Goal: Information Seeking & Learning: Find contact information

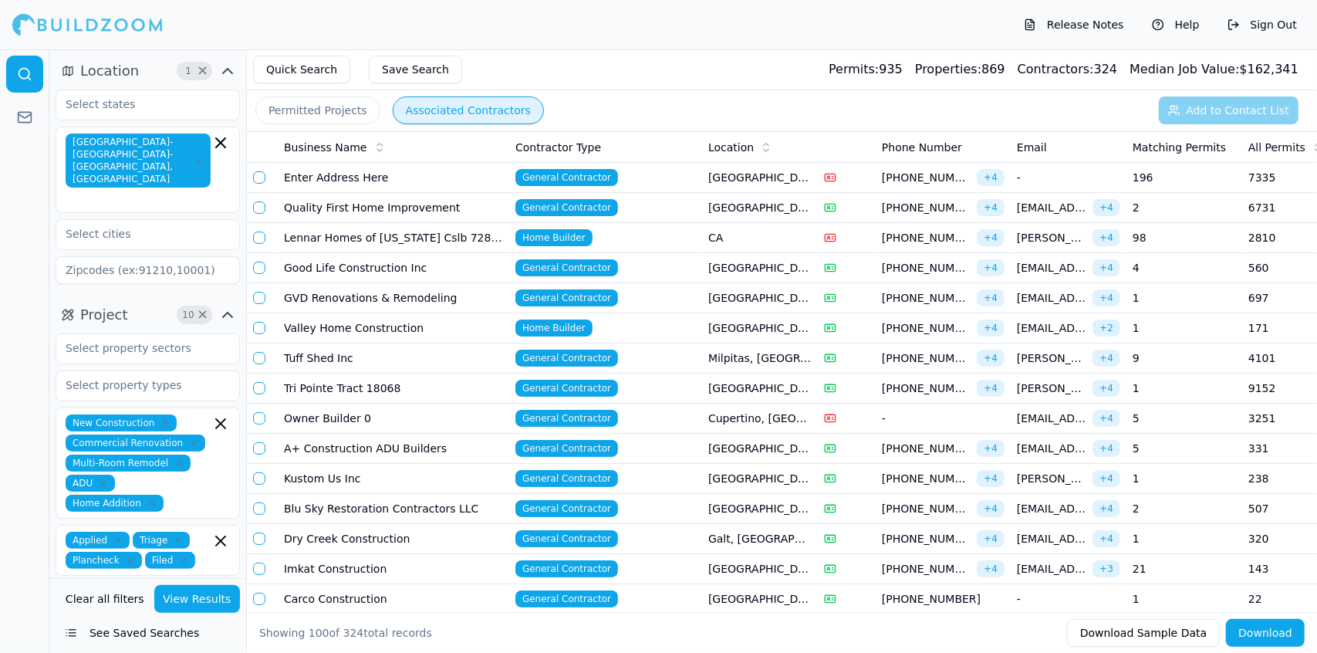
click at [367, 404] on td "Owner Builder 0" at bounding box center [393, 419] width 231 height 30
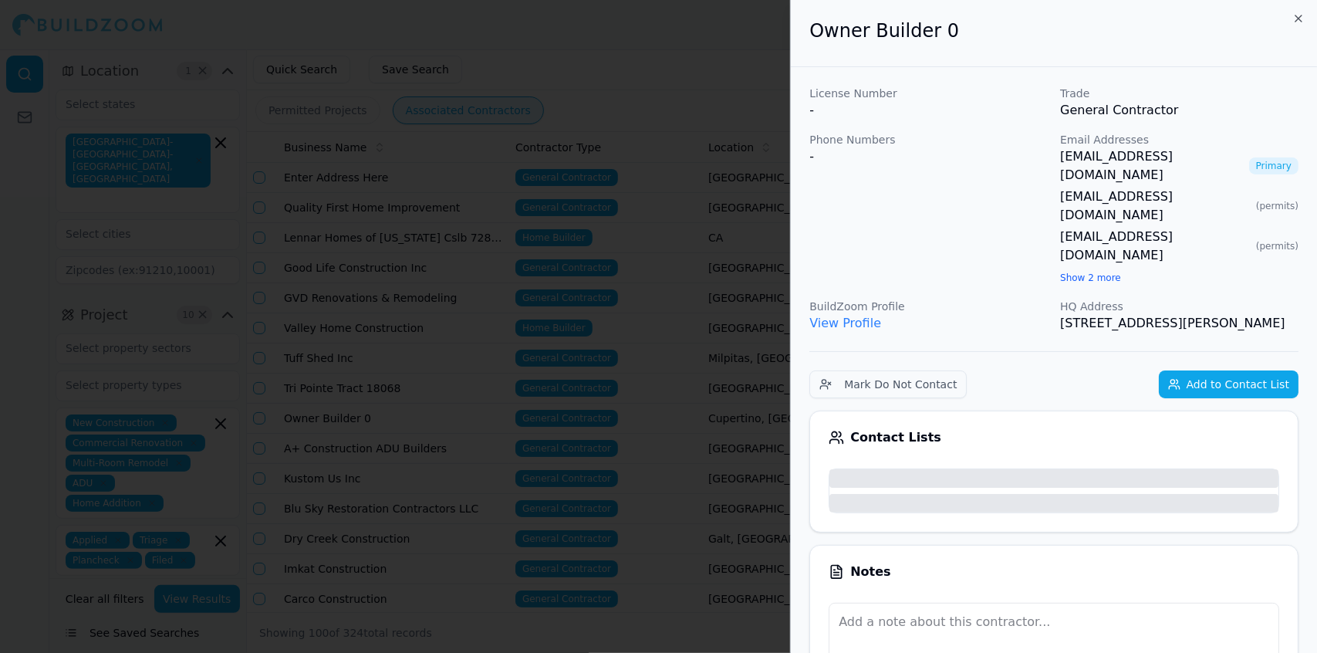
scroll to position [0, 5]
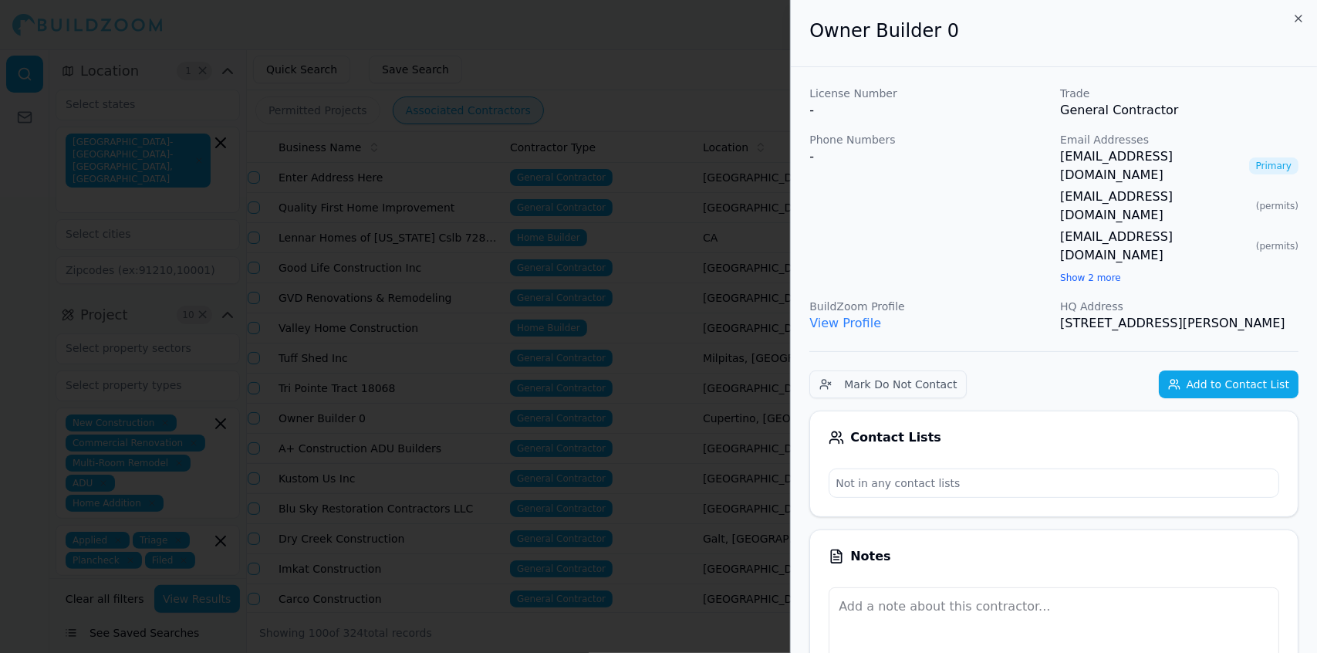
click at [711, 143] on div at bounding box center [658, 326] width 1317 height 653
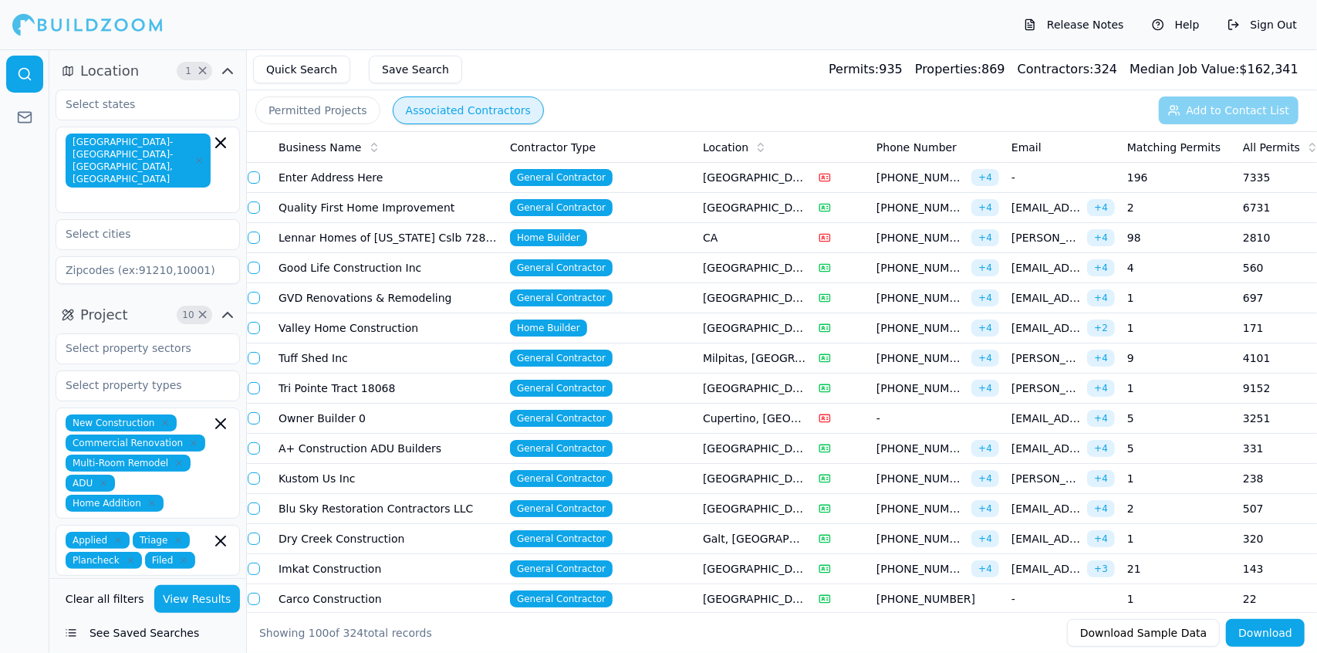
scroll to position [0, 292]
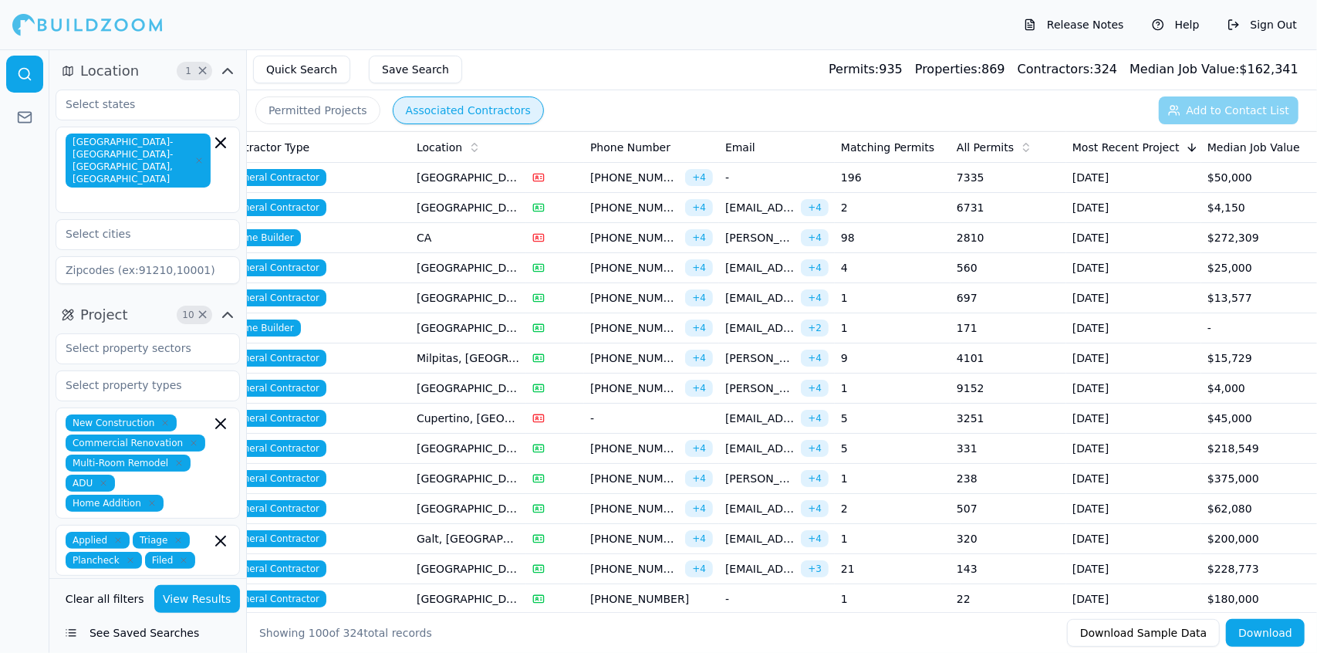
click at [744, 232] on span "[PERSON_NAME][EMAIL_ADDRESS][PERSON_NAME][DOMAIN_NAME]" at bounding box center [759, 237] width 69 height 15
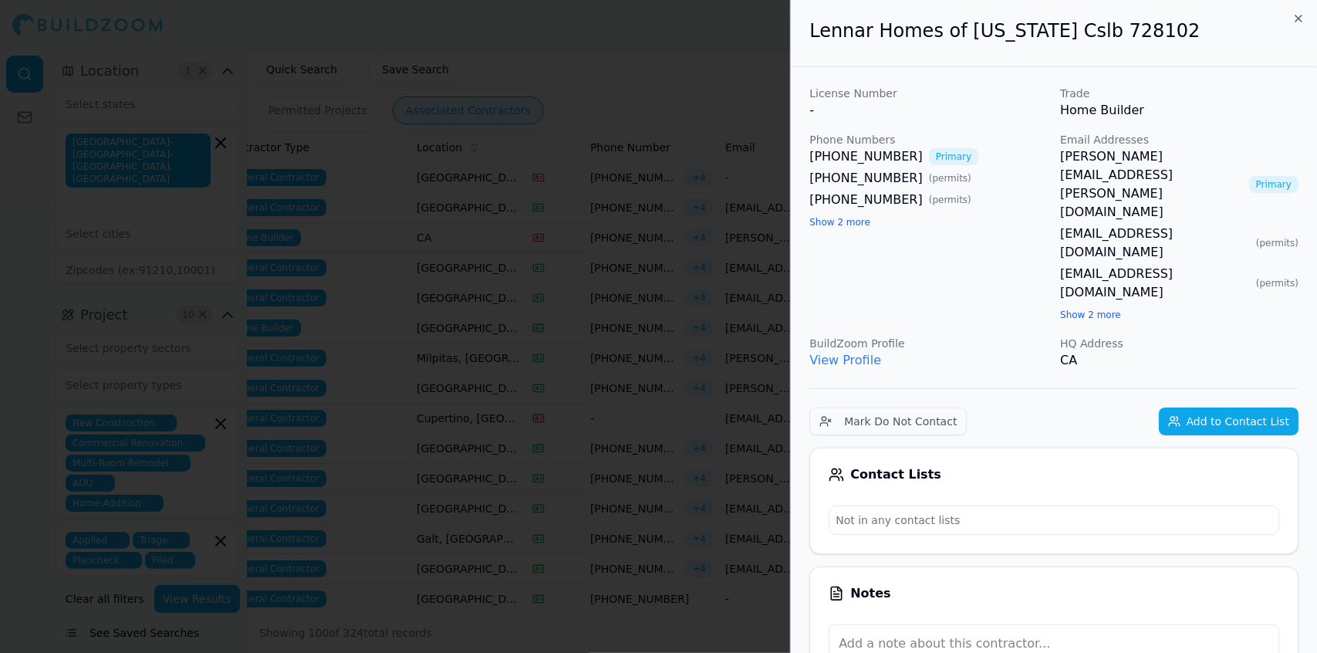
click at [718, 232] on div at bounding box center [658, 326] width 1317 height 653
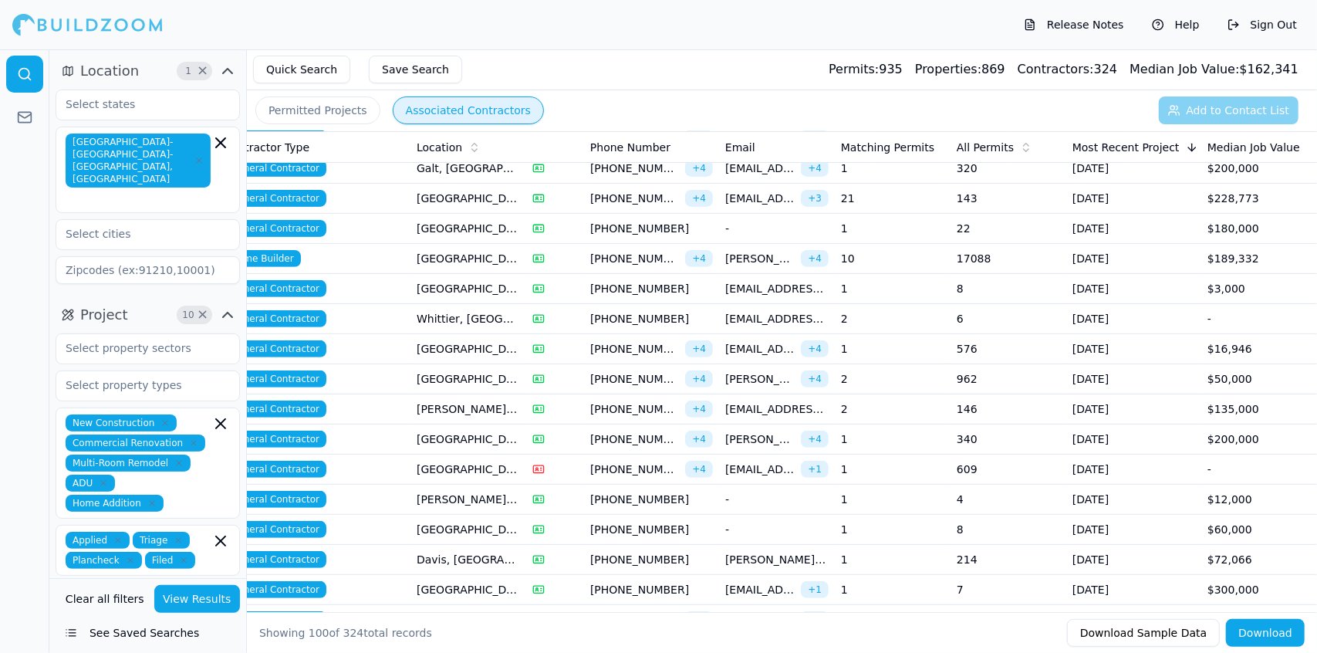
scroll to position [371, 0]
click at [600, 19] on div "Release Notes Help Sign Out" at bounding box center [658, 24] width 1317 height 49
click at [486, 221] on td "[GEOGRAPHIC_DATA], [GEOGRAPHIC_DATA]" at bounding box center [469, 228] width 116 height 30
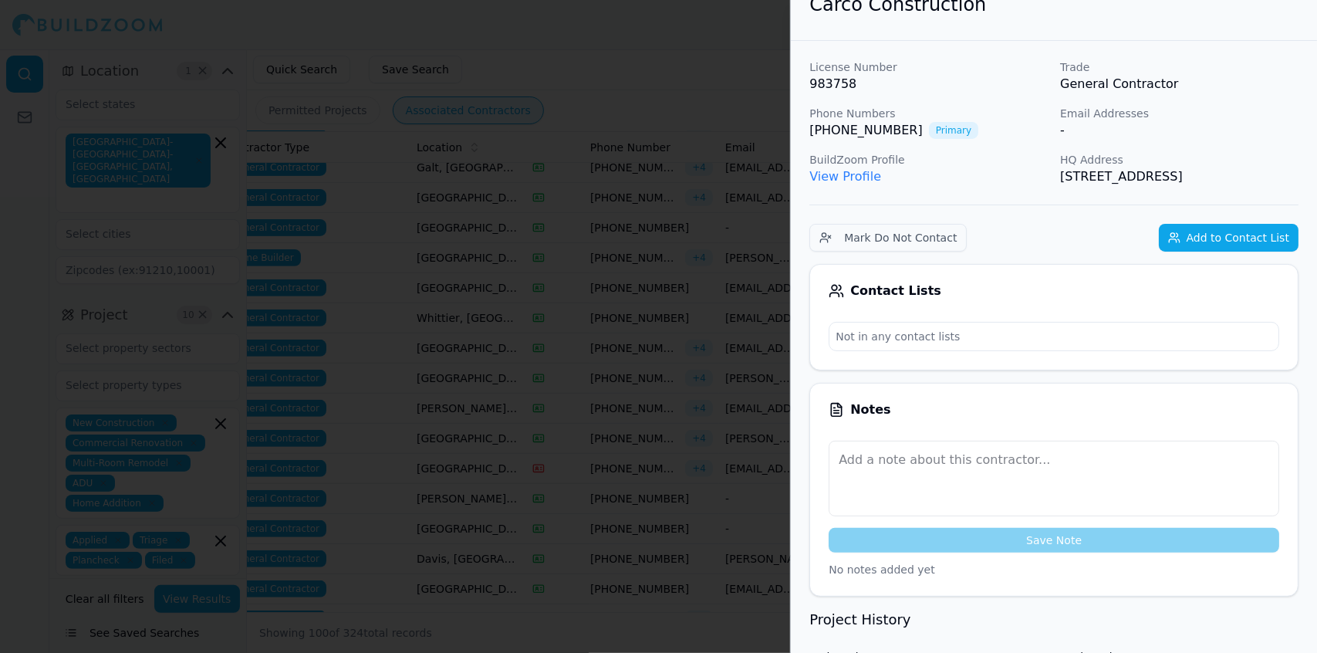
scroll to position [0, 0]
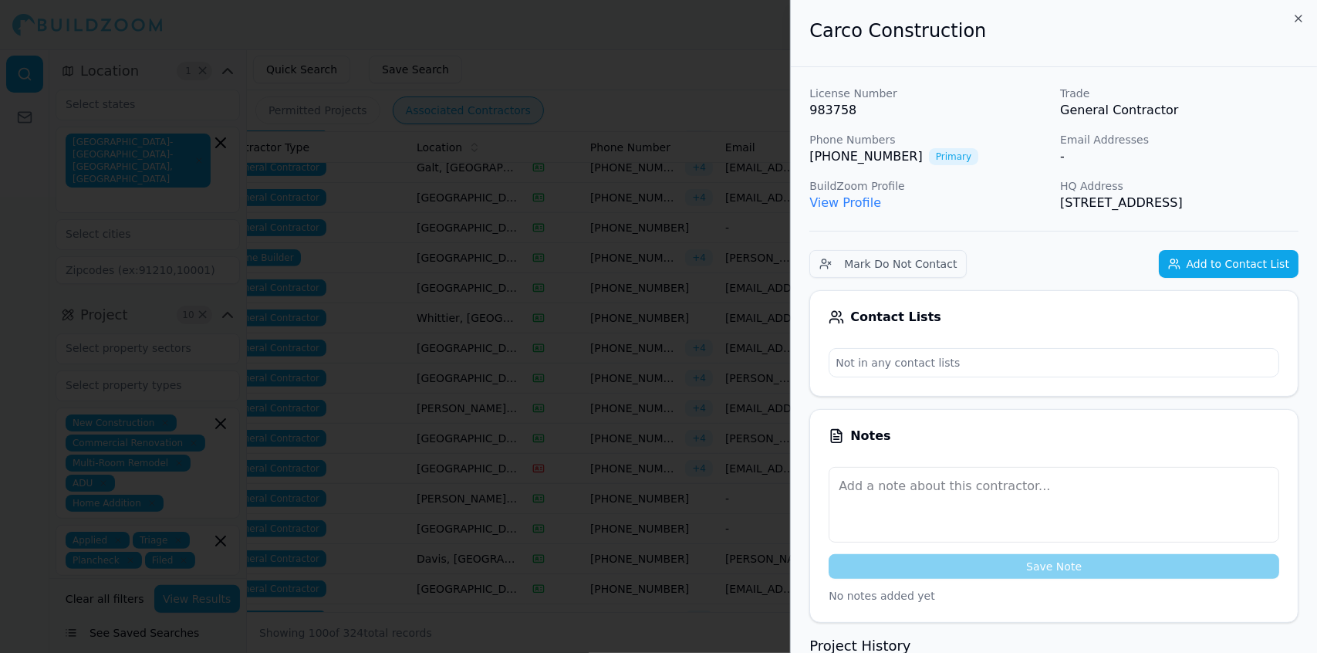
click at [452, 151] on div at bounding box center [658, 326] width 1317 height 653
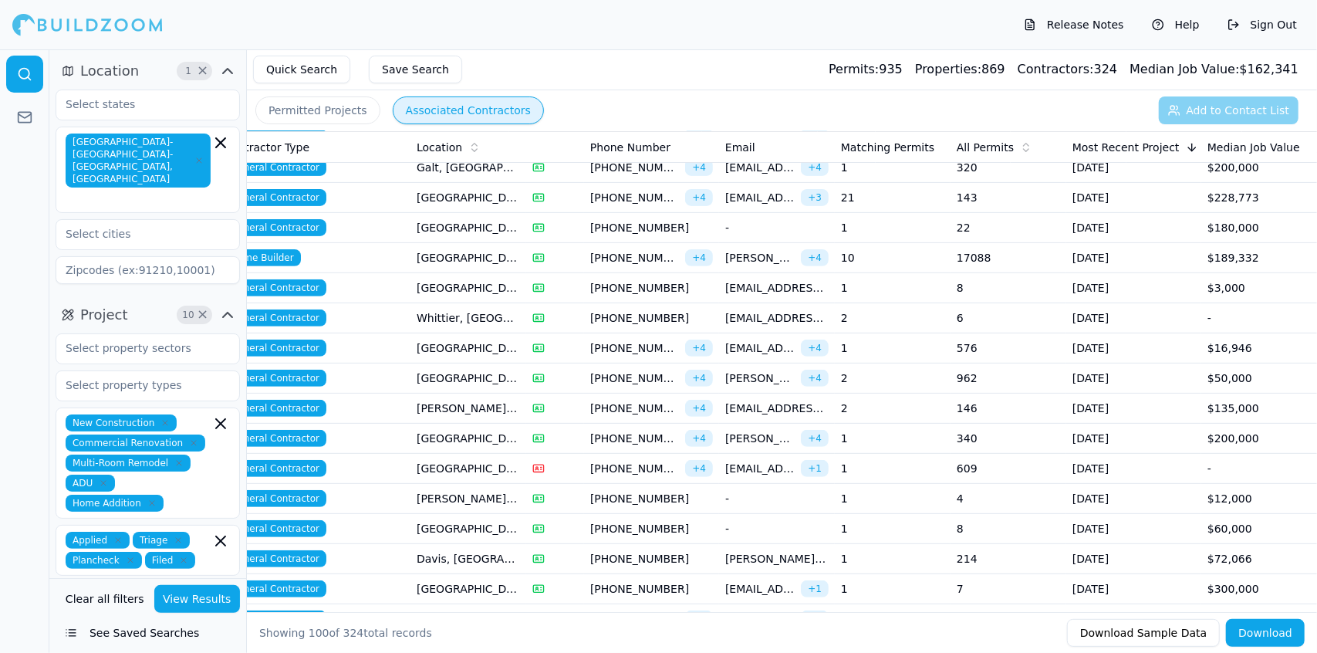
click at [191, 441] on icon "button" at bounding box center [193, 443] width 5 height 5
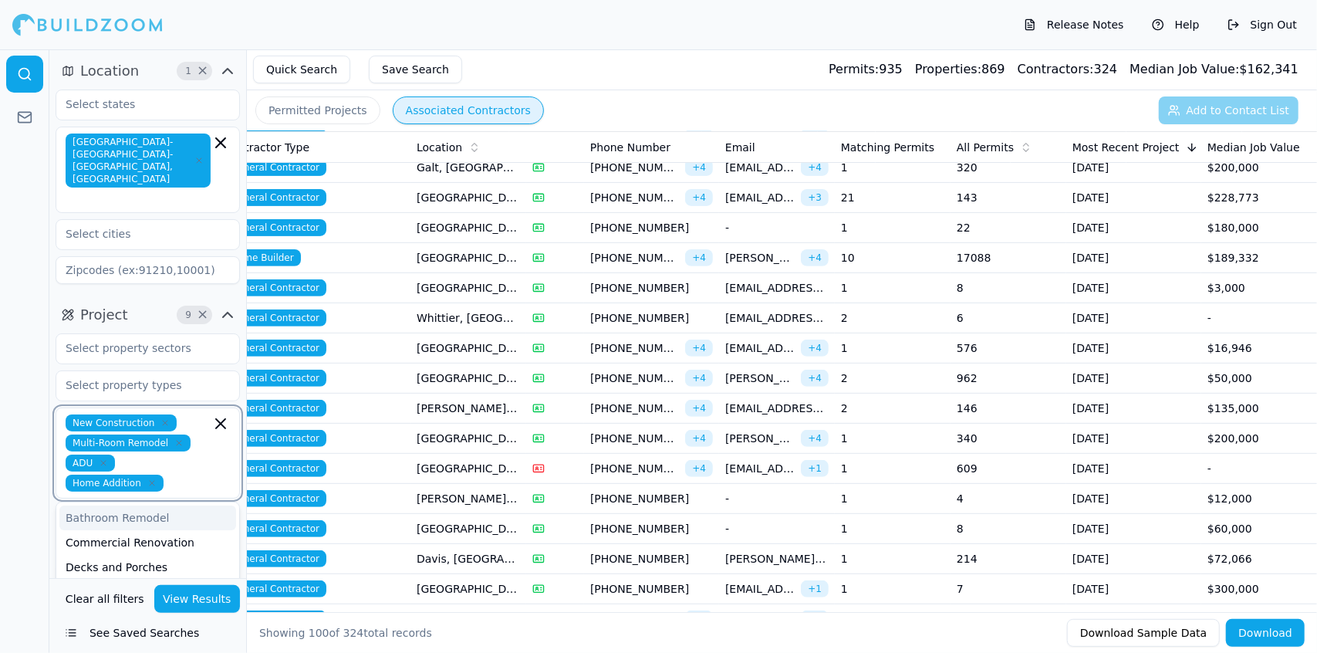
click at [174, 438] on icon "button" at bounding box center [178, 442] width 9 height 9
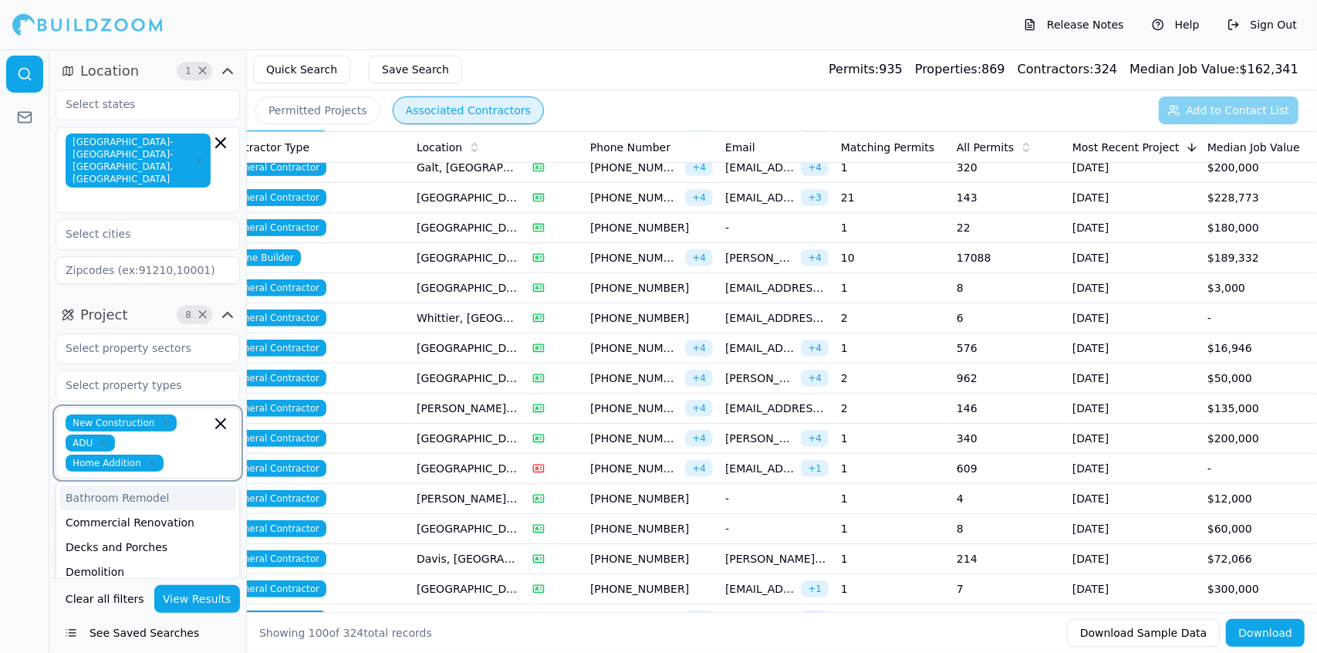
click at [157, 458] on icon "button" at bounding box center [151, 462] width 9 height 9
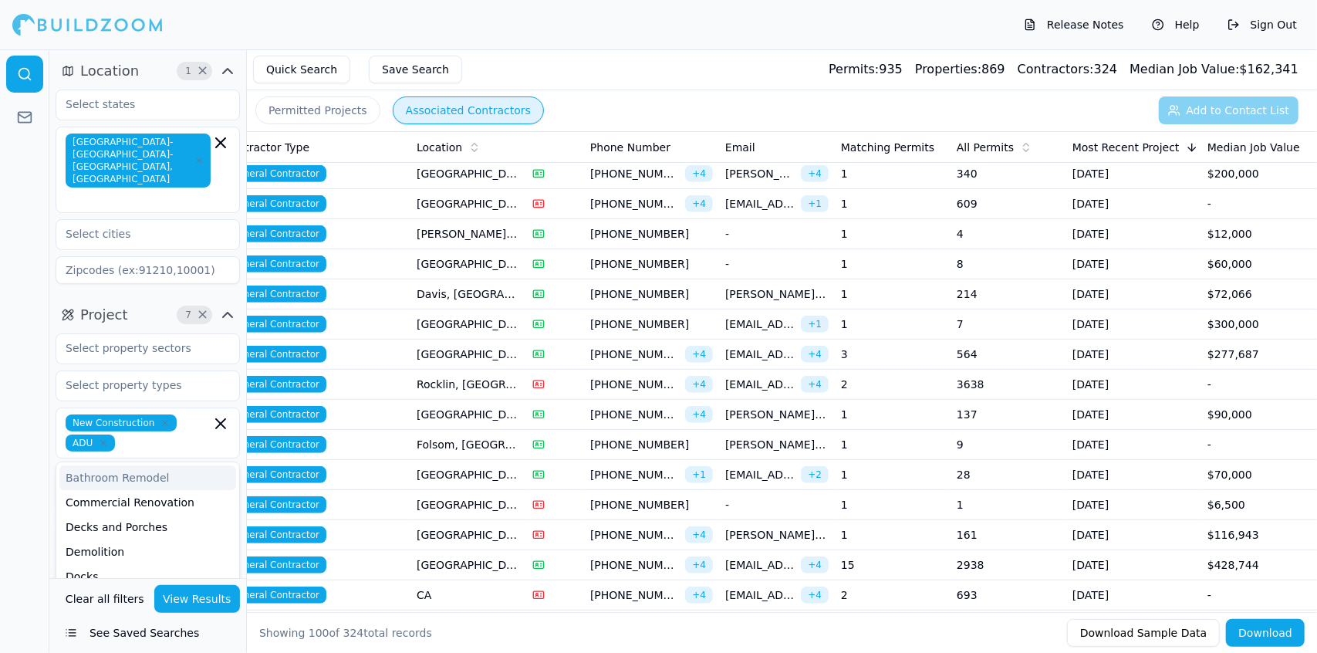
scroll to position [637, 0]
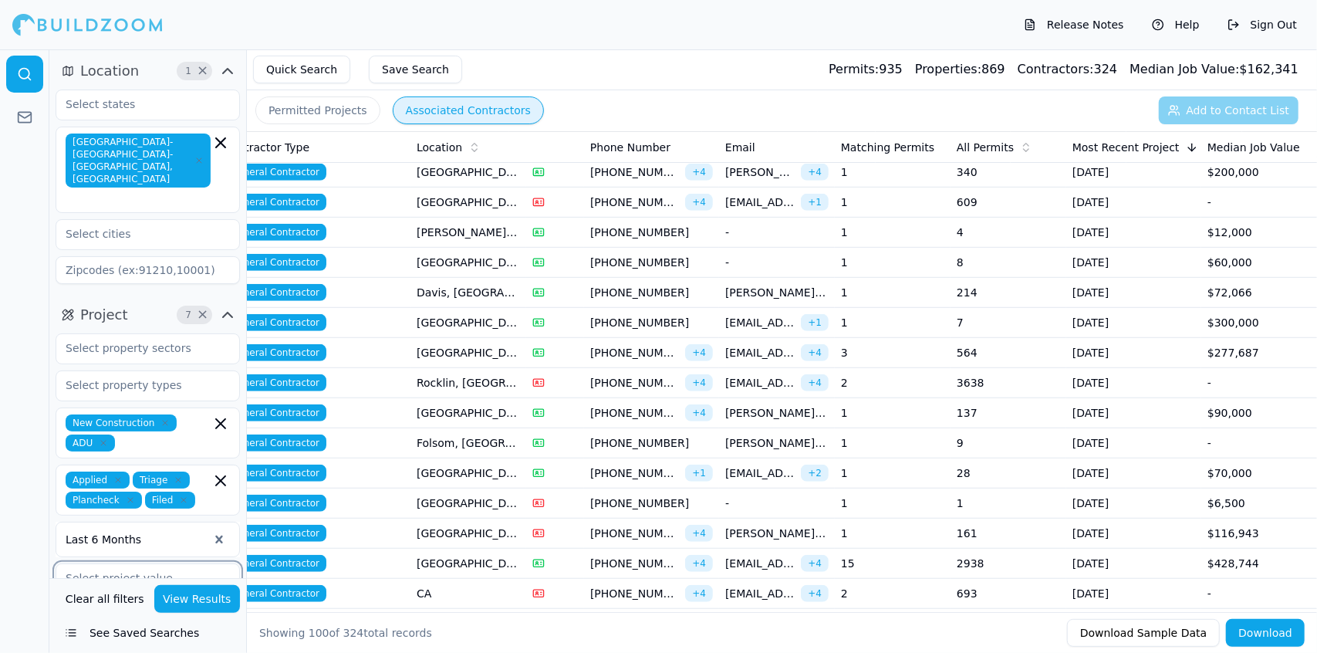
click at [141, 564] on input "text" at bounding box center [138, 578] width 164 height 28
click at [194, 564] on input "text" at bounding box center [138, 578] width 164 height 28
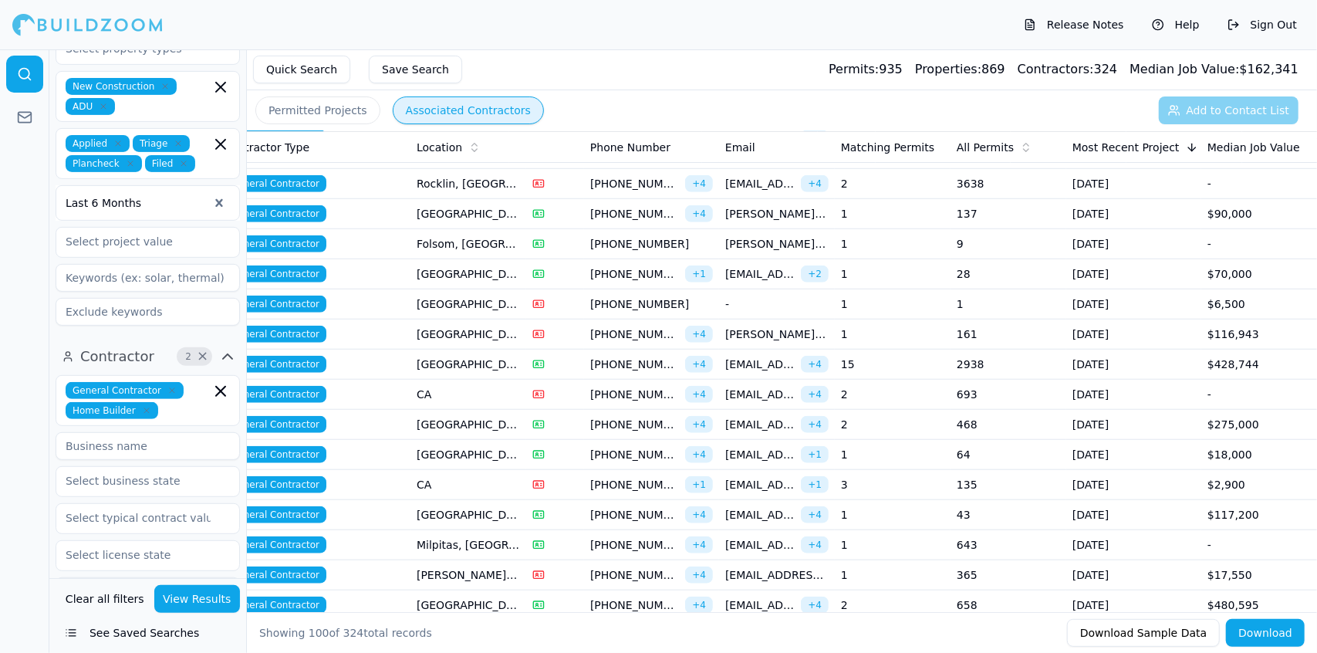
scroll to position [355, 0]
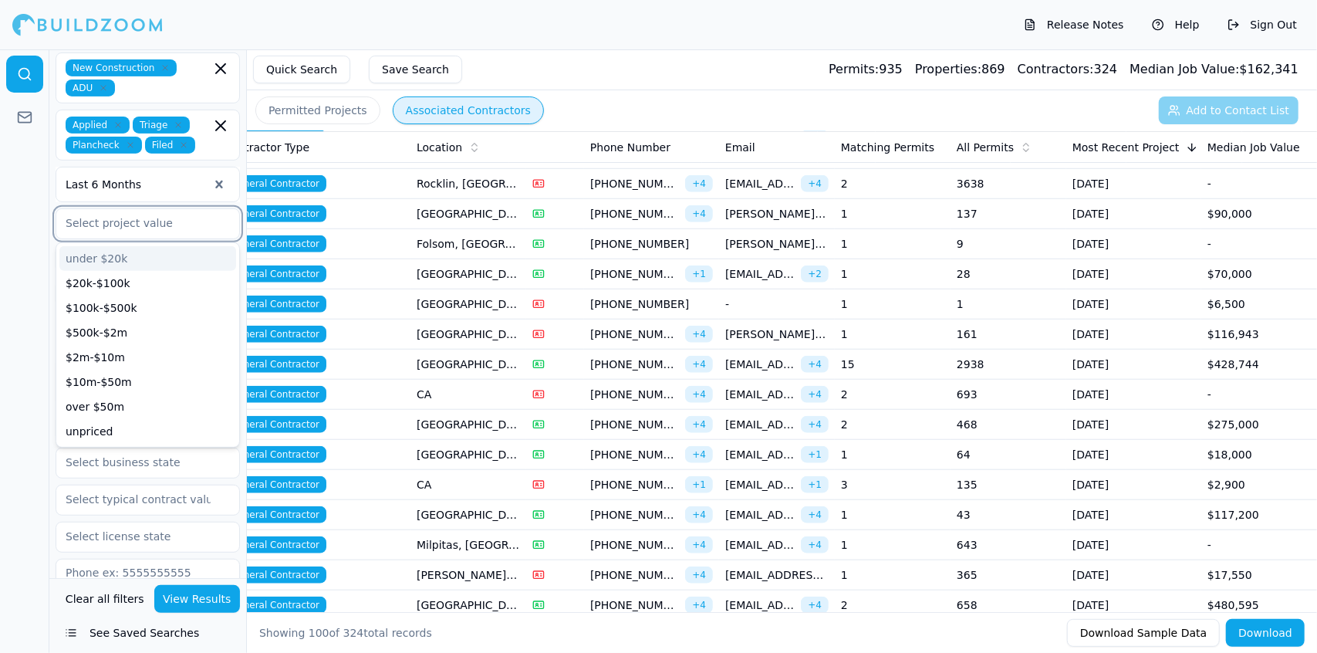
click at [153, 209] on input "text" at bounding box center [138, 223] width 164 height 28
click at [160, 296] on div "$100k-$500k" at bounding box center [147, 308] width 177 height 25
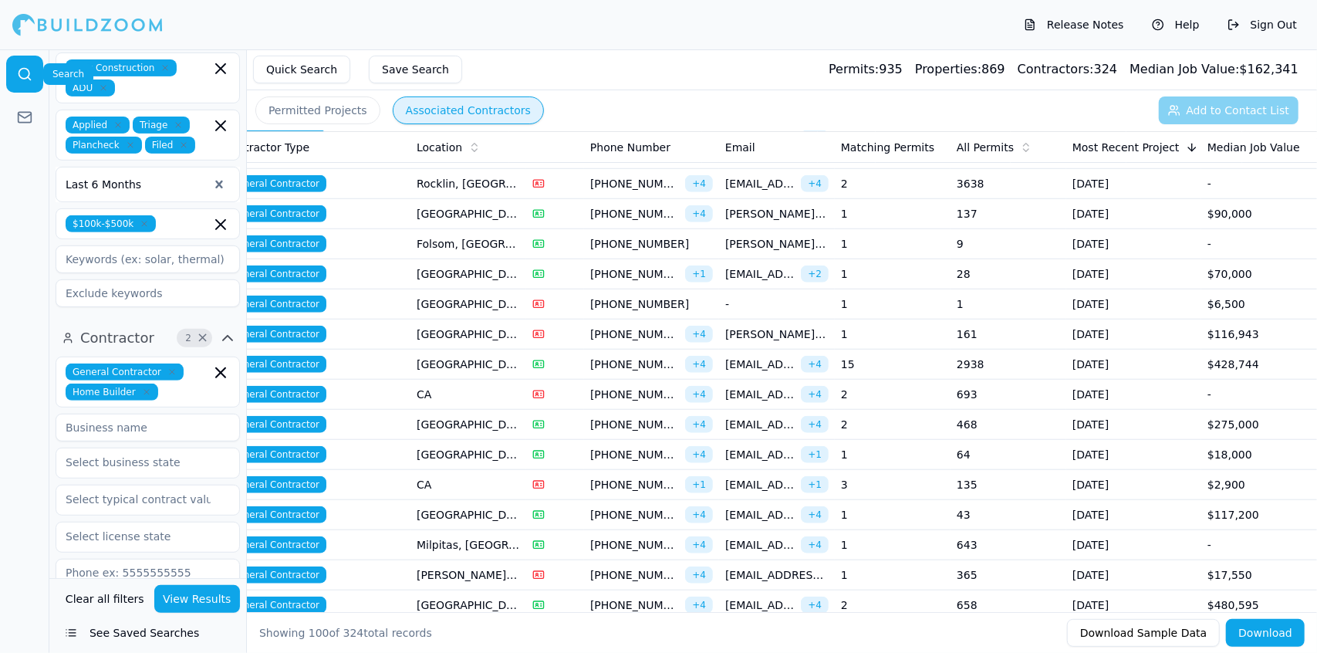
click at [15, 67] on link at bounding box center [24, 74] width 37 height 37
click at [560, 36] on div "Release Notes Help Sign Out" at bounding box center [658, 24] width 1317 height 49
click at [316, 70] on button "Quick Search" at bounding box center [301, 70] width 97 height 28
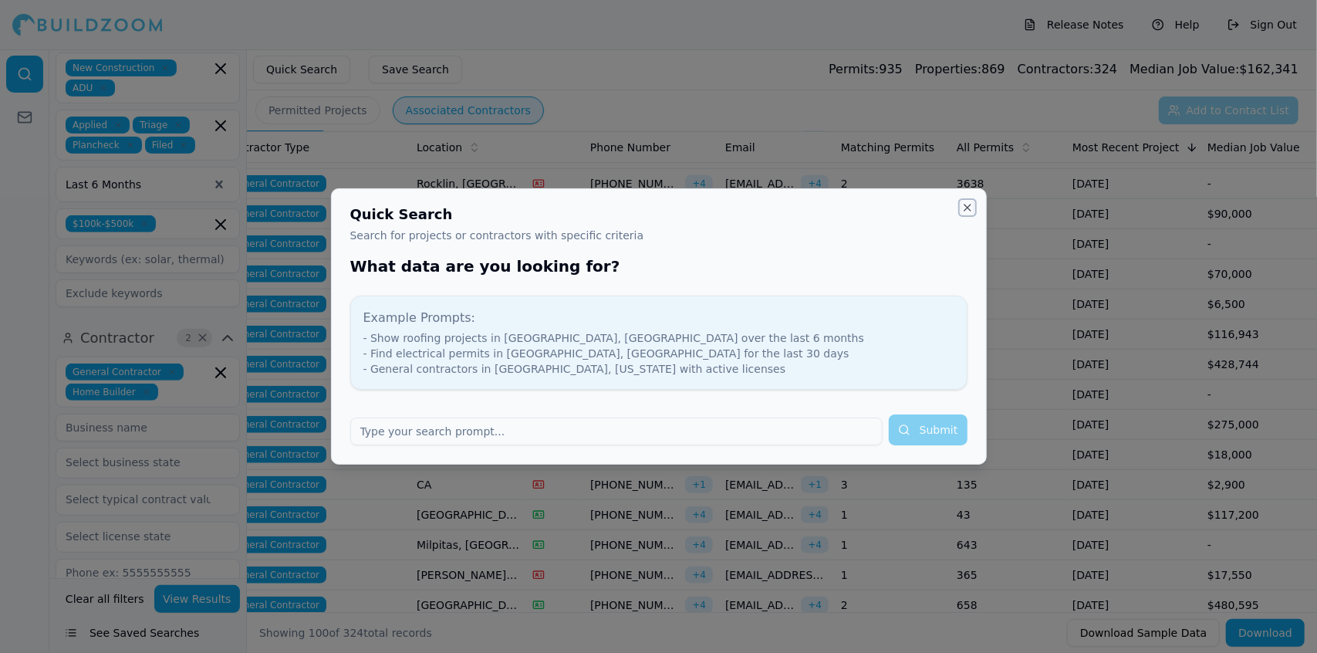
click at [970, 205] on button "Close" at bounding box center [967, 207] width 12 height 12
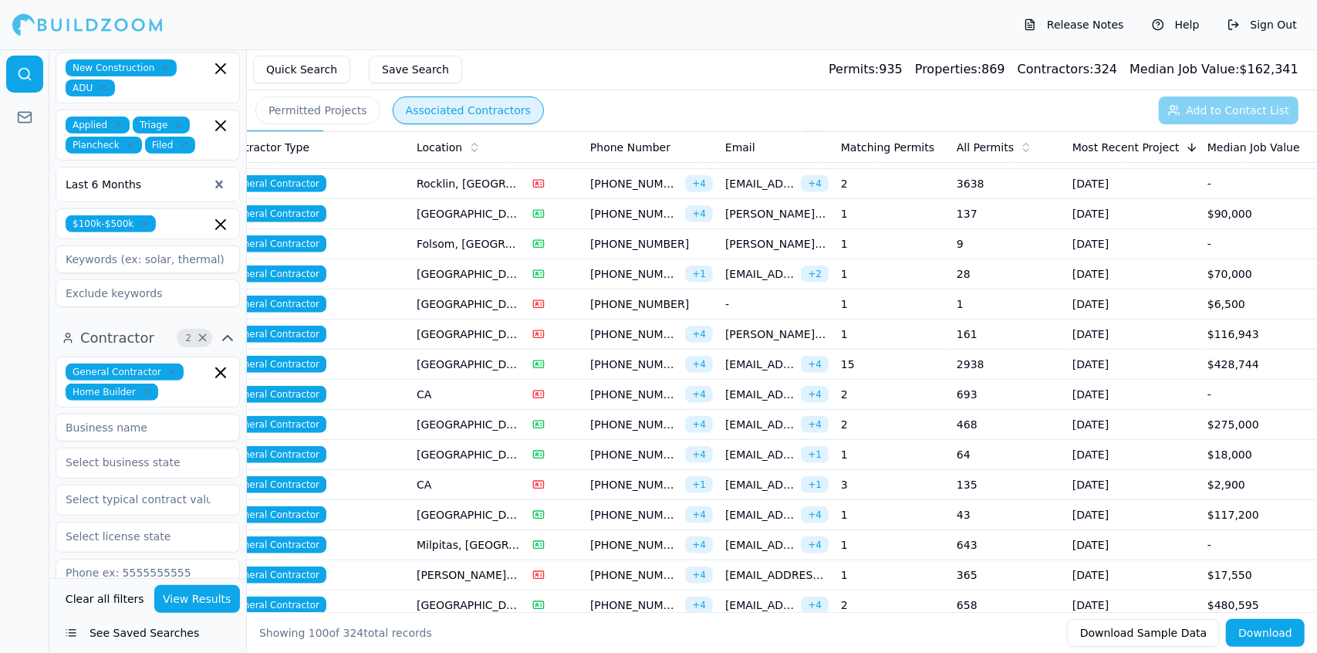
click at [204, 600] on button "View Results" at bounding box center [197, 599] width 86 height 28
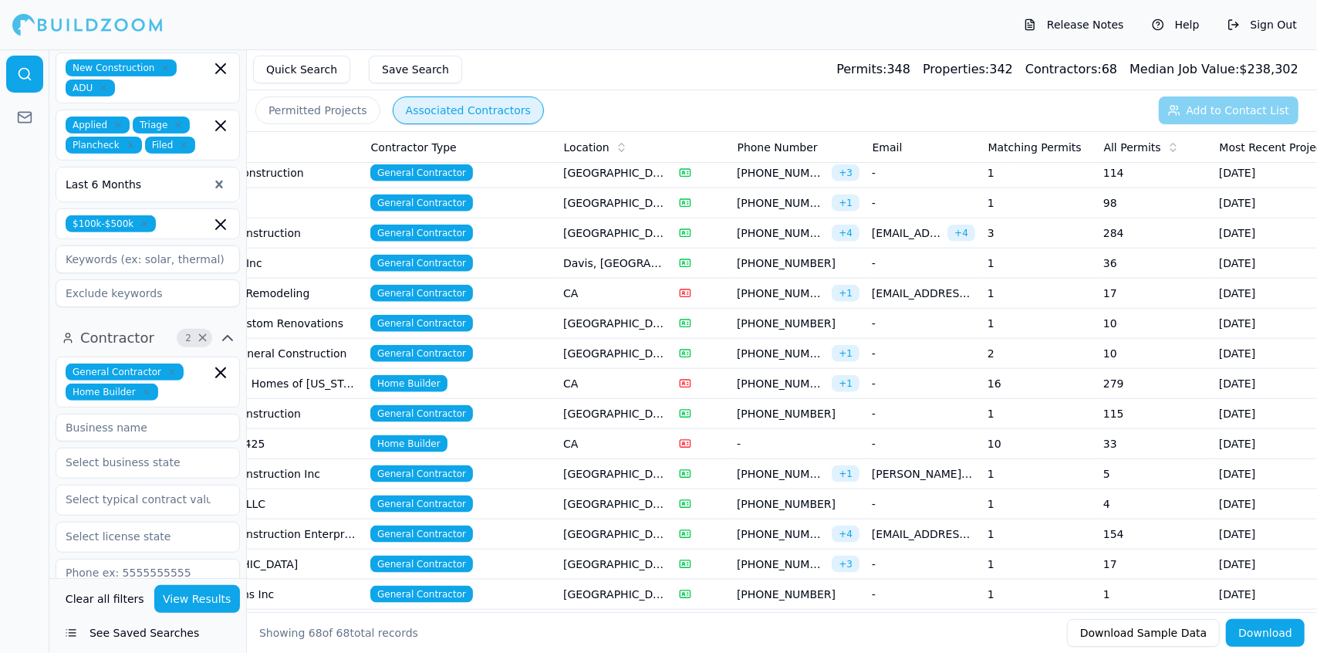
scroll to position [0, 143]
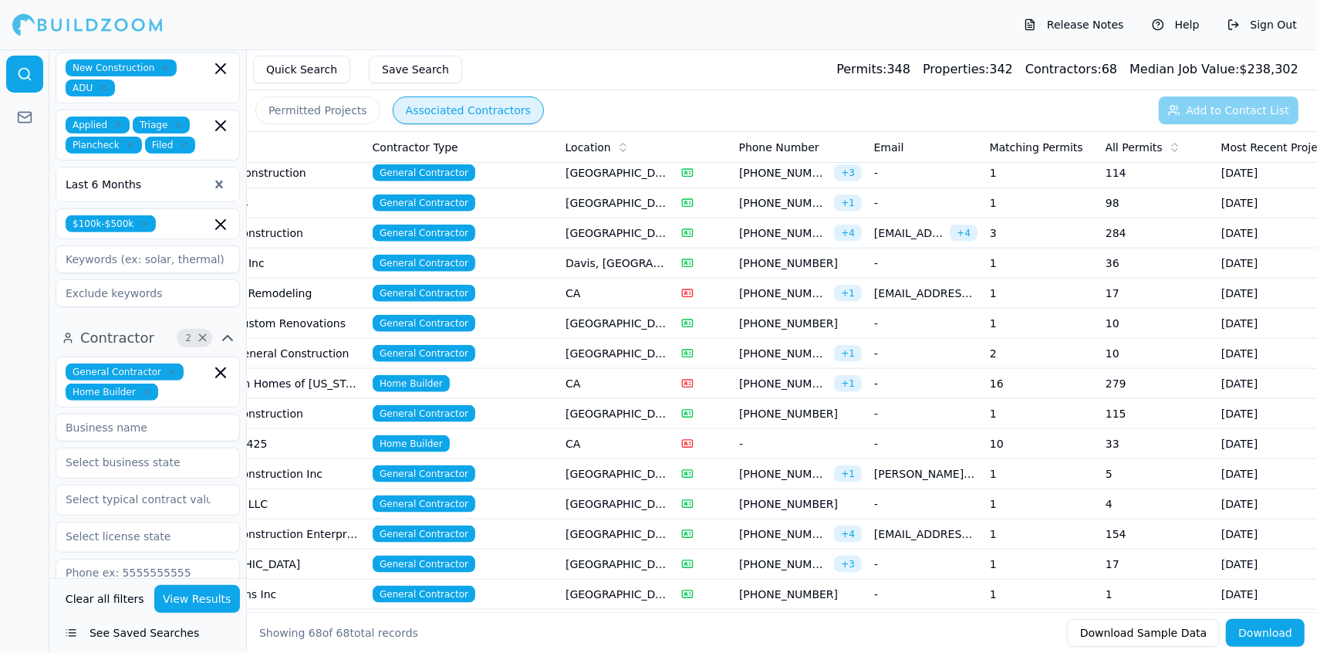
click at [423, 375] on span "Home Builder" at bounding box center [411, 383] width 77 height 17
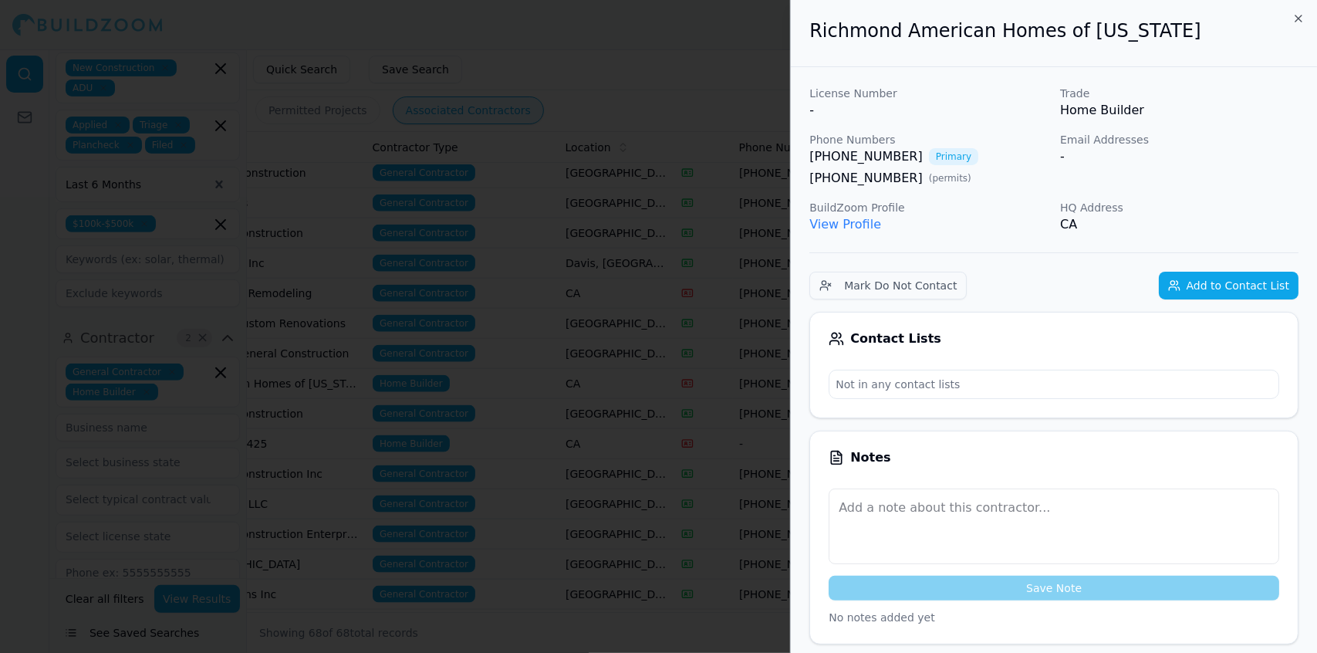
click at [423, 366] on div at bounding box center [658, 326] width 1317 height 653
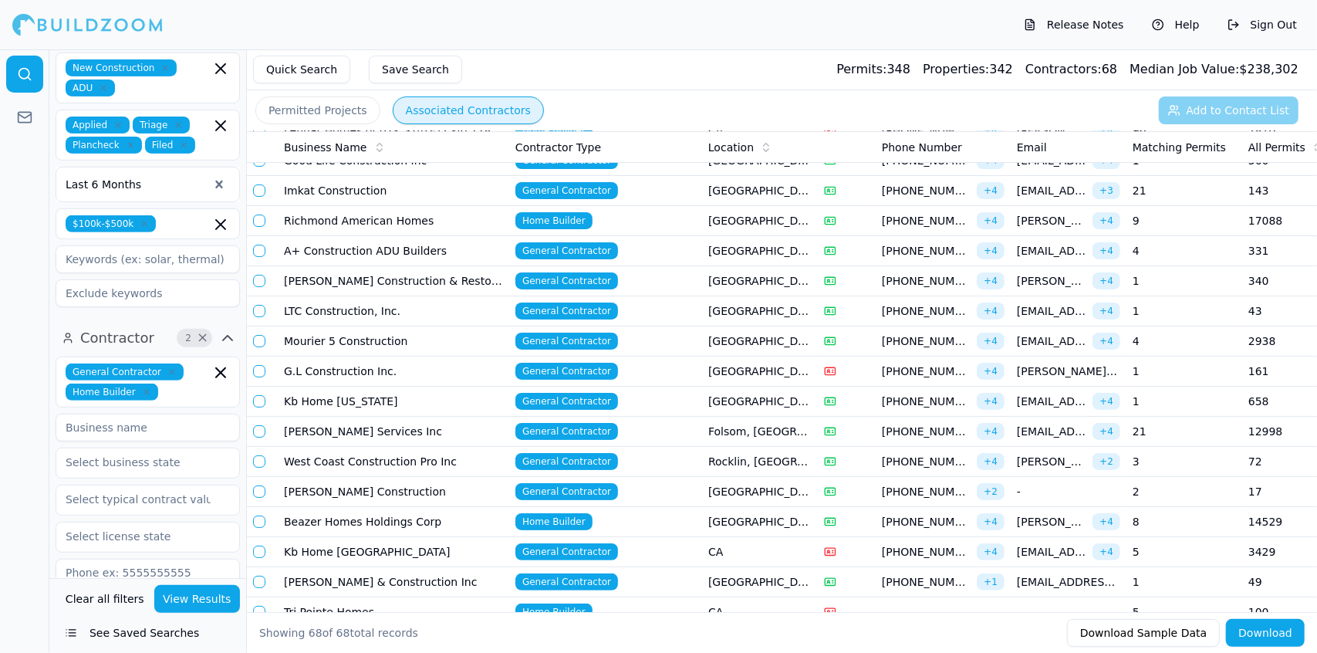
scroll to position [0, 0]
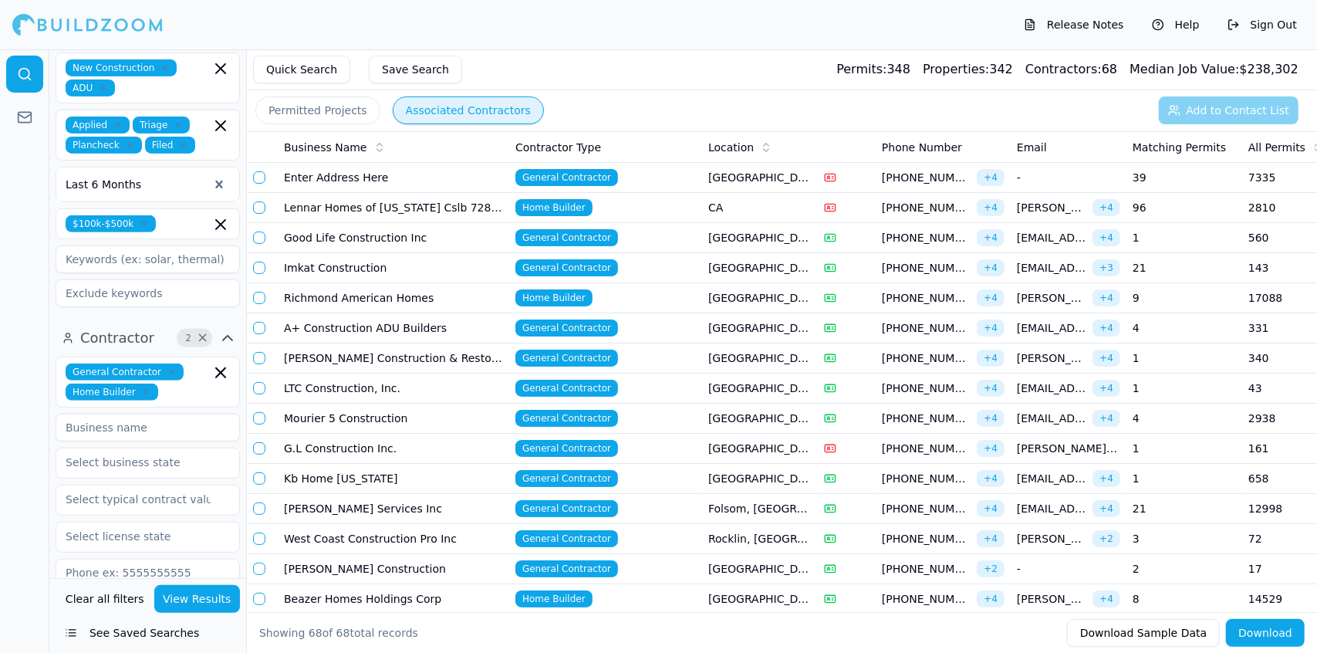
click at [420, 69] on button "Save Search" at bounding box center [415, 70] width 93 height 28
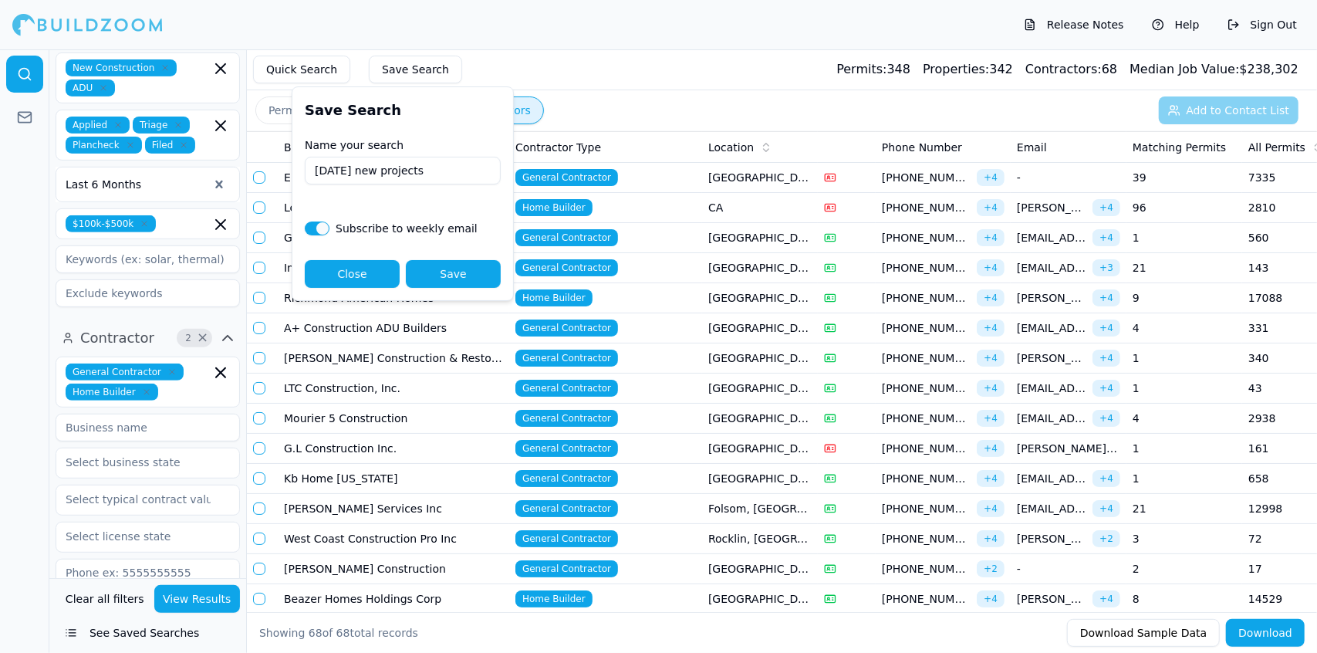
type input "[DATE] new projects"
click at [429, 75] on button "Save Search" at bounding box center [415, 70] width 93 height 28
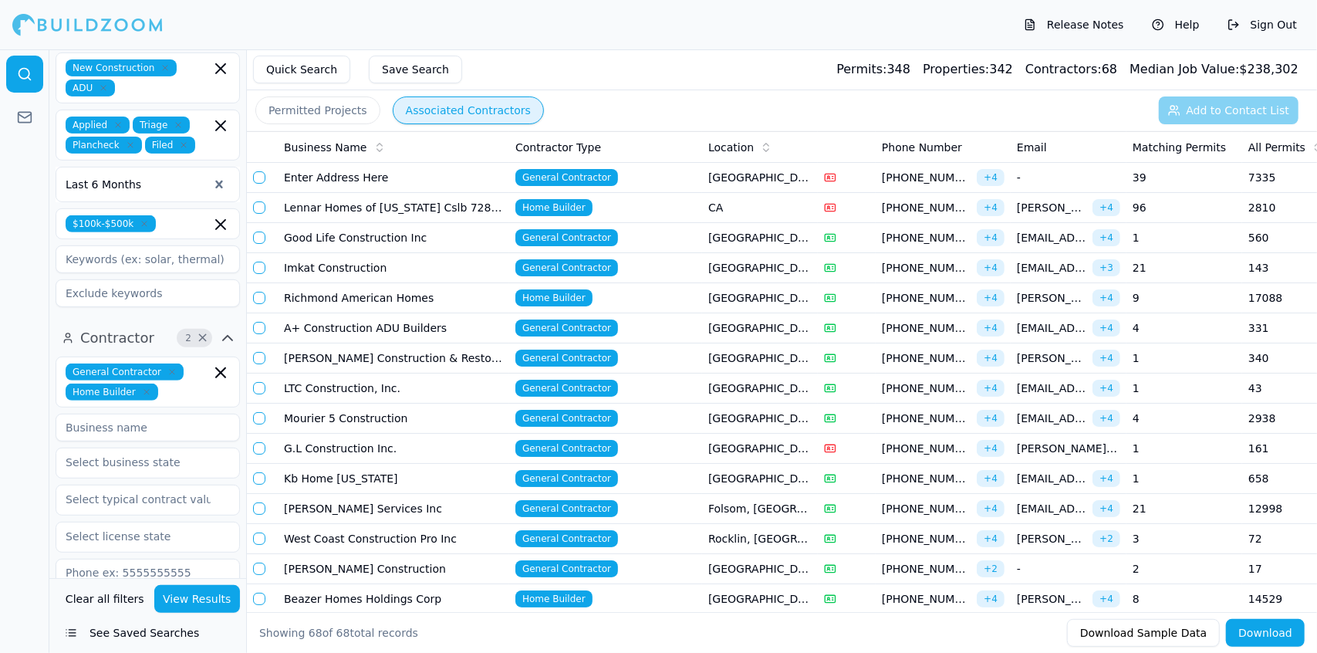
scroll to position [0, 292]
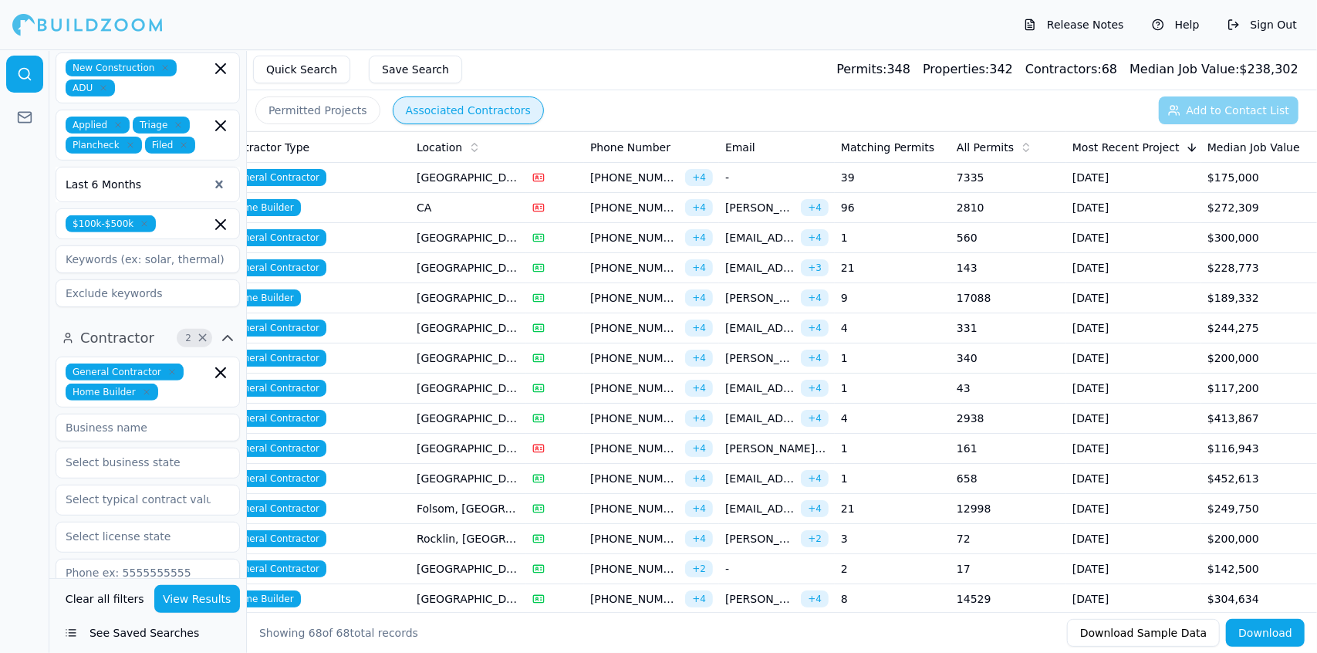
click at [466, 178] on td "[GEOGRAPHIC_DATA], [GEOGRAPHIC_DATA]" at bounding box center [469, 178] width 116 height 30
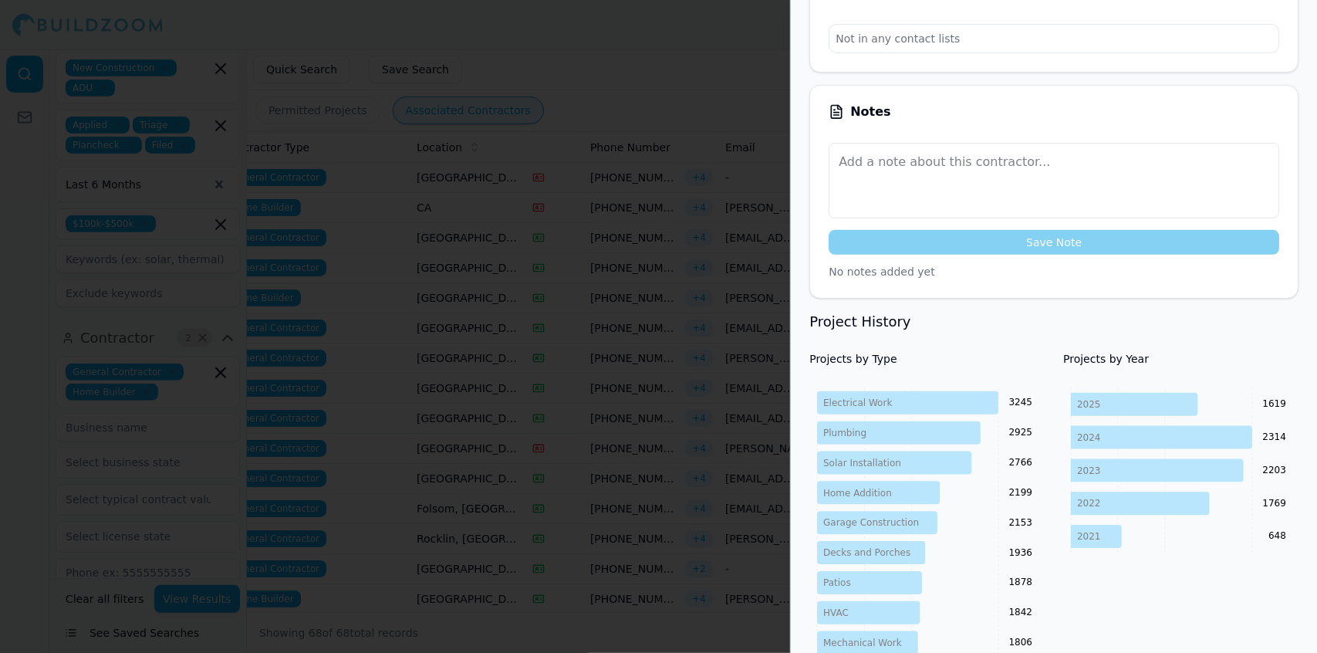
scroll to position [0, 0]
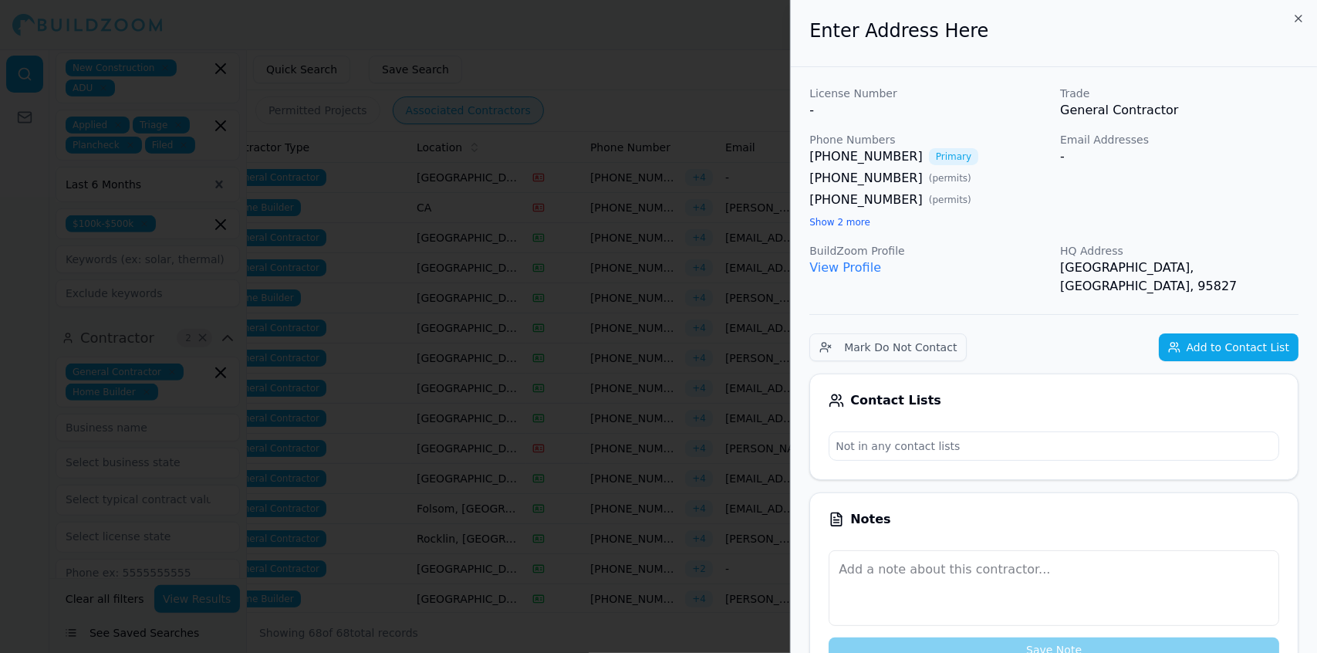
click at [276, 160] on div at bounding box center [658, 326] width 1317 height 653
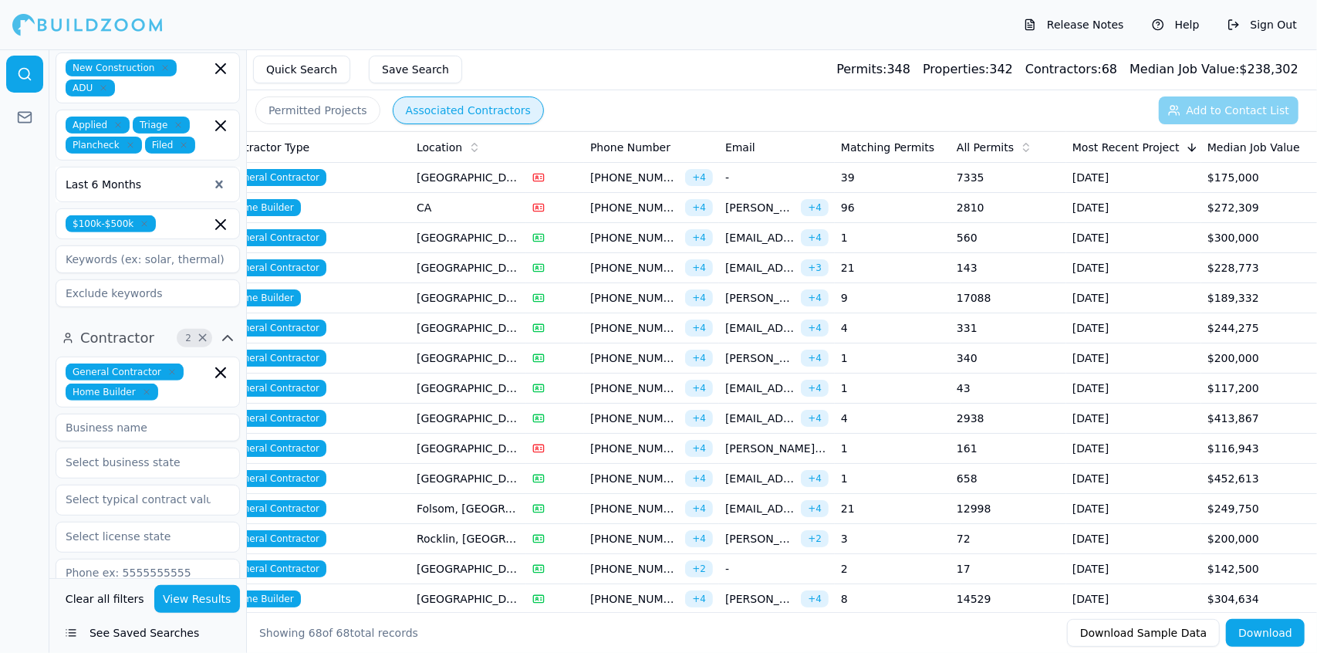
click at [419, 206] on td "CA" at bounding box center [469, 208] width 116 height 30
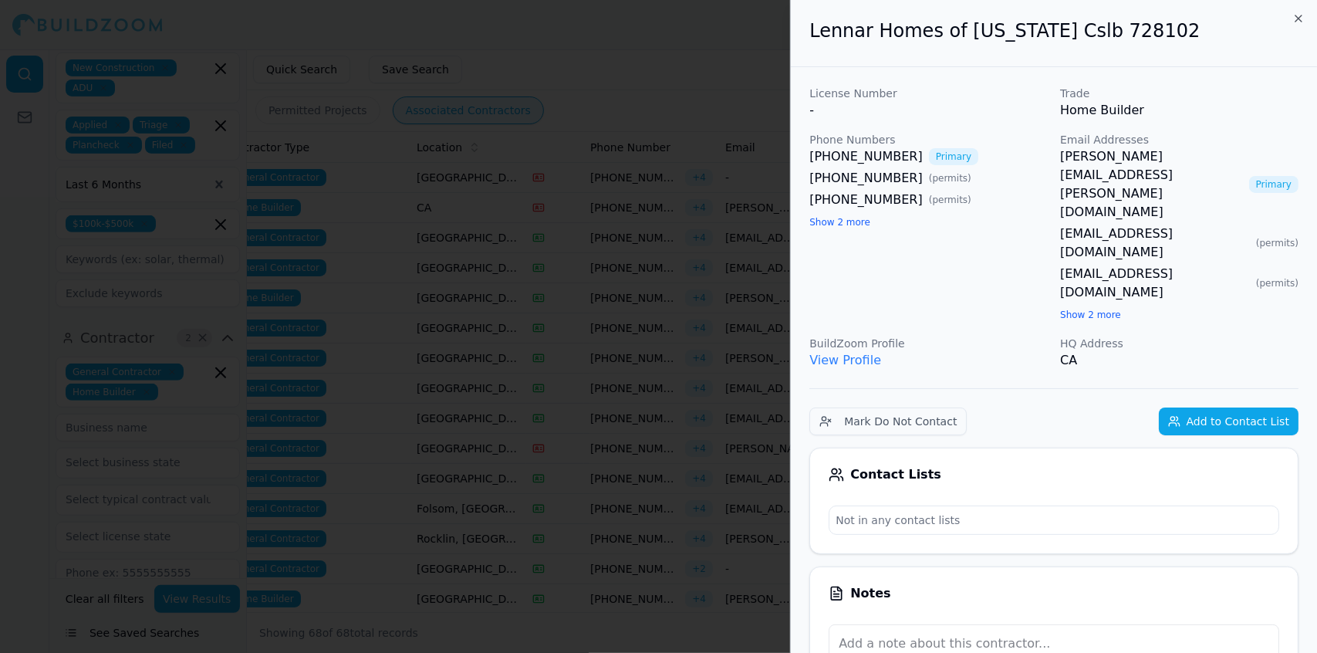
click at [419, 206] on div at bounding box center [658, 326] width 1317 height 653
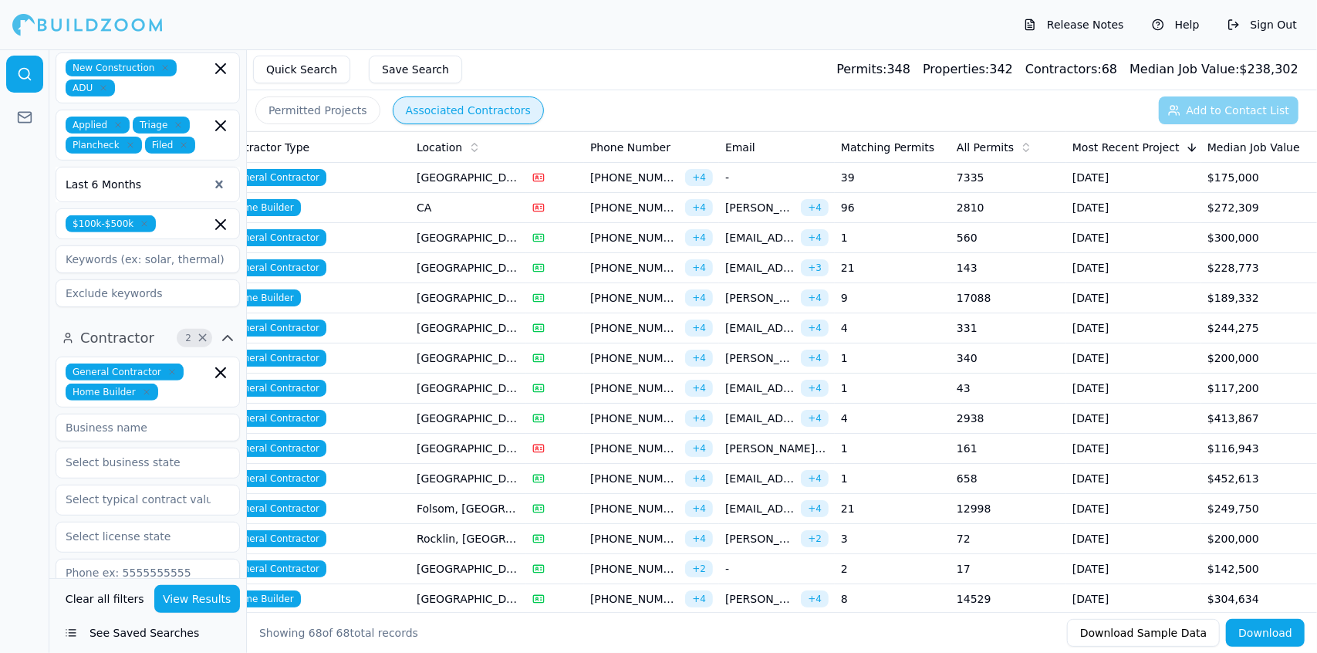
click at [454, 239] on td "[GEOGRAPHIC_DATA], [GEOGRAPHIC_DATA]" at bounding box center [469, 238] width 116 height 30
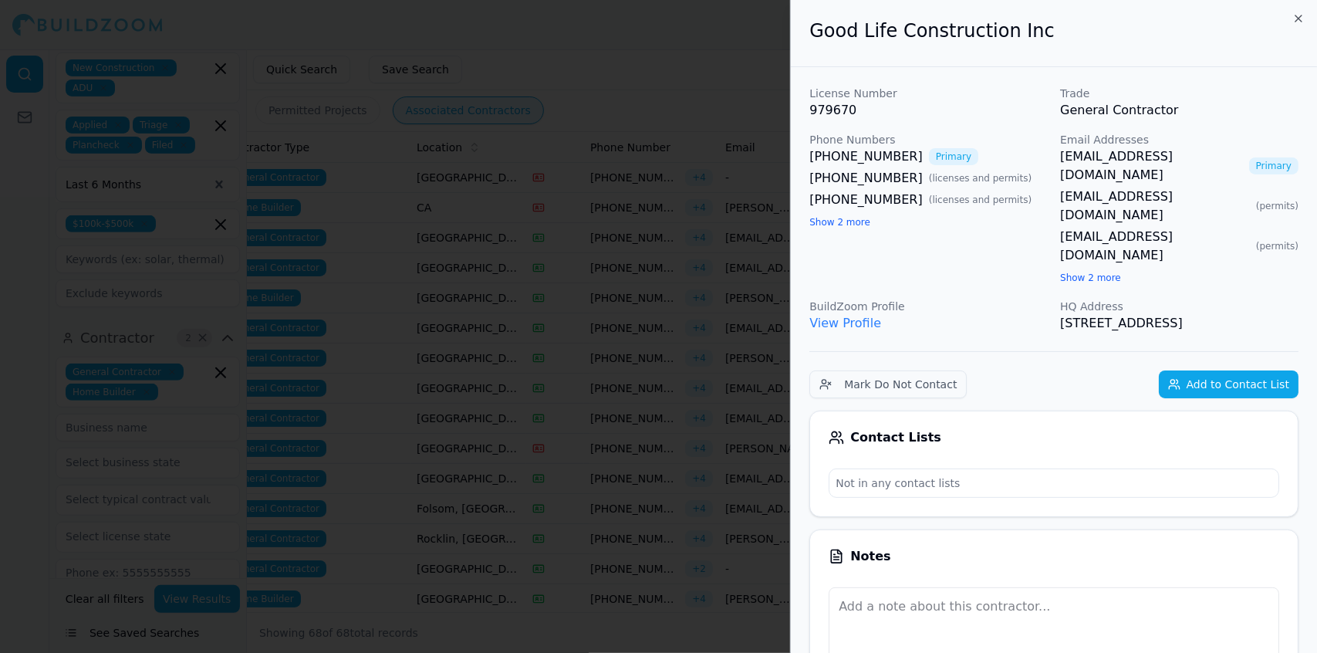
click at [488, 153] on div at bounding box center [658, 326] width 1317 height 653
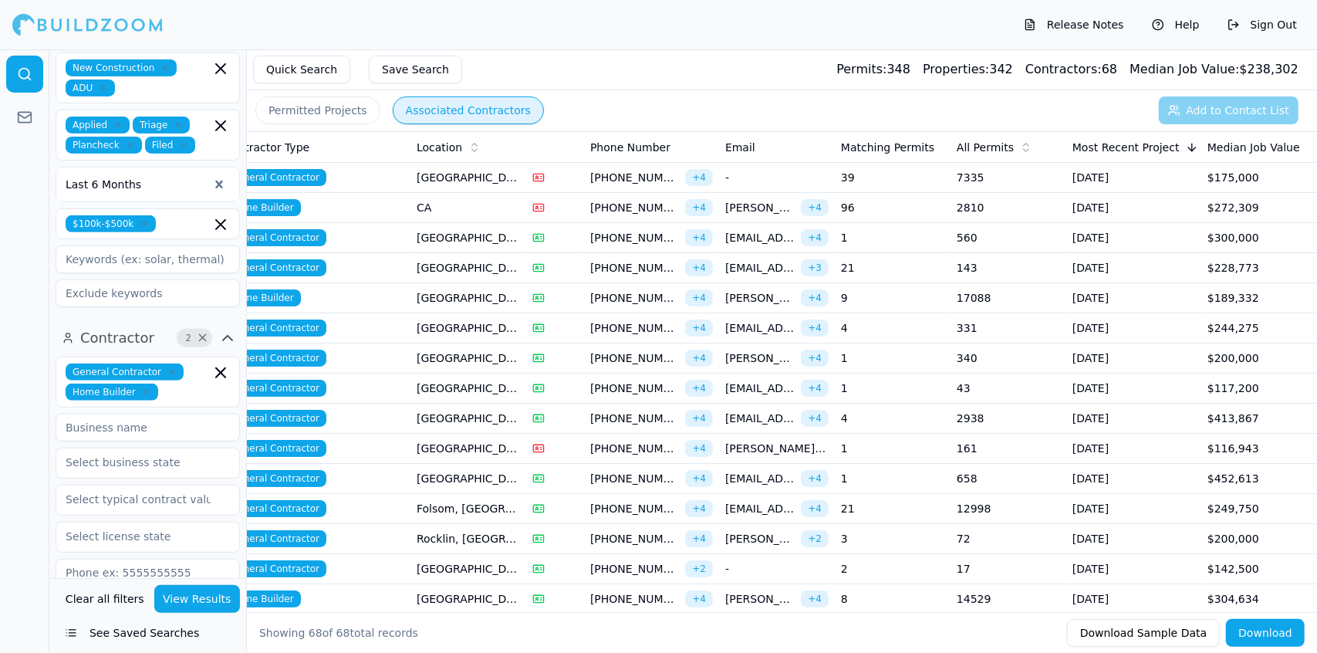
click at [475, 263] on td "[GEOGRAPHIC_DATA], [GEOGRAPHIC_DATA]" at bounding box center [469, 268] width 116 height 30
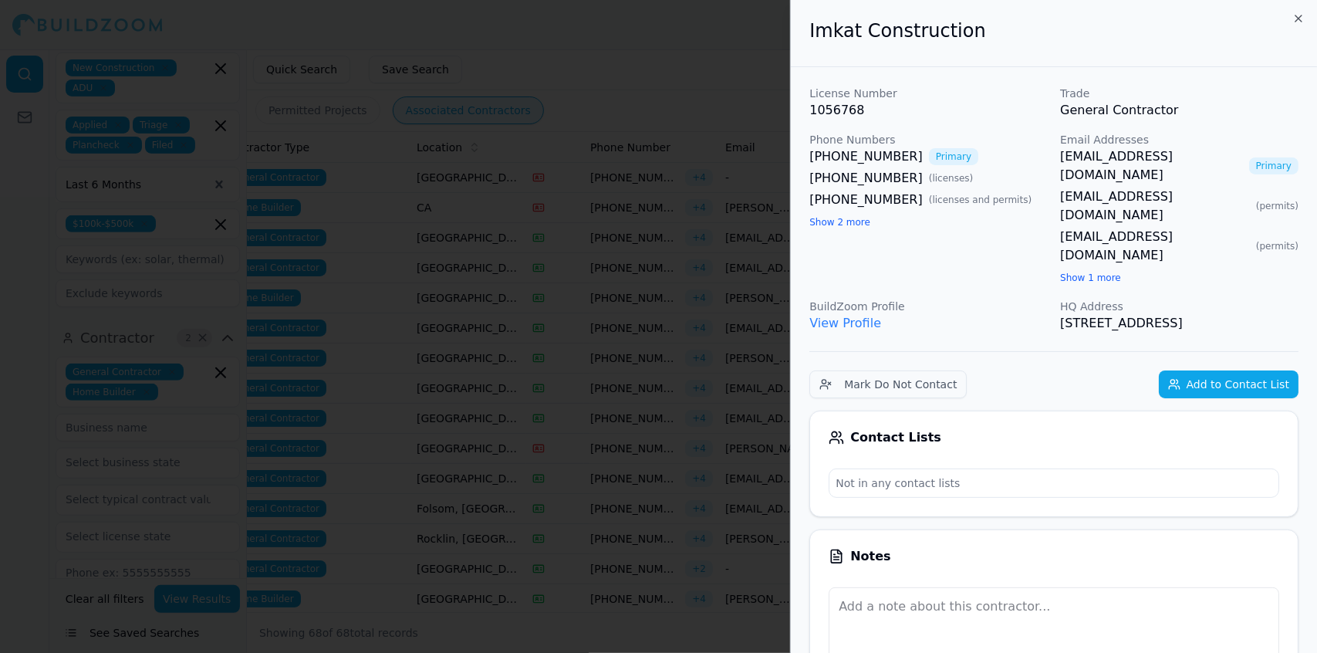
click at [473, 264] on div at bounding box center [658, 326] width 1317 height 653
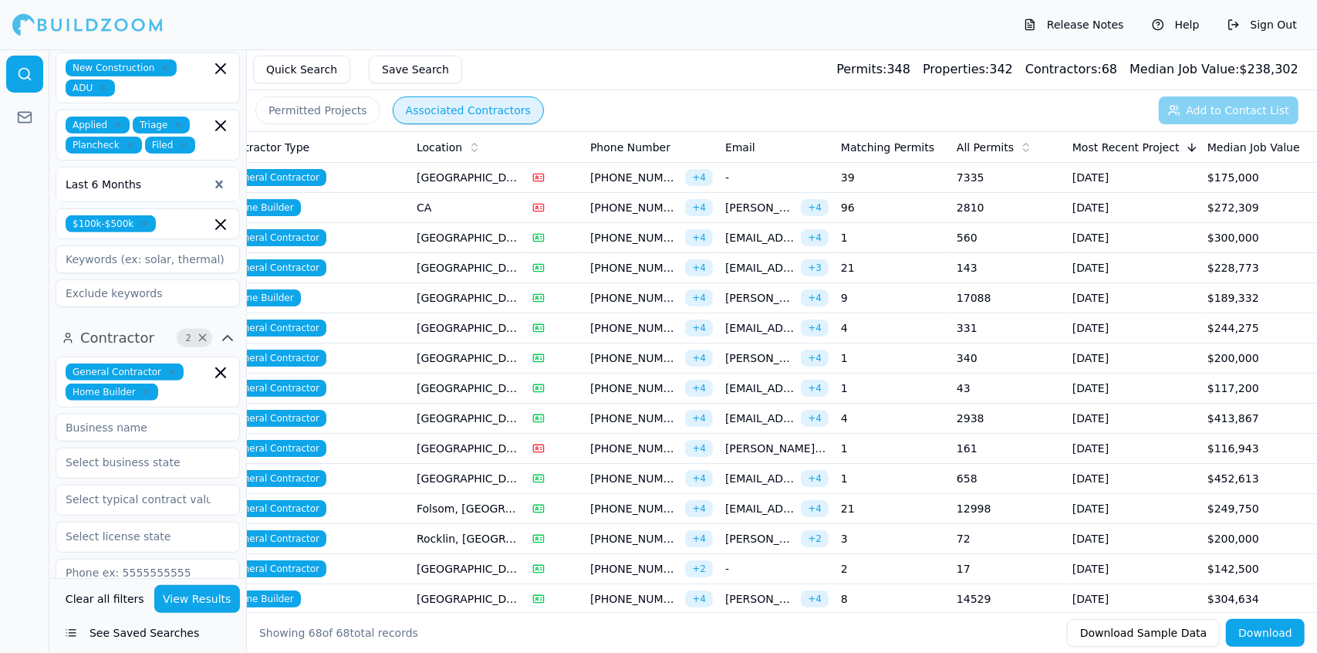
click at [458, 298] on td "[GEOGRAPHIC_DATA], [GEOGRAPHIC_DATA]" at bounding box center [469, 298] width 116 height 30
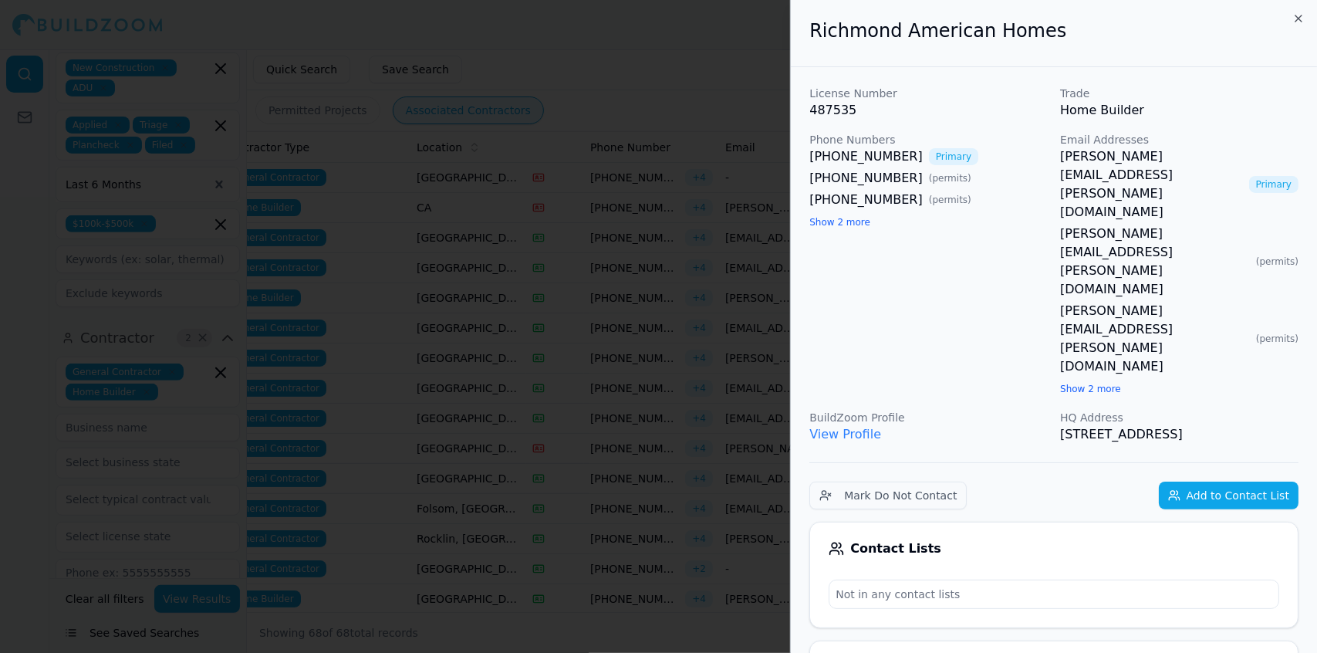
drag, startPoint x: 458, startPoint y: 298, endPoint x: 395, endPoint y: 278, distance: 66.4
click at [395, 278] on div at bounding box center [658, 326] width 1317 height 653
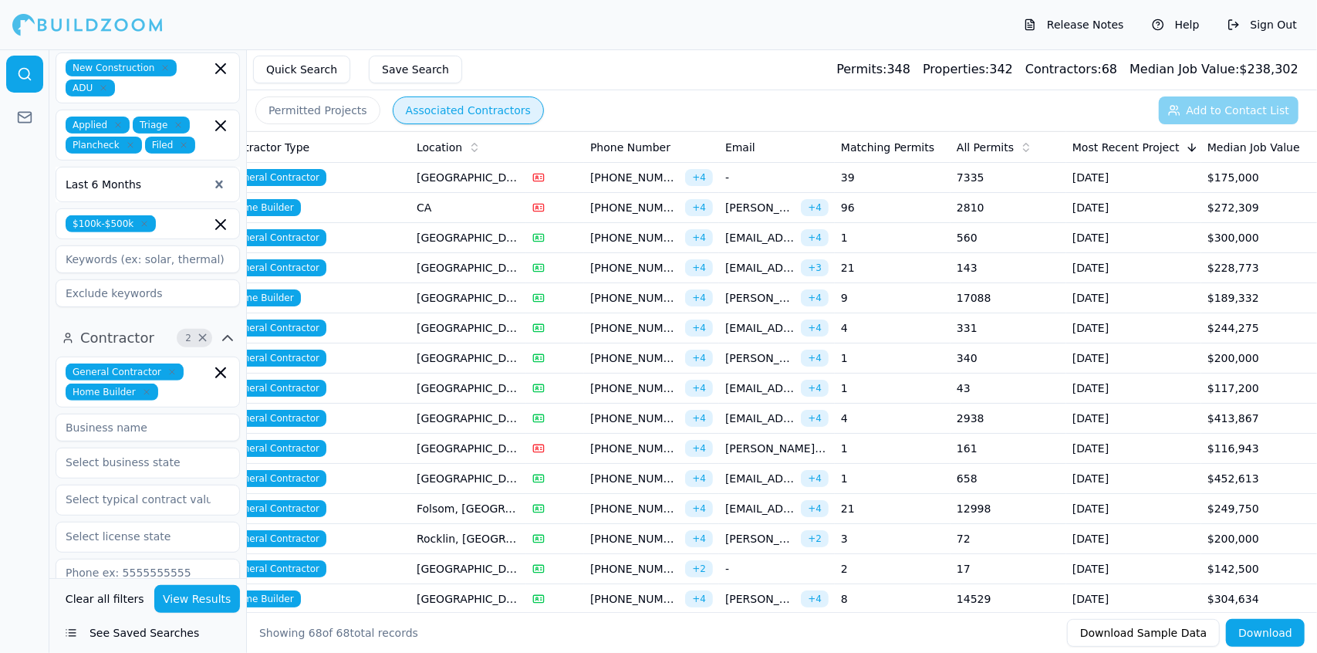
click at [452, 322] on td "[GEOGRAPHIC_DATA], [GEOGRAPHIC_DATA]" at bounding box center [469, 328] width 116 height 30
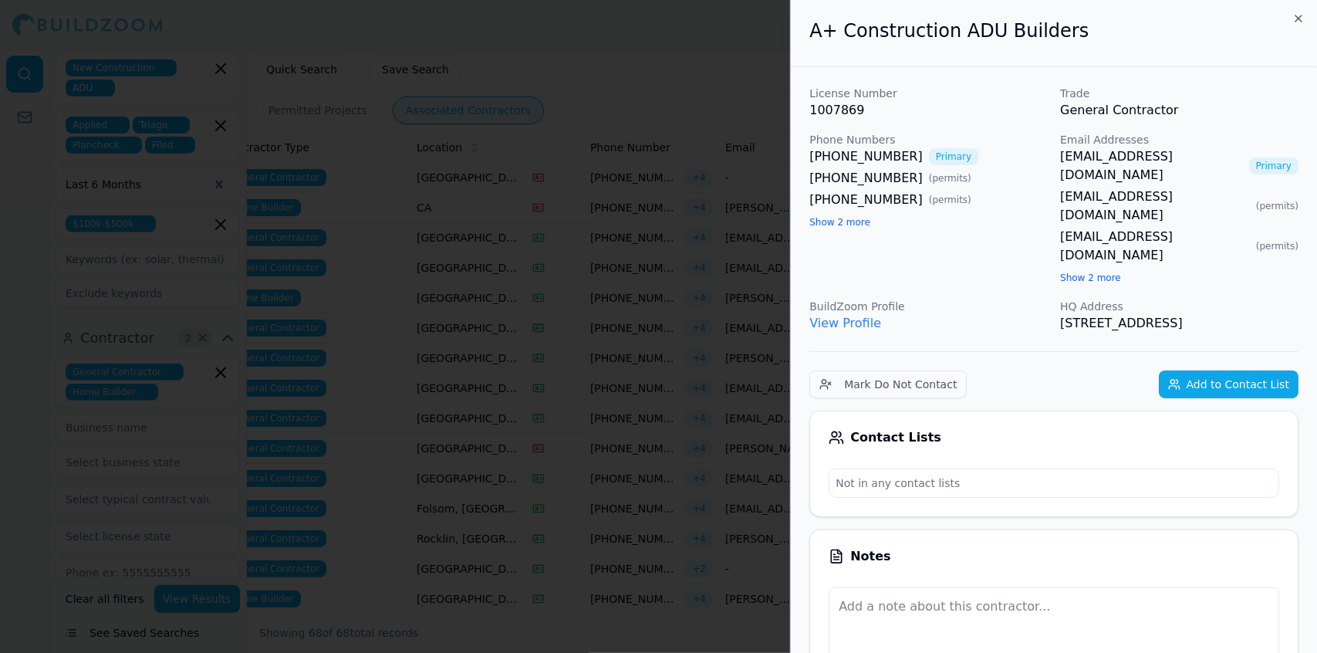
drag, startPoint x: 452, startPoint y: 322, endPoint x: 398, endPoint y: 365, distance: 69.2
click at [398, 365] on div at bounding box center [658, 326] width 1317 height 653
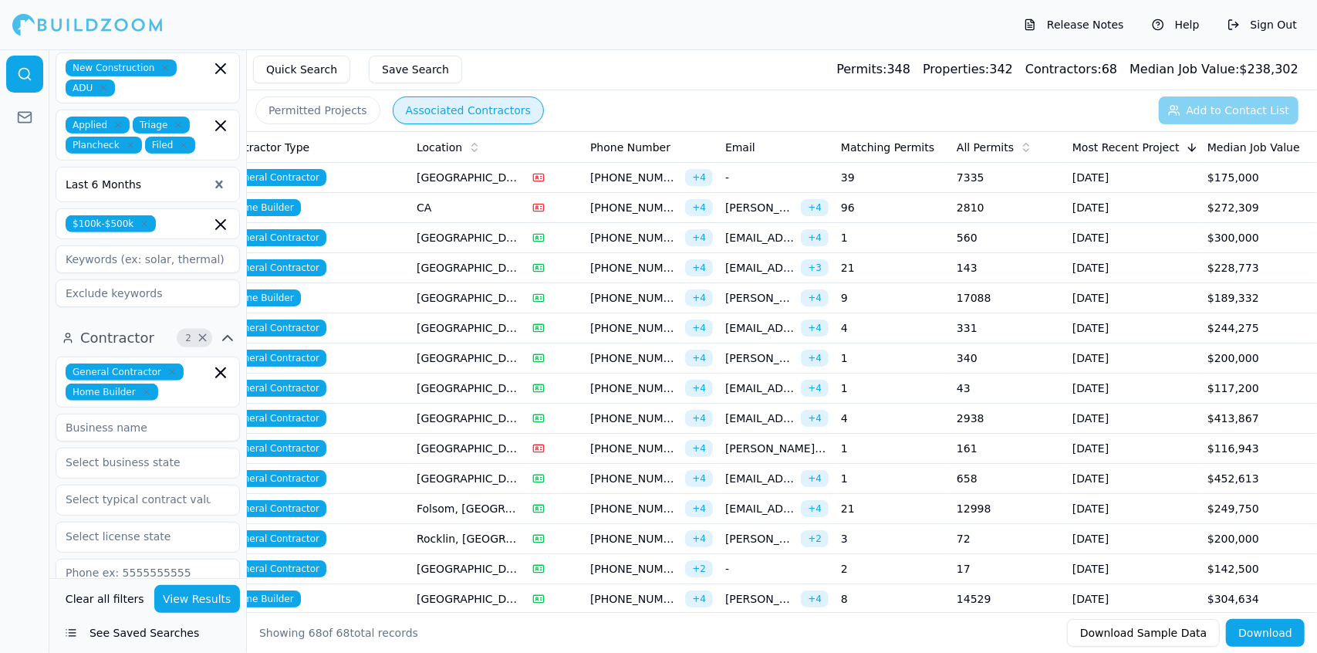
click at [437, 353] on td "[GEOGRAPHIC_DATA], [GEOGRAPHIC_DATA]" at bounding box center [469, 358] width 116 height 30
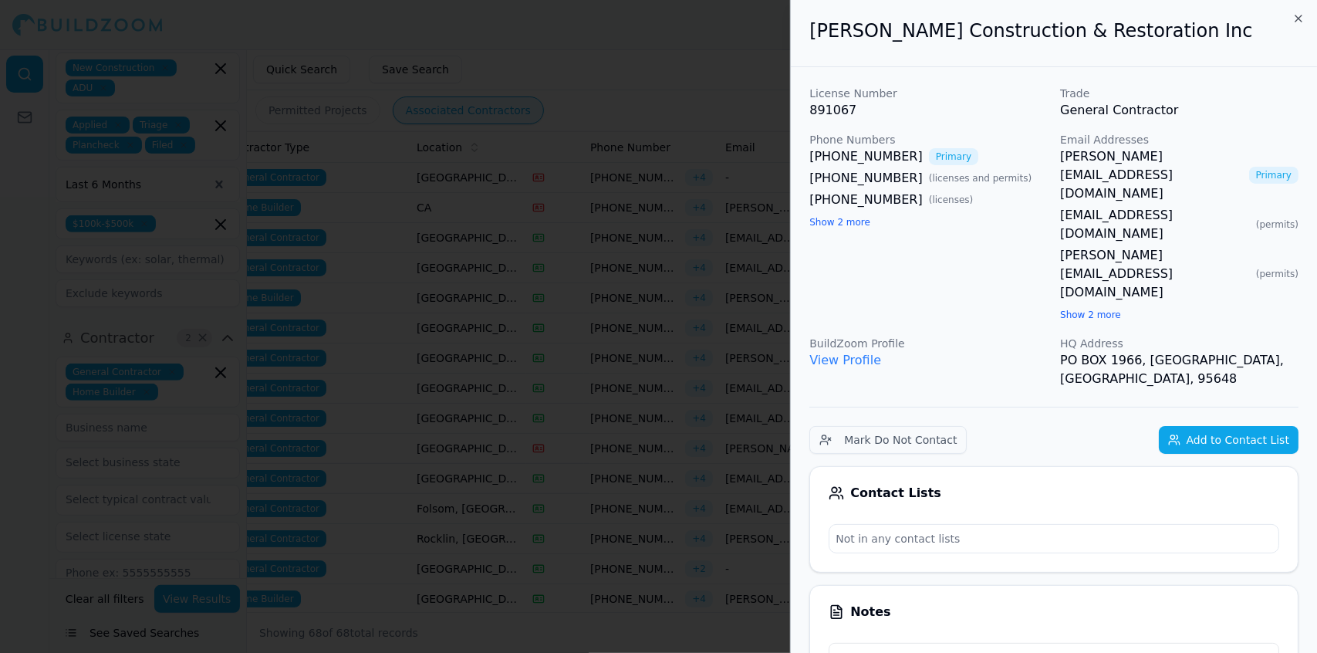
click at [437, 353] on div at bounding box center [658, 326] width 1317 height 653
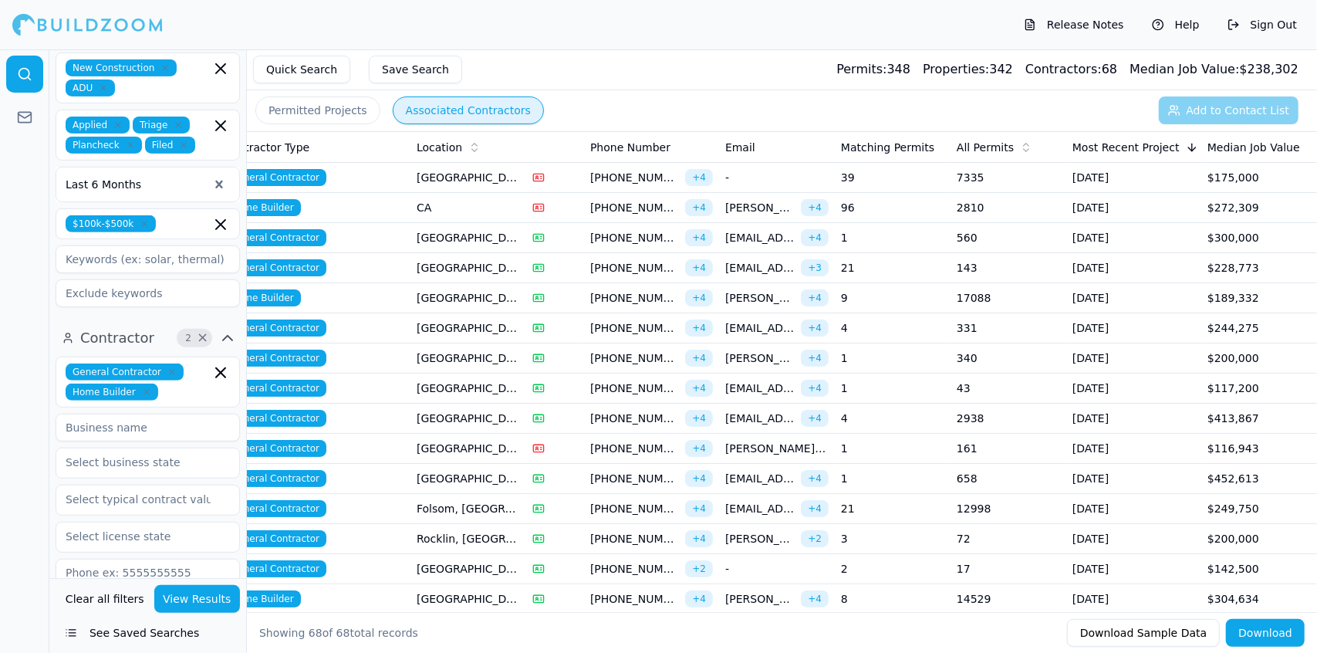
click at [453, 384] on td "[GEOGRAPHIC_DATA], [GEOGRAPHIC_DATA]" at bounding box center [469, 388] width 116 height 30
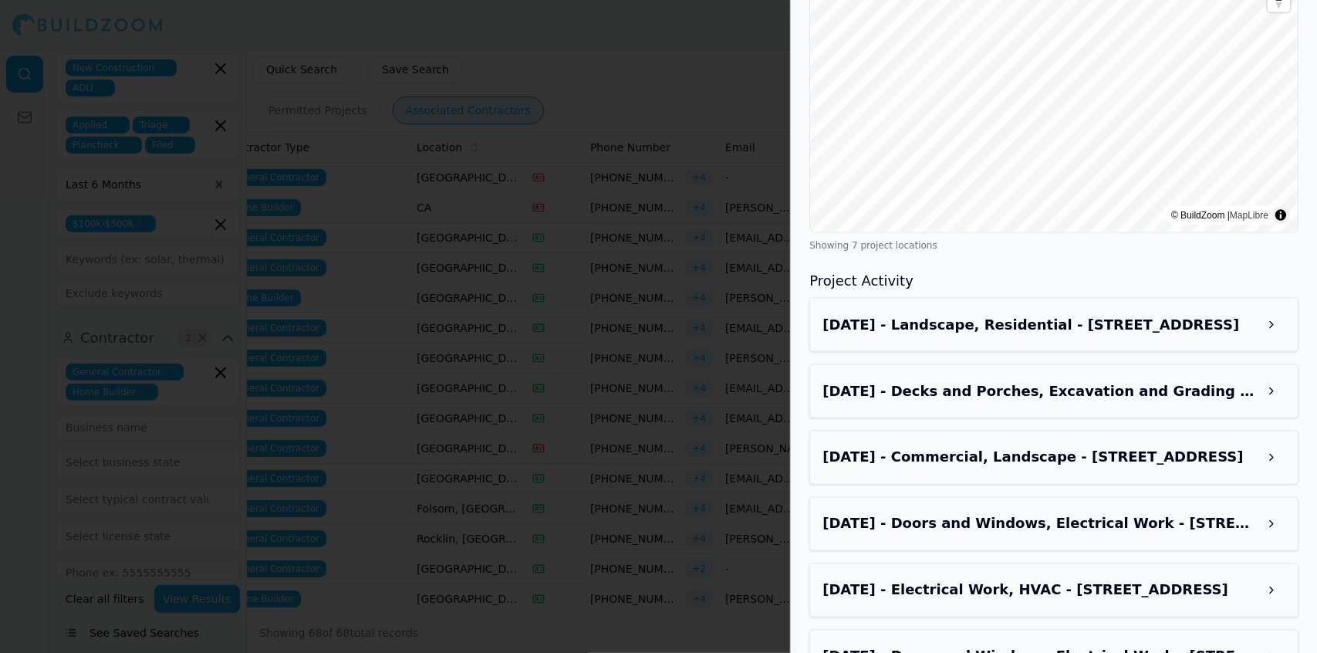
scroll to position [1571, 0]
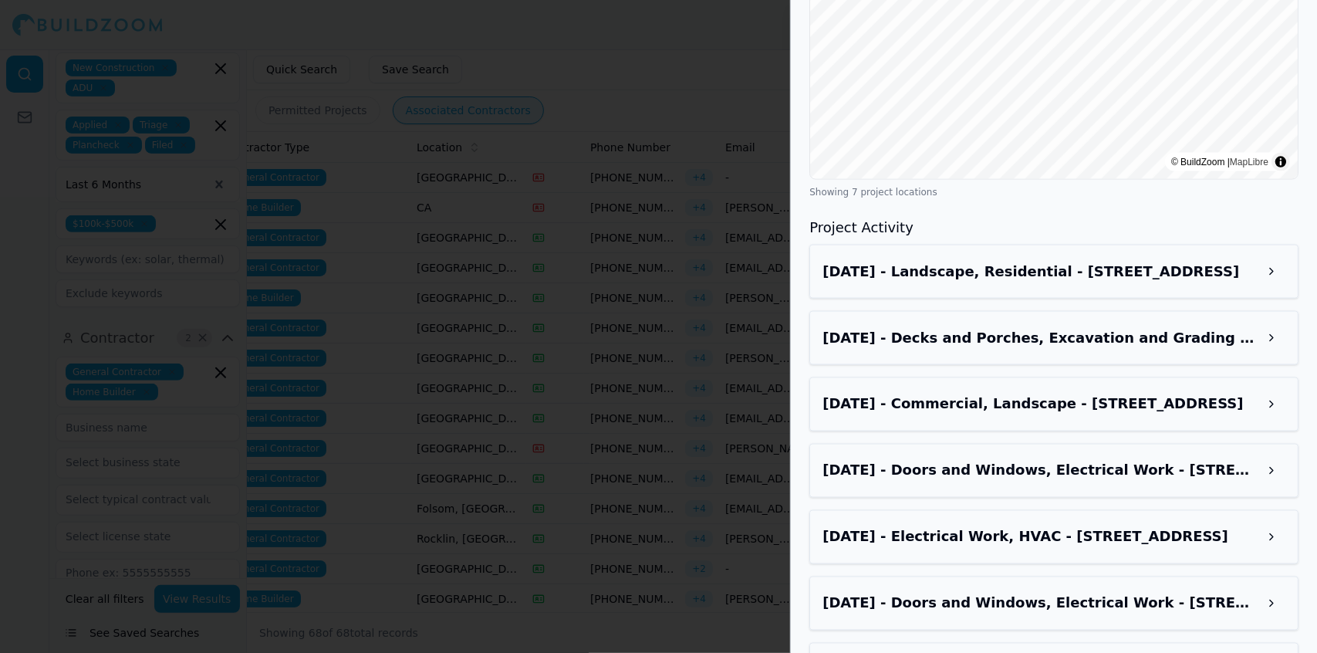
click at [547, 297] on div at bounding box center [658, 326] width 1317 height 653
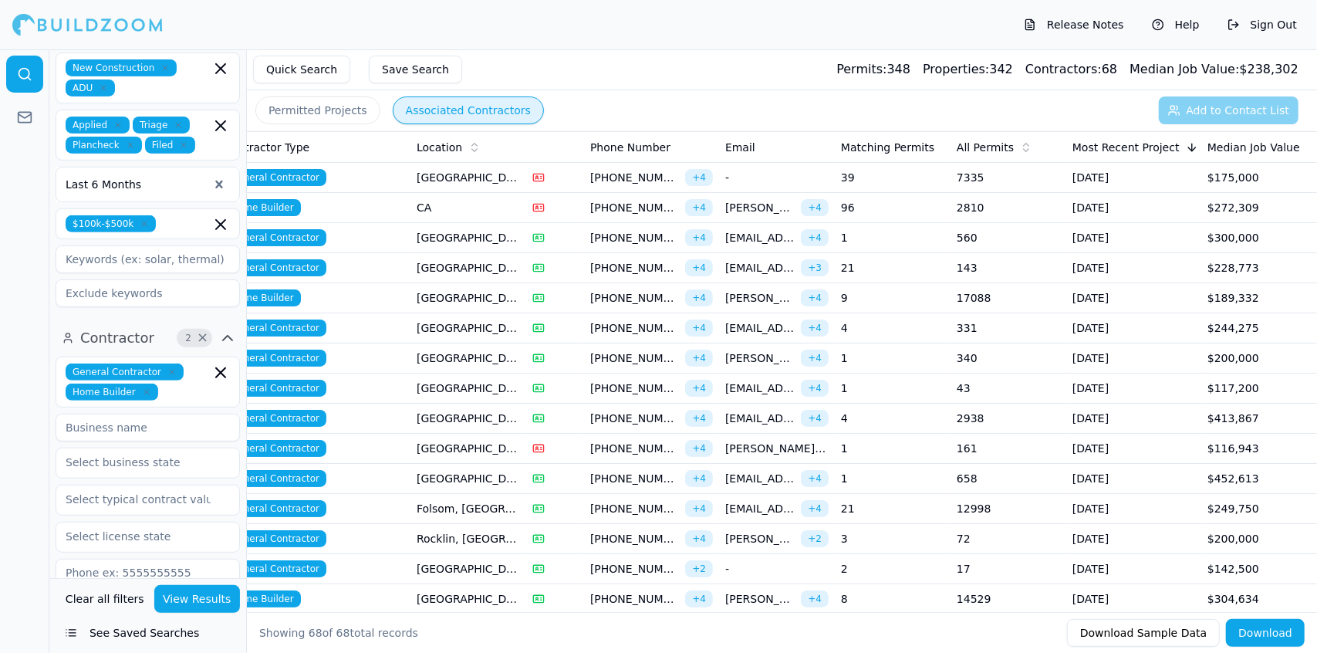
click at [488, 326] on td "[GEOGRAPHIC_DATA], [GEOGRAPHIC_DATA]" at bounding box center [469, 328] width 116 height 30
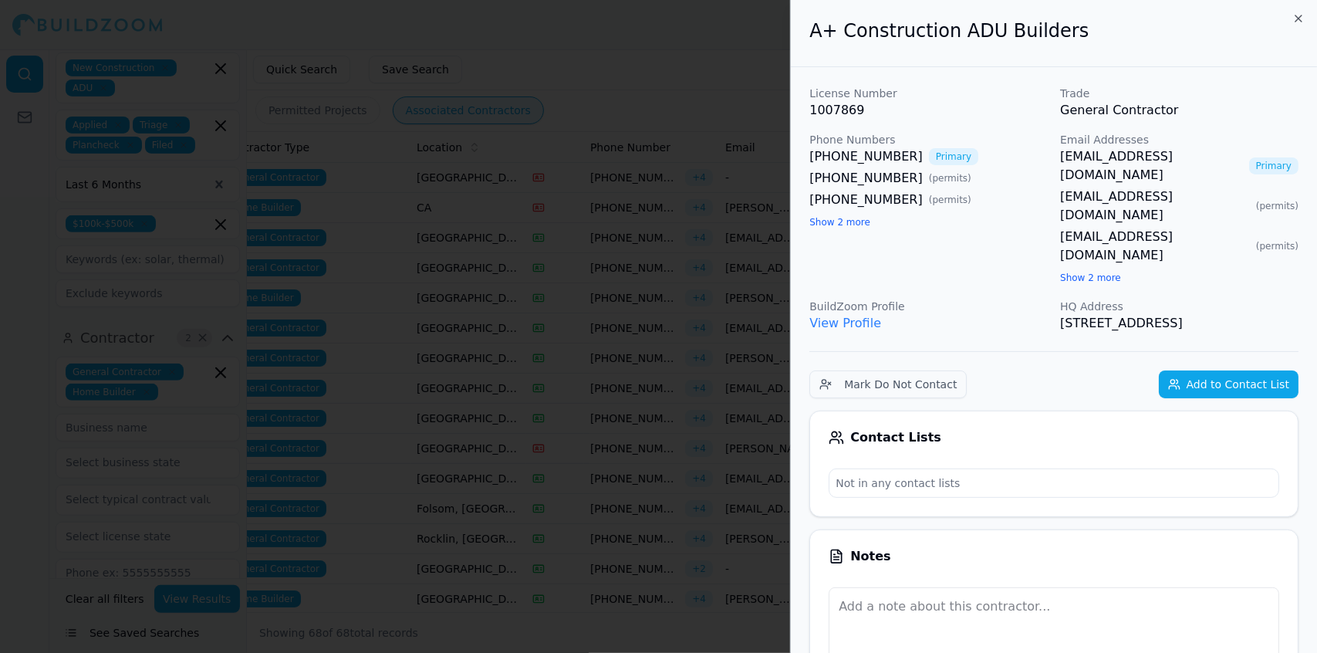
click at [488, 326] on div at bounding box center [658, 326] width 1317 height 653
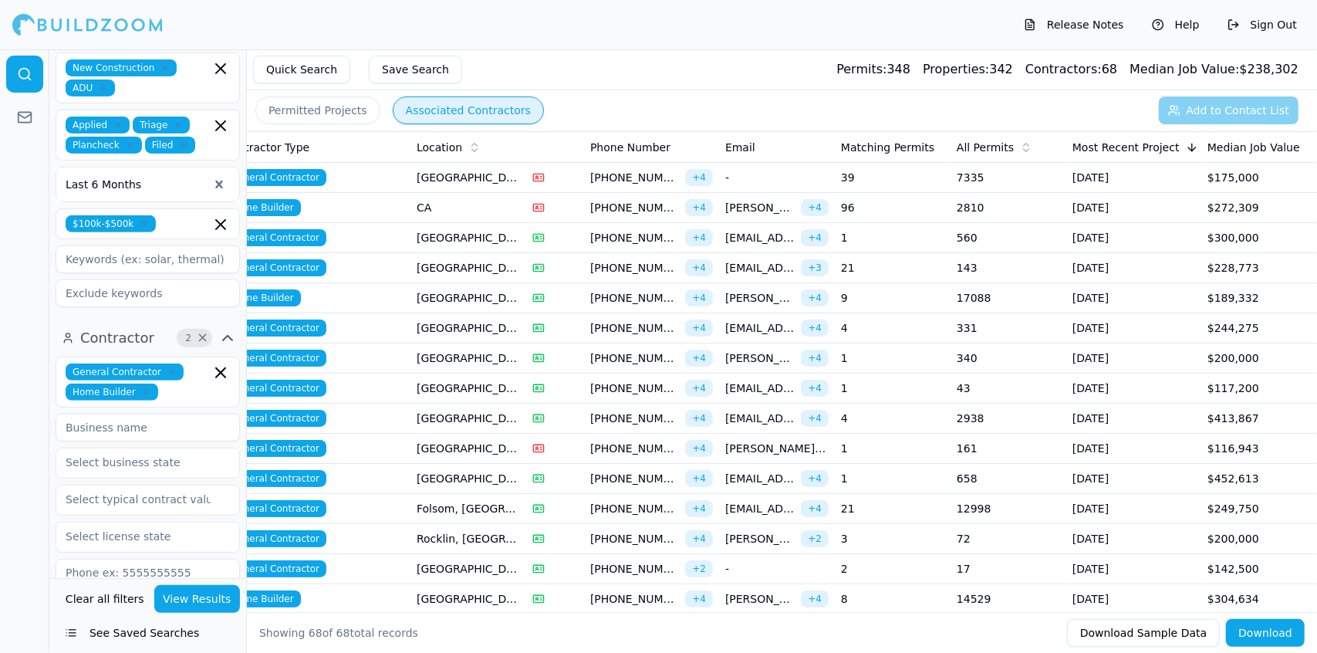
click at [454, 358] on td "[GEOGRAPHIC_DATA], [GEOGRAPHIC_DATA]" at bounding box center [469, 358] width 116 height 30
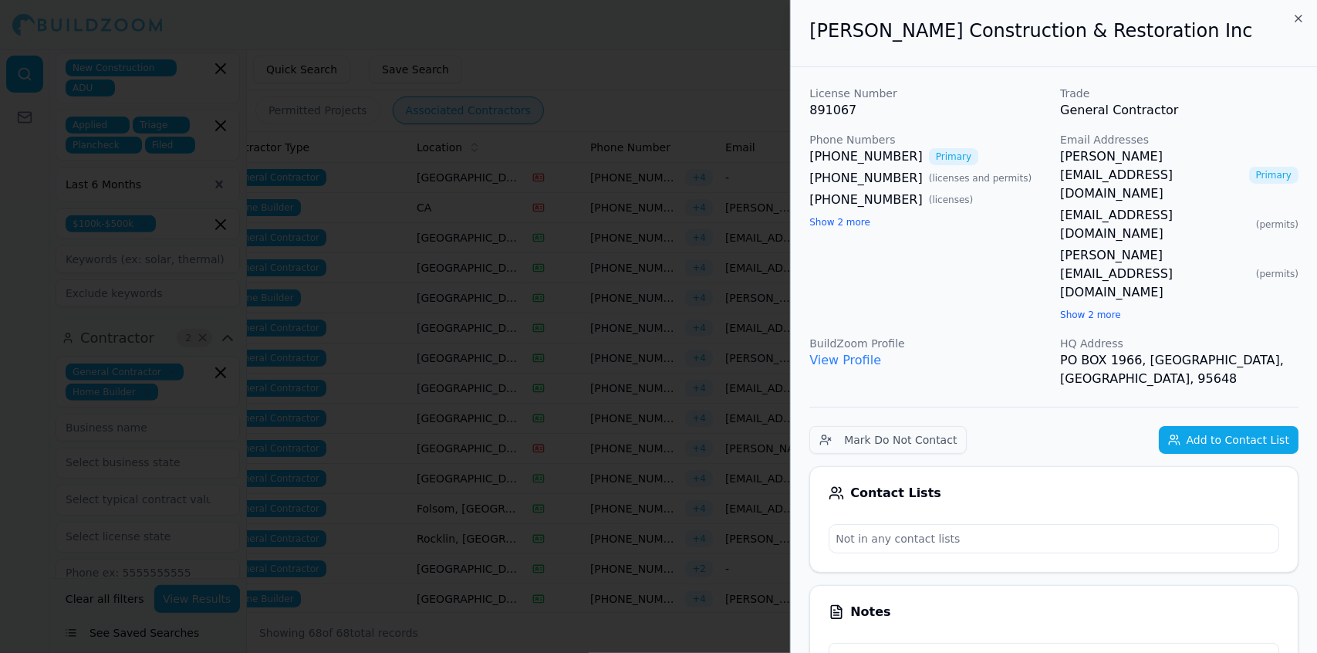
click at [454, 358] on div at bounding box center [658, 326] width 1317 height 653
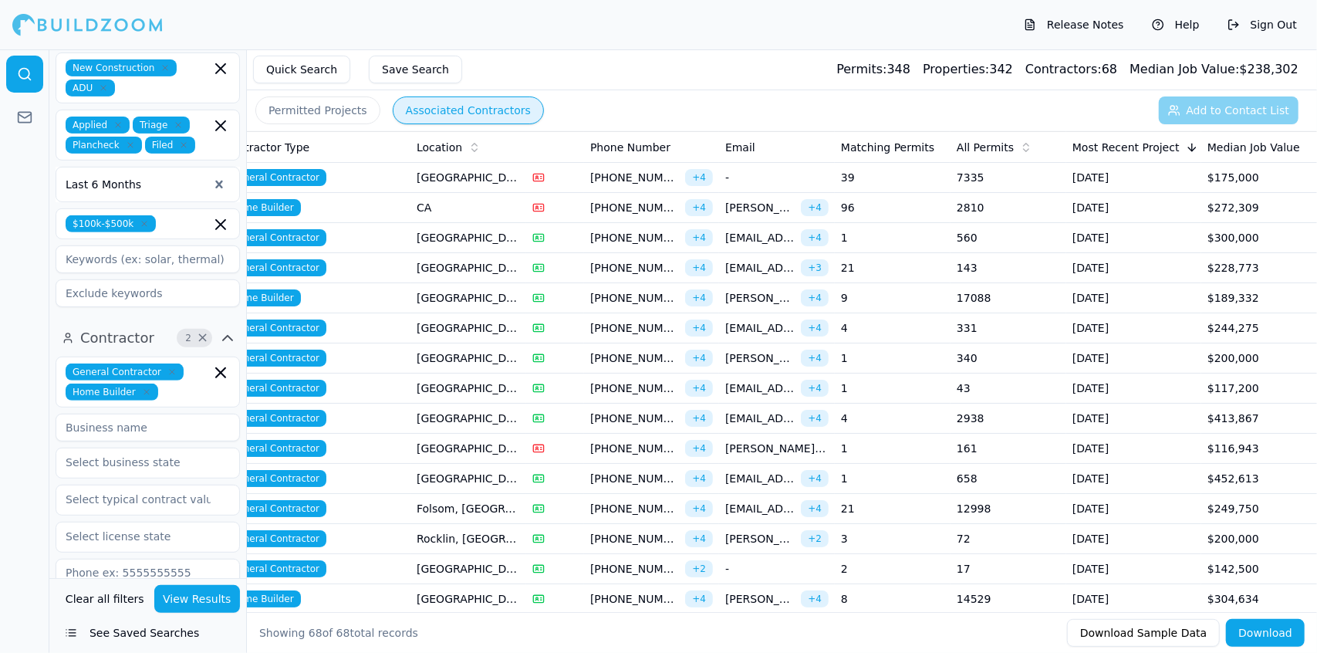
click at [451, 386] on td "[GEOGRAPHIC_DATA], [GEOGRAPHIC_DATA]" at bounding box center [469, 388] width 116 height 30
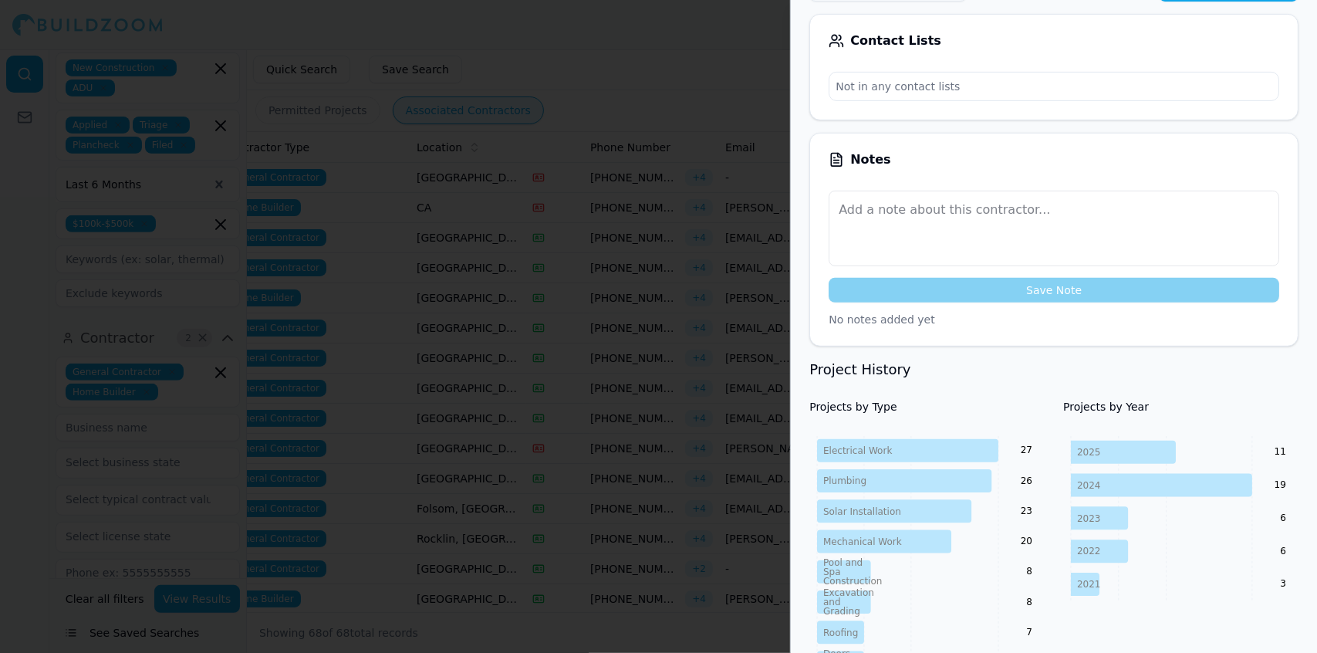
scroll to position [0, 0]
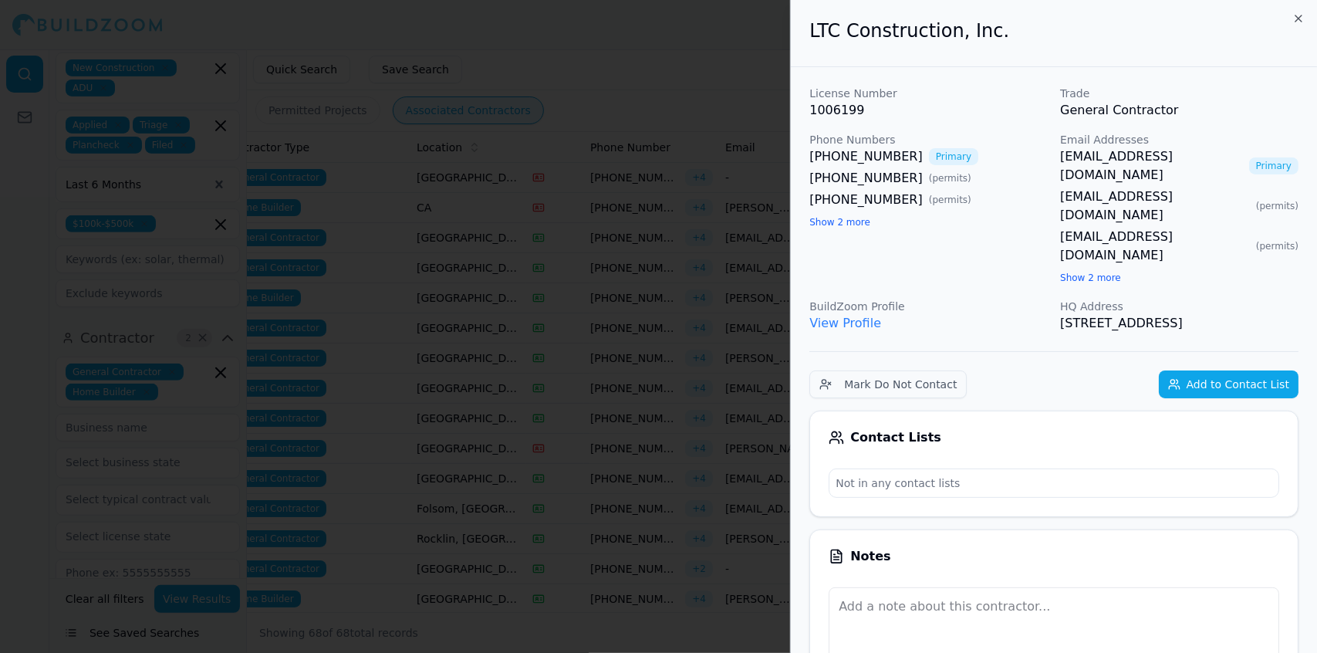
click at [576, 182] on div at bounding box center [658, 326] width 1317 height 653
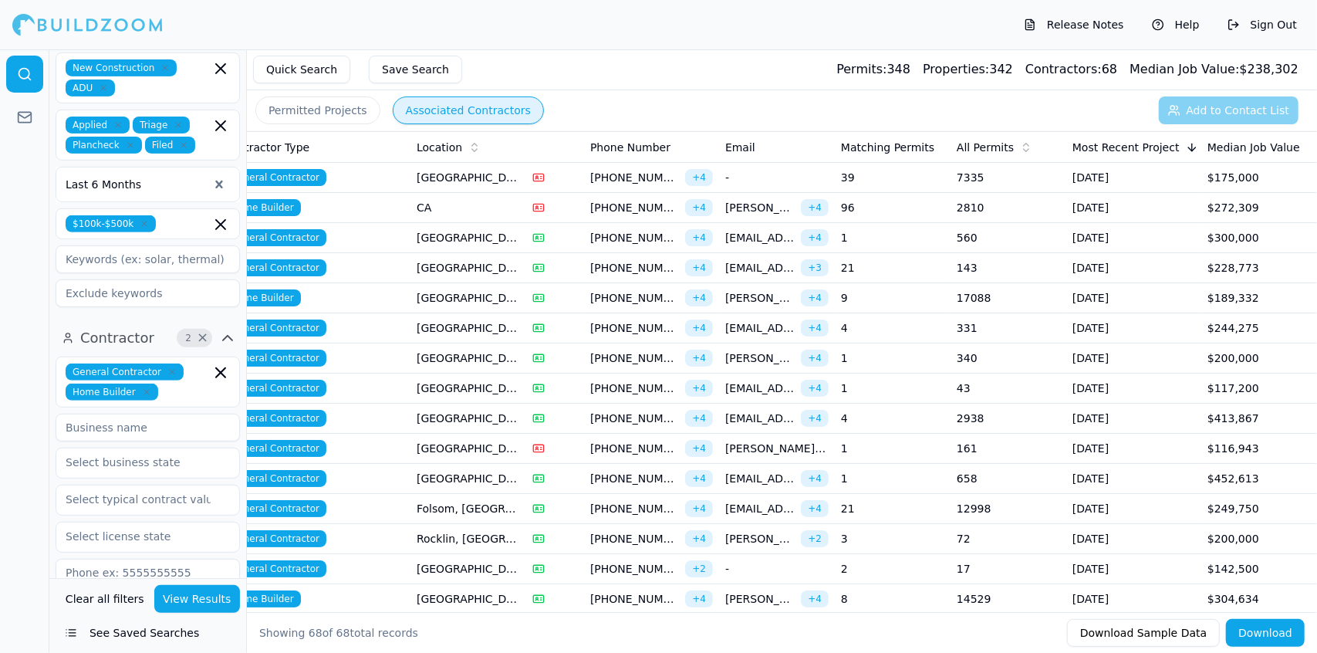
click at [515, 355] on td "[GEOGRAPHIC_DATA], [GEOGRAPHIC_DATA]" at bounding box center [469, 358] width 116 height 30
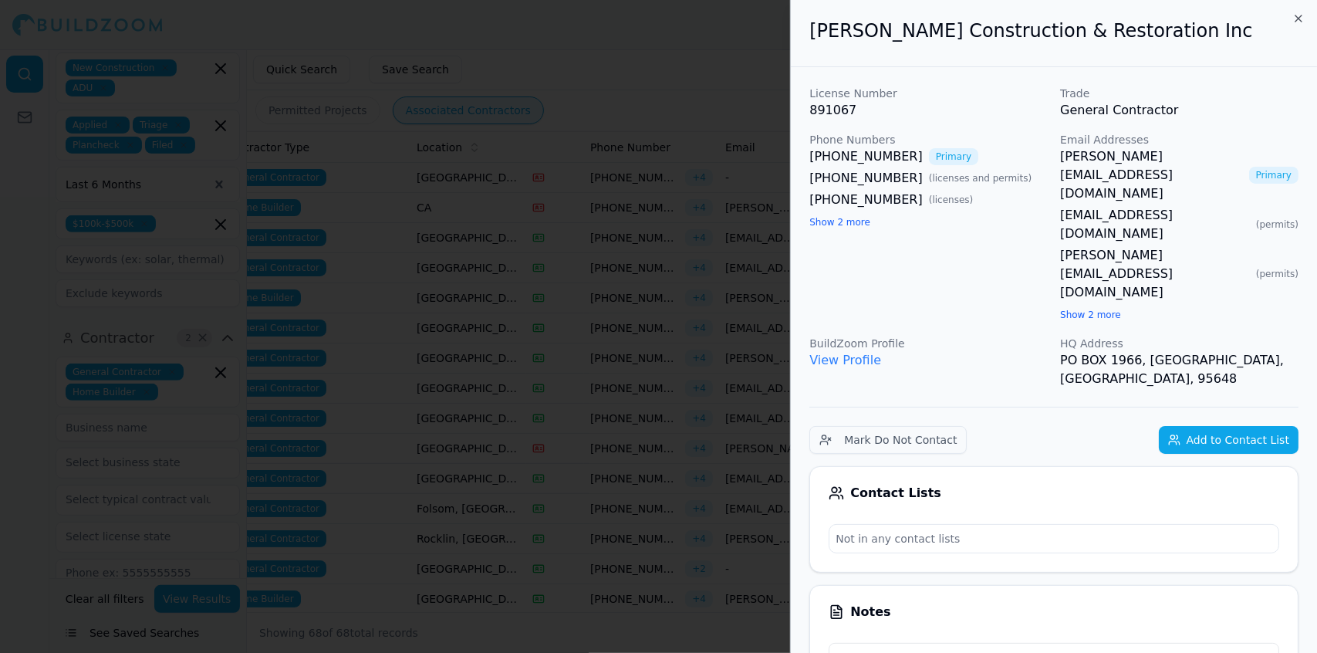
click at [515, 355] on div at bounding box center [658, 326] width 1317 height 653
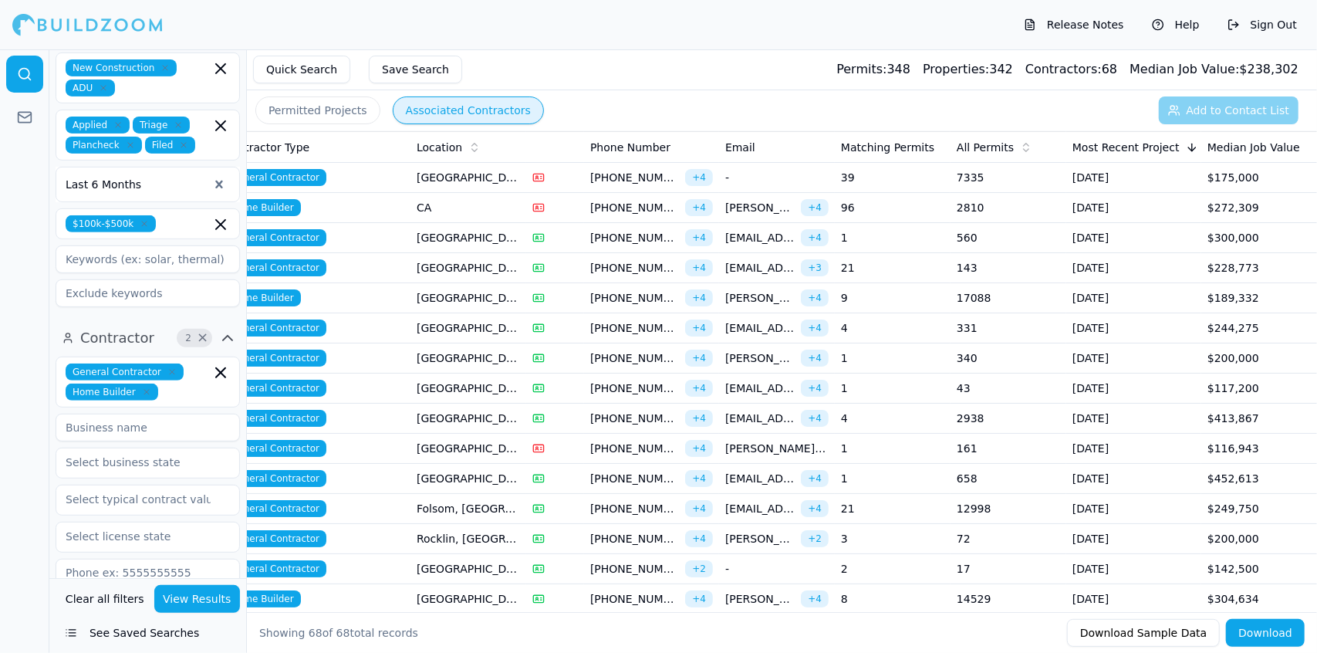
click at [495, 387] on td "[GEOGRAPHIC_DATA], [GEOGRAPHIC_DATA]" at bounding box center [469, 388] width 116 height 30
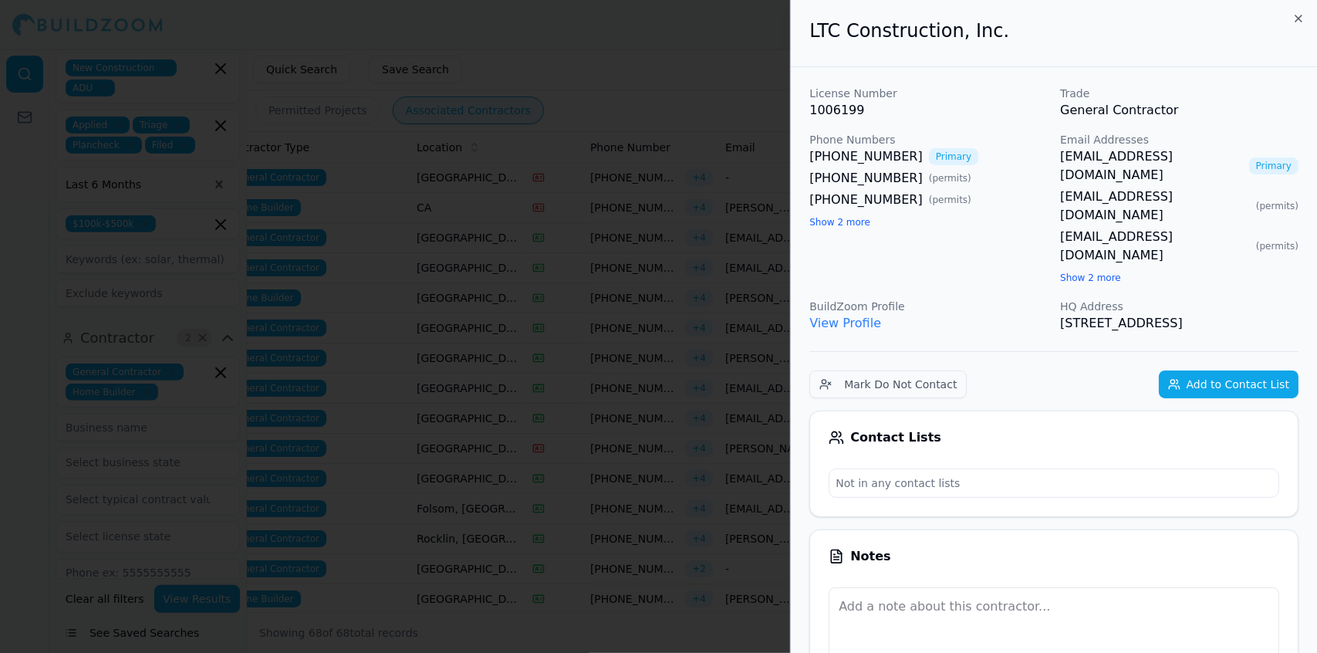
click at [495, 387] on div at bounding box center [658, 326] width 1317 height 653
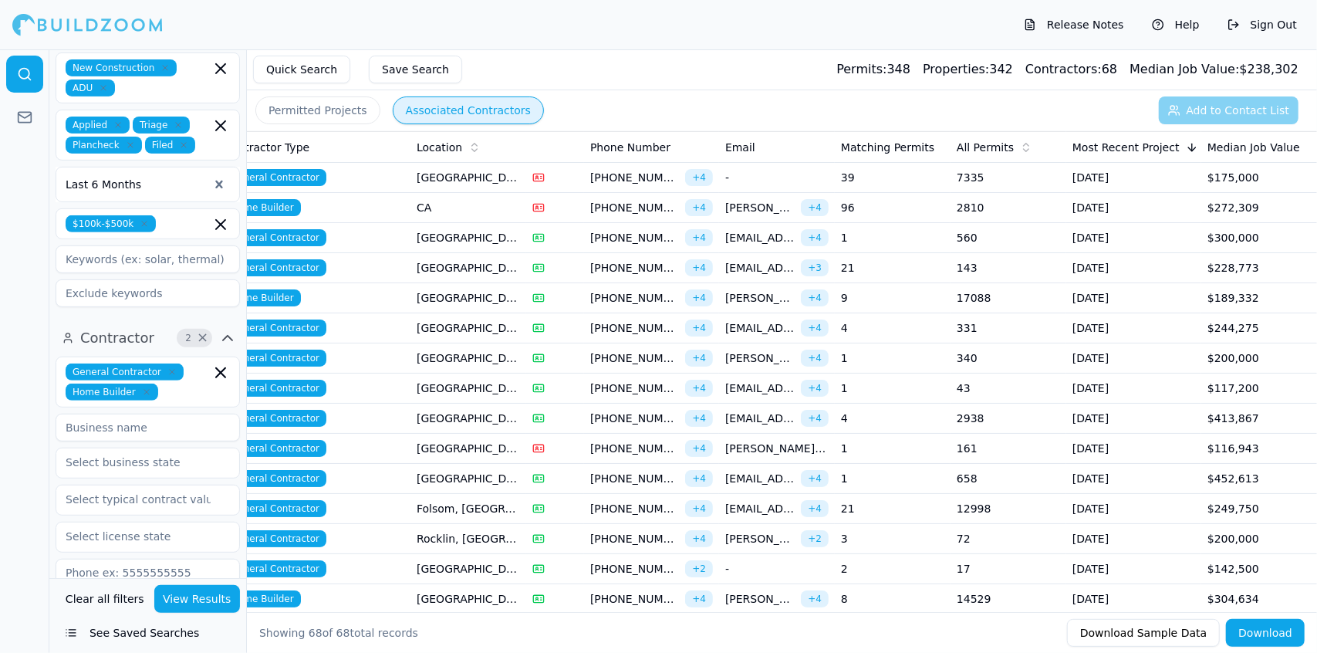
click at [501, 414] on td "[GEOGRAPHIC_DATA], [GEOGRAPHIC_DATA]" at bounding box center [469, 419] width 116 height 30
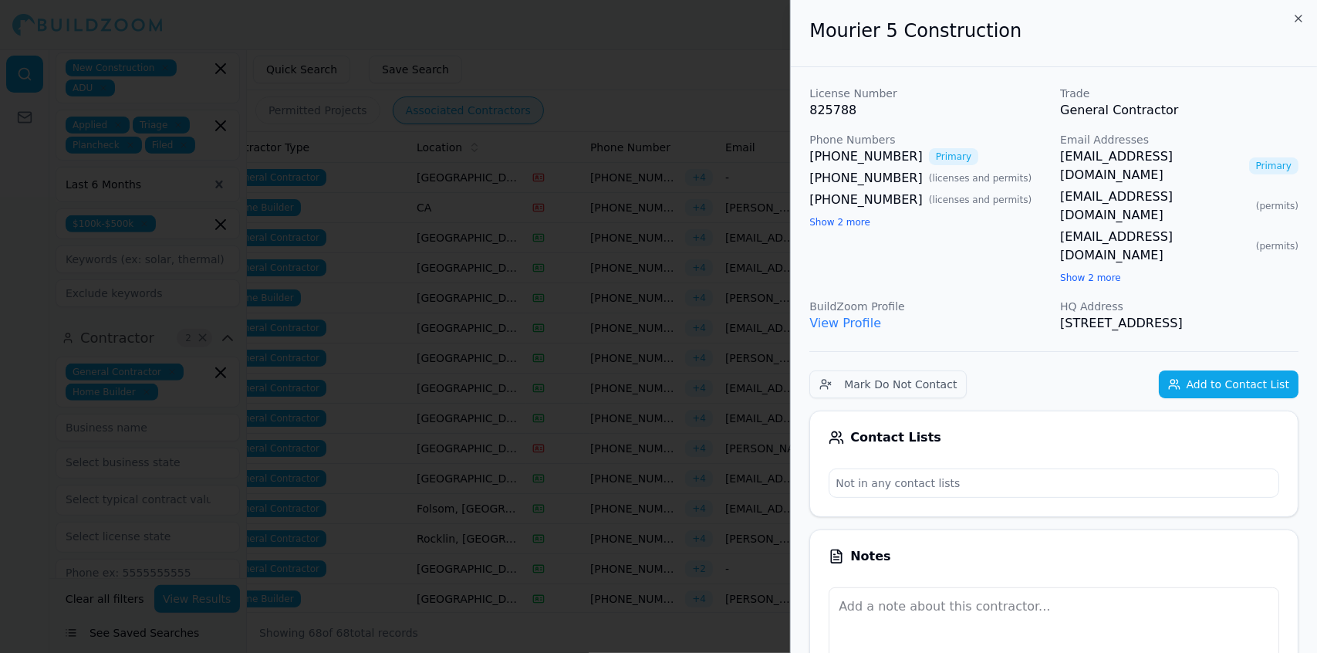
click at [501, 414] on div at bounding box center [658, 326] width 1317 height 653
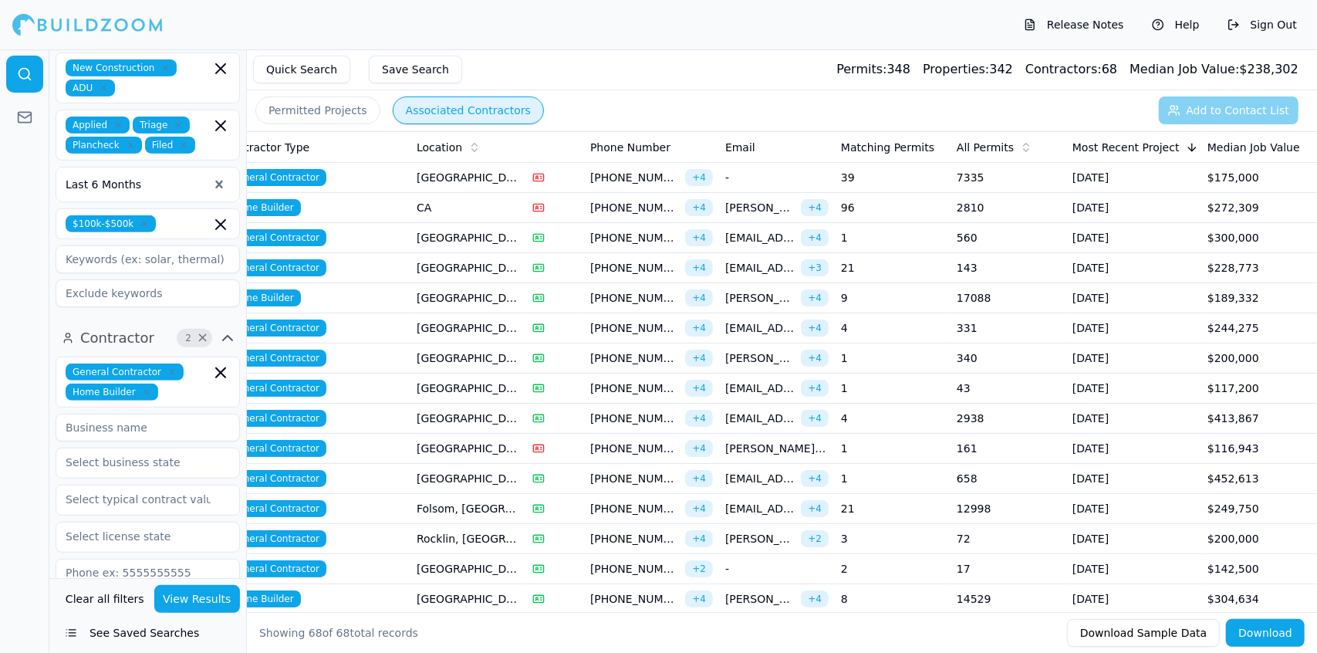
click at [497, 445] on td "[GEOGRAPHIC_DATA], [GEOGRAPHIC_DATA]" at bounding box center [469, 449] width 116 height 30
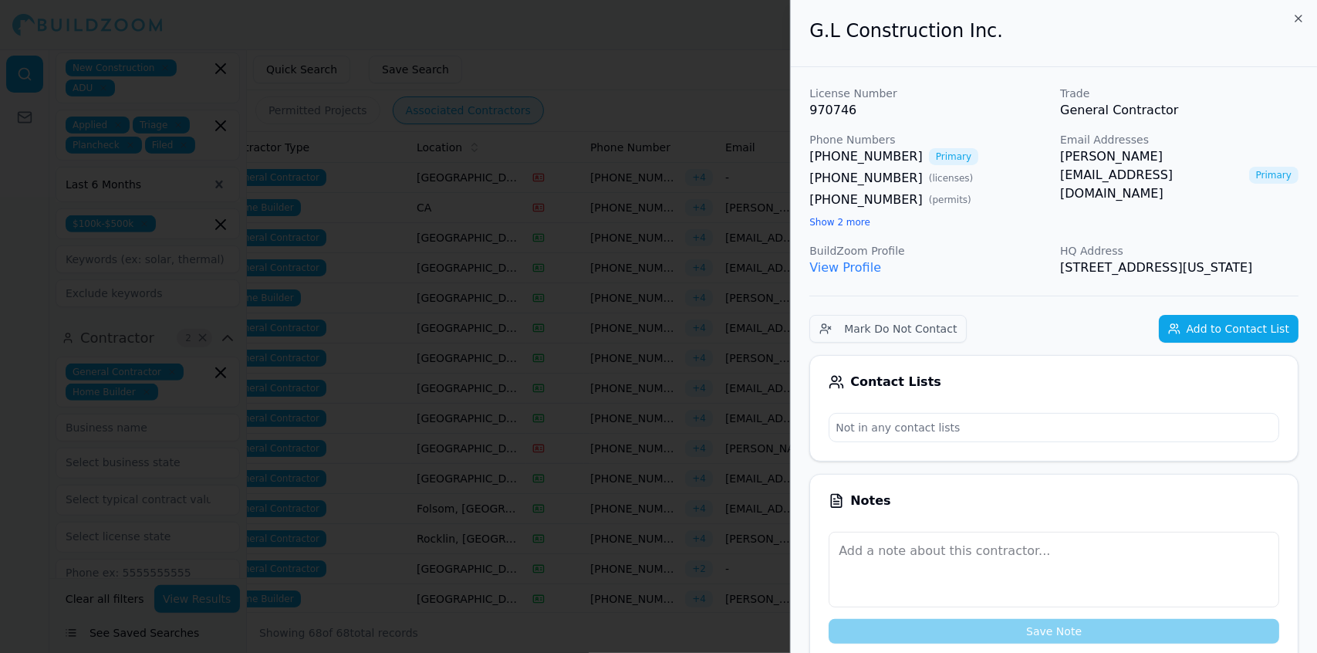
click at [733, 306] on div at bounding box center [658, 326] width 1317 height 653
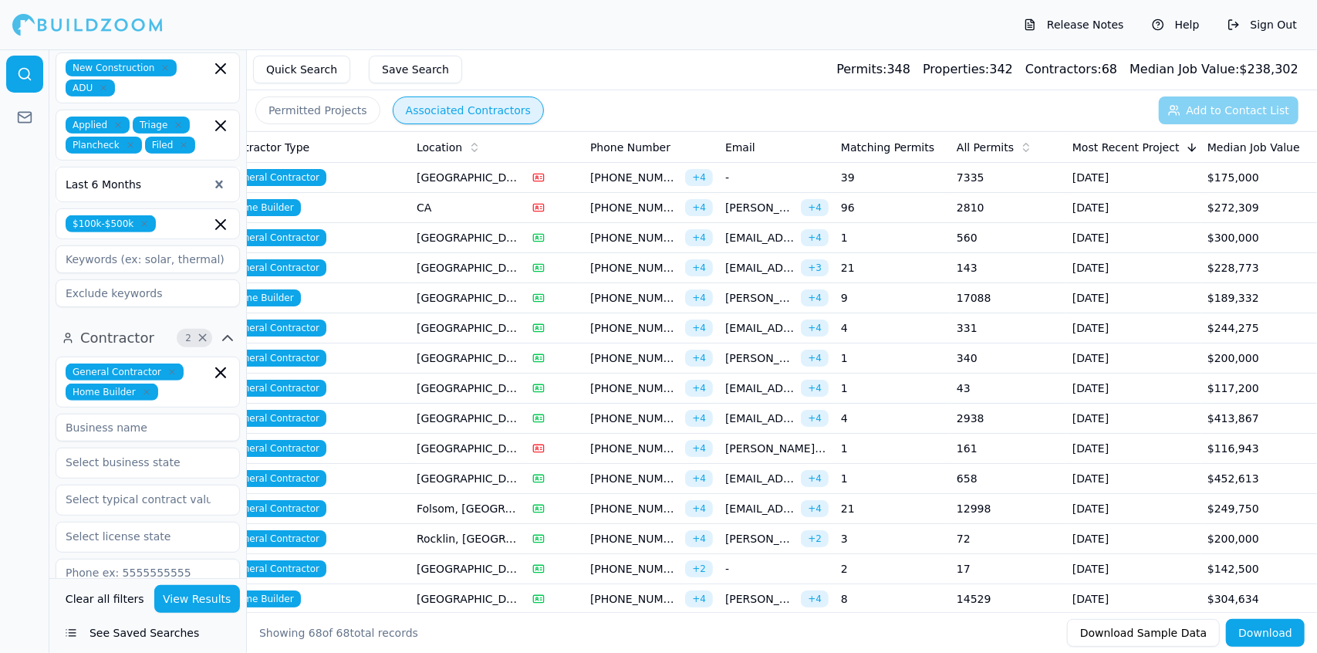
click at [660, 299] on span "[PHONE_NUMBER]" at bounding box center [634, 297] width 89 height 15
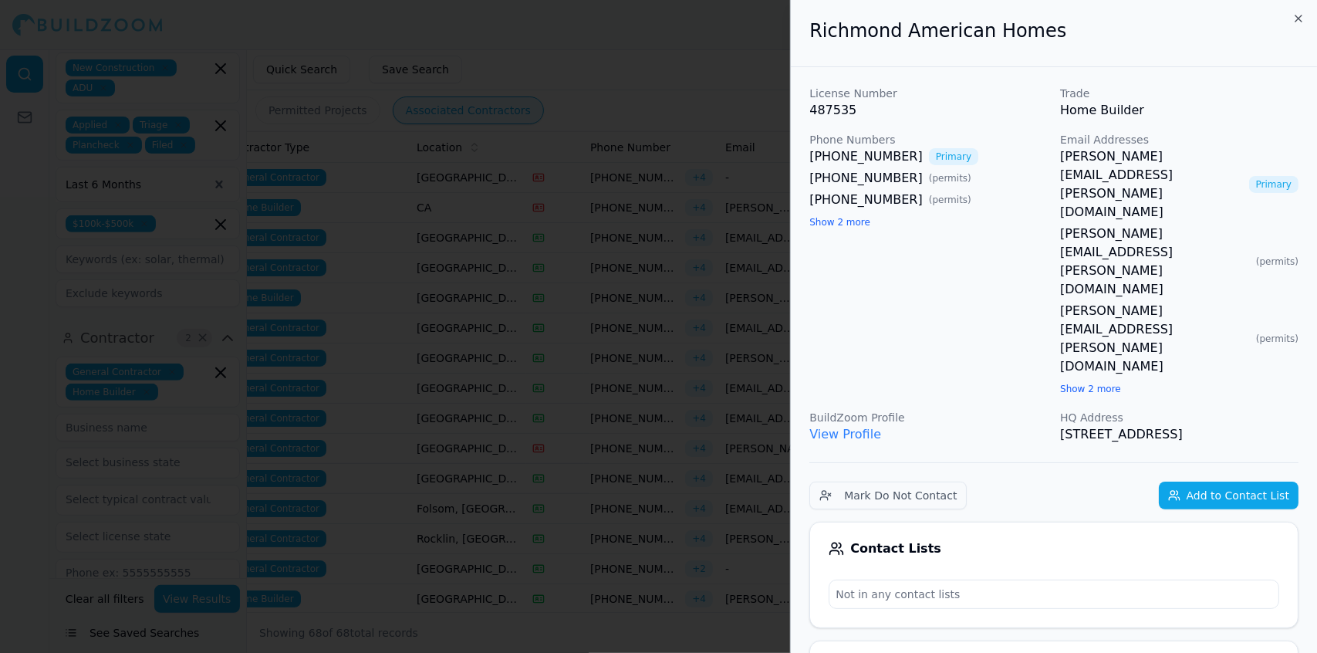
click at [660, 299] on div at bounding box center [658, 326] width 1317 height 653
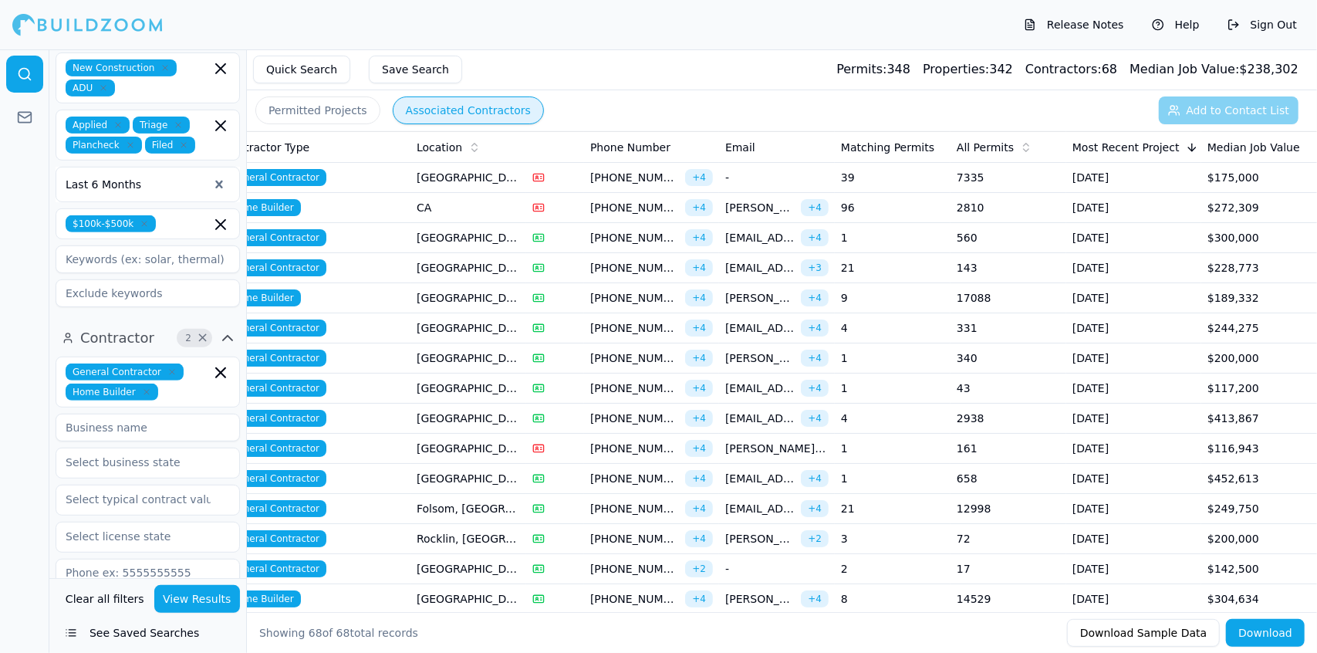
click at [647, 325] on span "[PHONE_NUMBER]" at bounding box center [634, 327] width 89 height 15
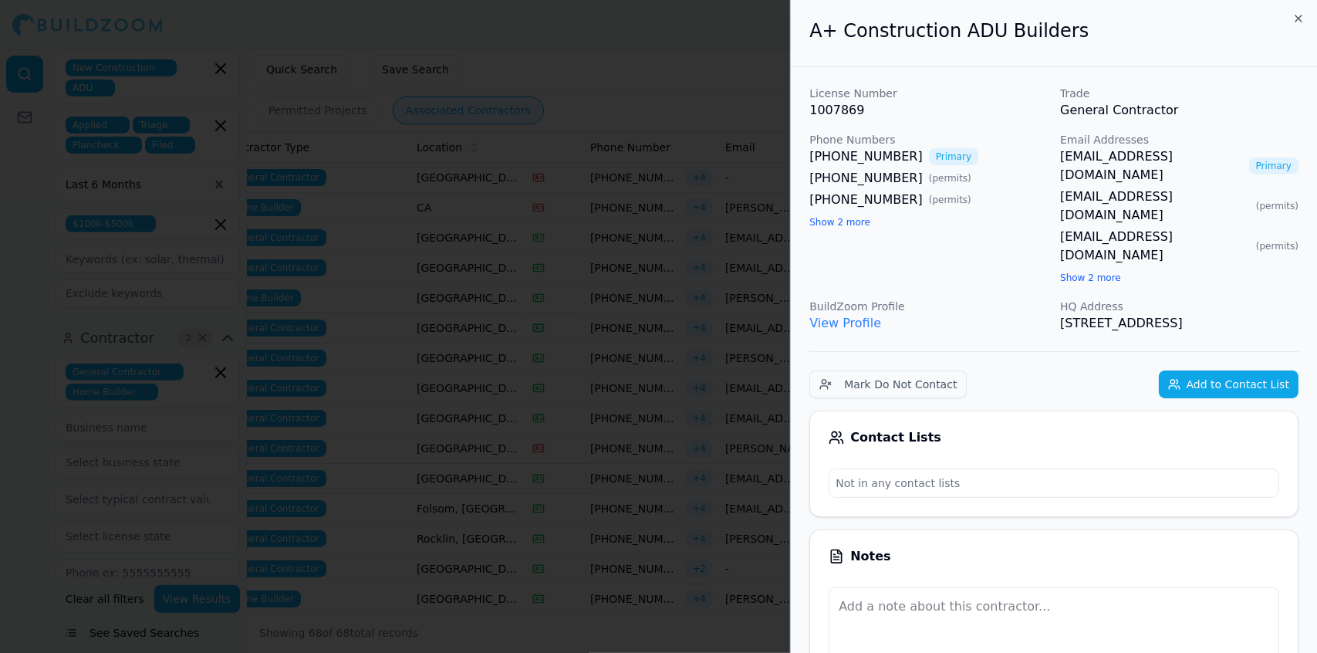
click at [647, 325] on div at bounding box center [658, 326] width 1317 height 653
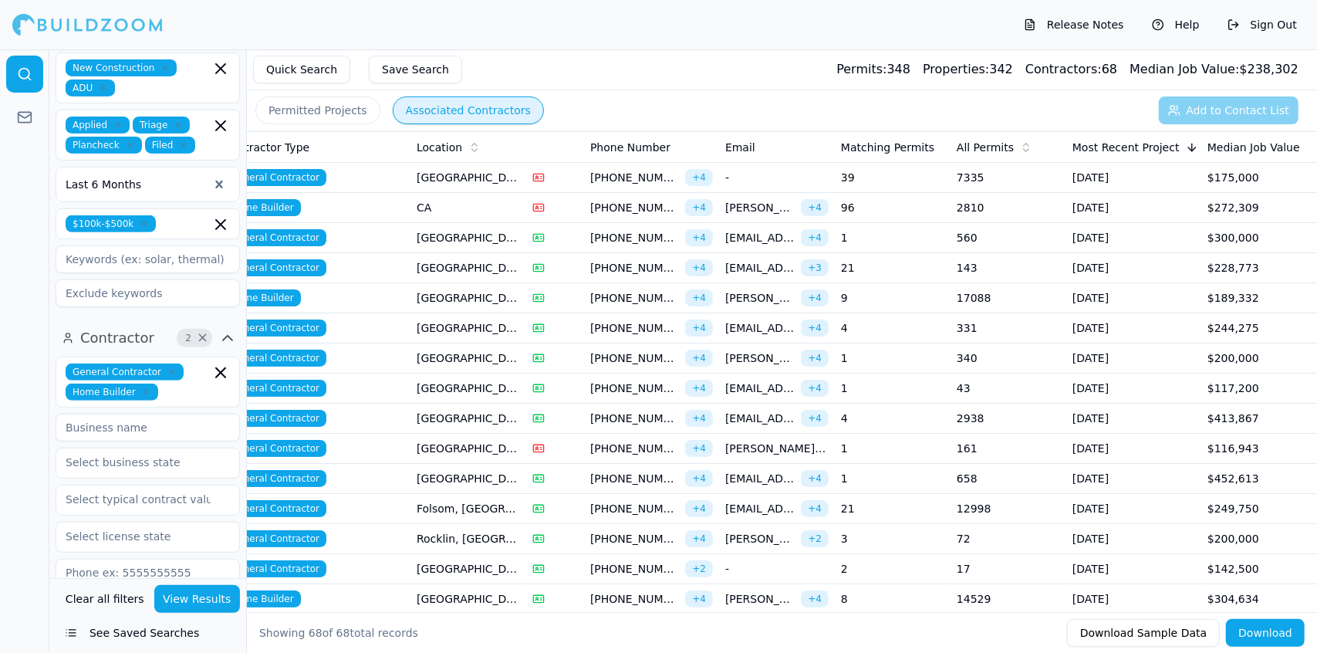
click at [661, 353] on span "[PHONE_NUMBER]" at bounding box center [634, 357] width 89 height 15
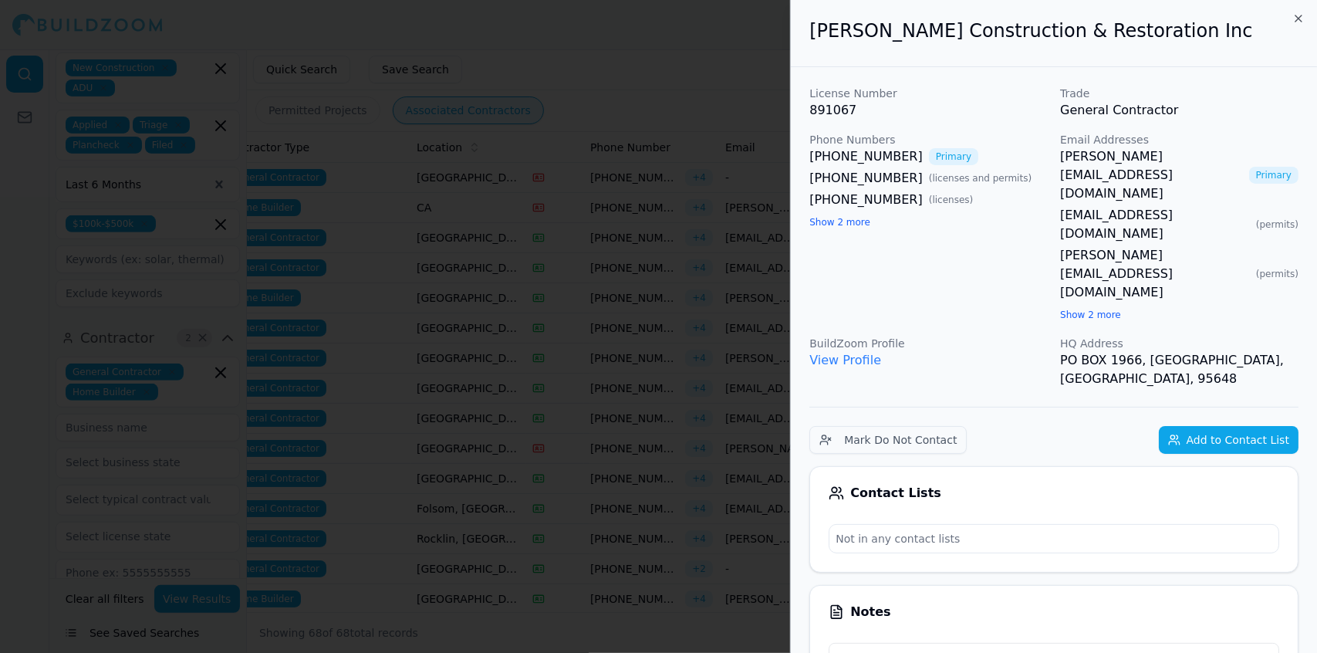
click at [661, 353] on div at bounding box center [658, 326] width 1317 height 653
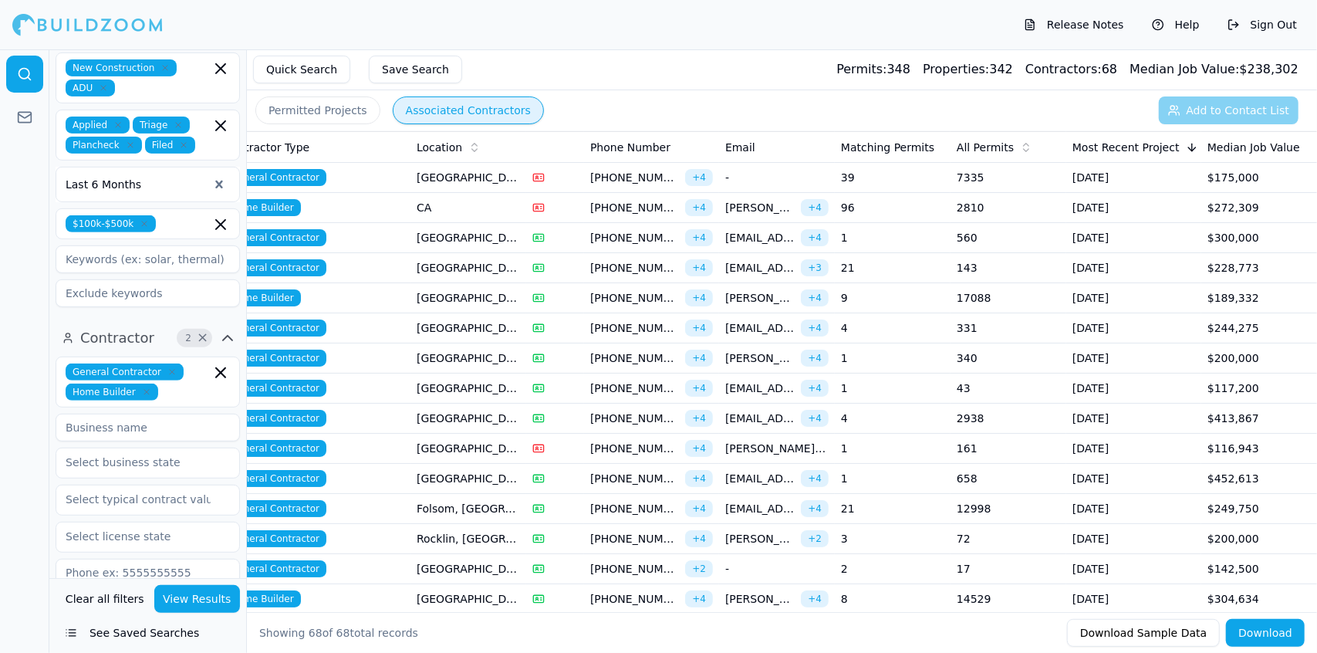
click at [659, 384] on span "[PHONE_NUMBER]" at bounding box center [634, 387] width 89 height 15
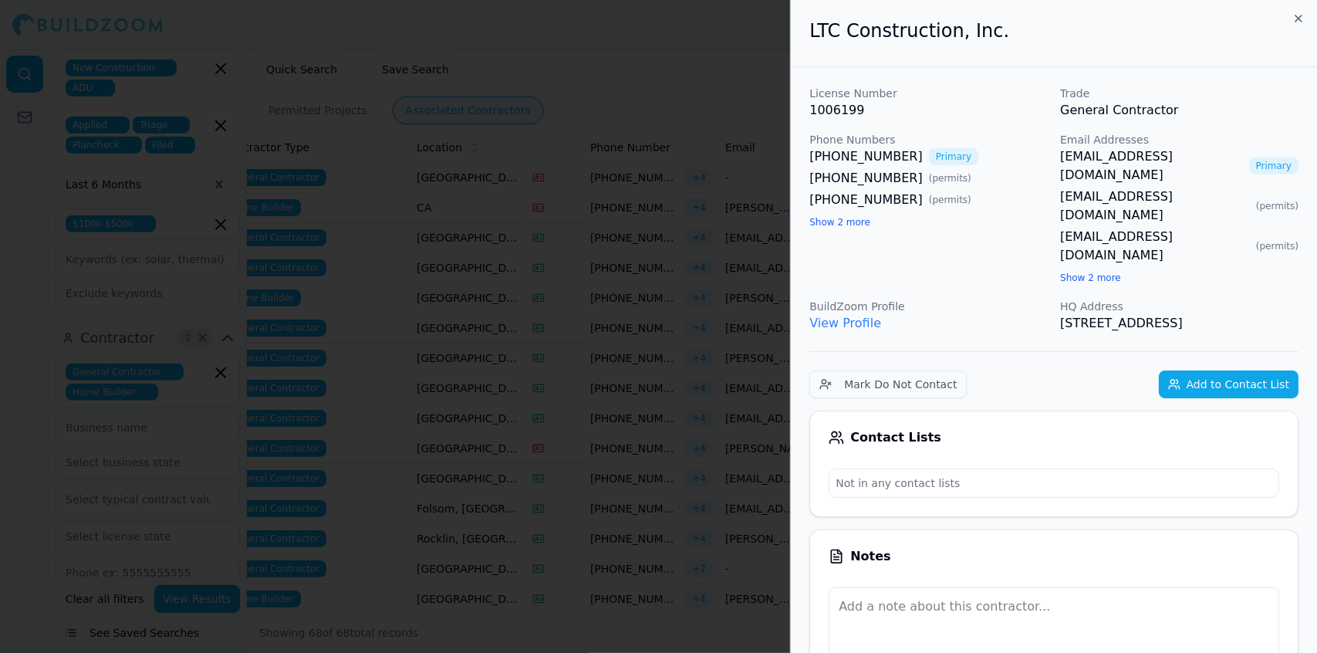
click at [662, 274] on div at bounding box center [658, 326] width 1317 height 653
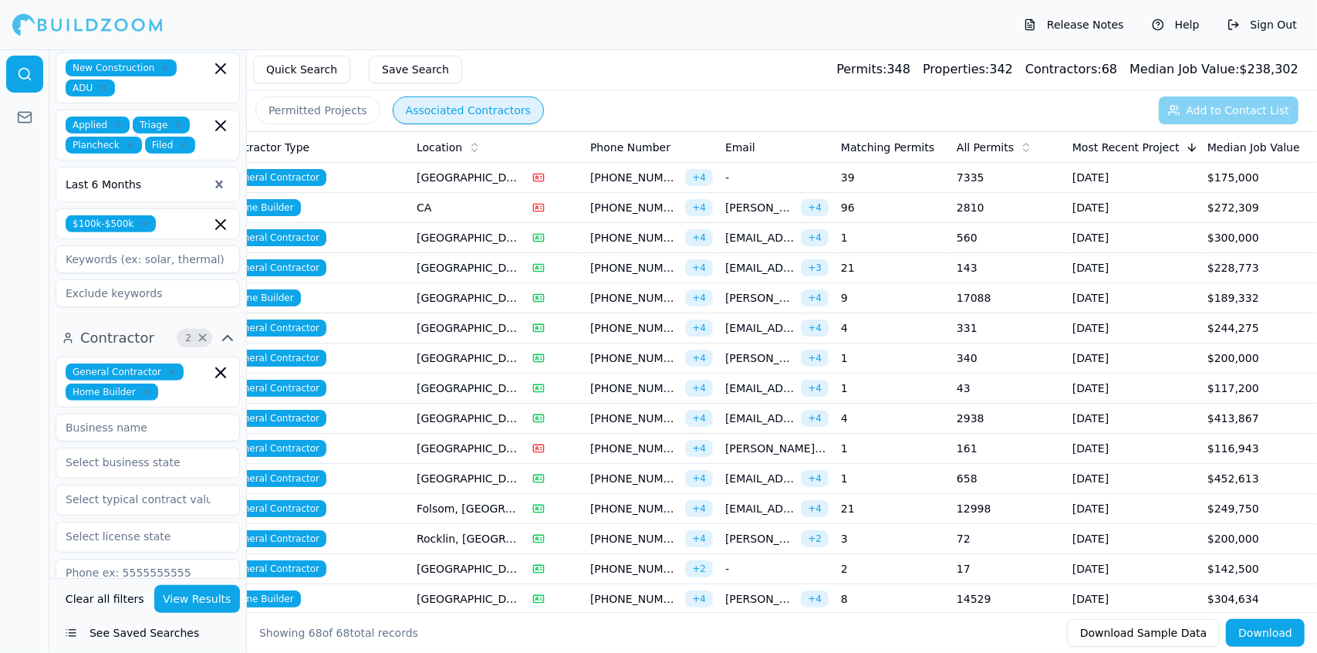
click at [623, 288] on td "[PHONE_NUMBER] + 4" at bounding box center [651, 298] width 135 height 30
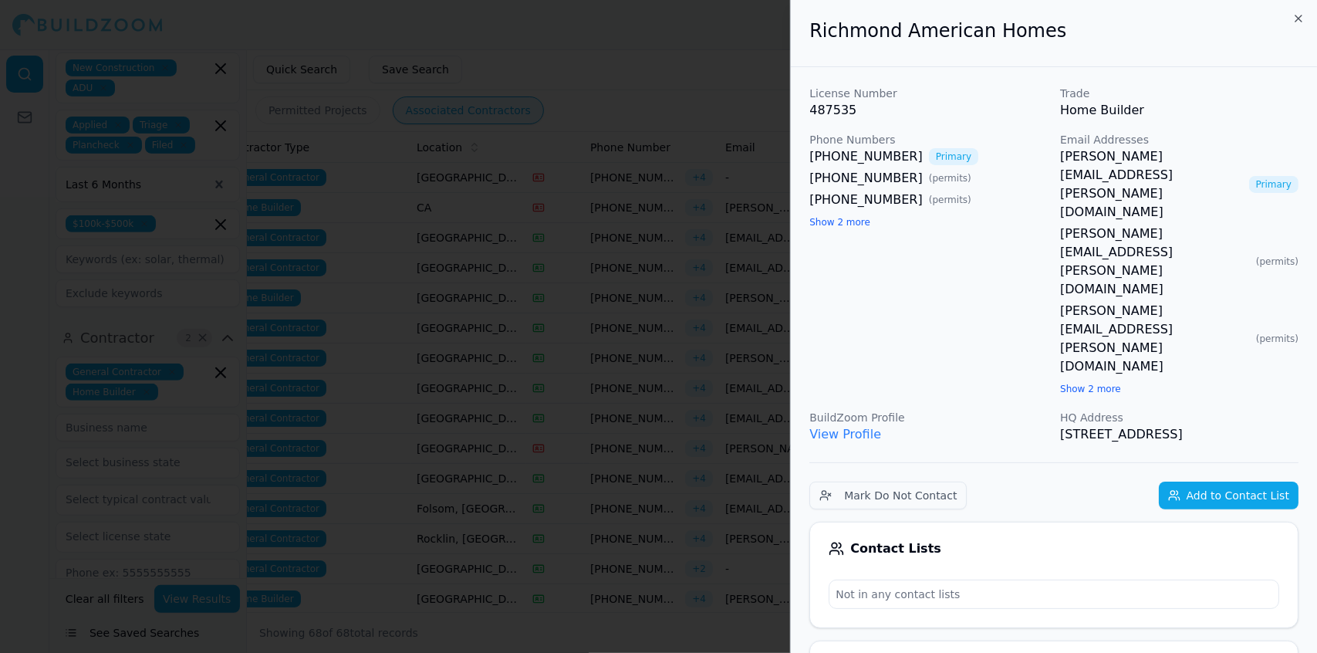
click at [623, 288] on div at bounding box center [658, 326] width 1317 height 653
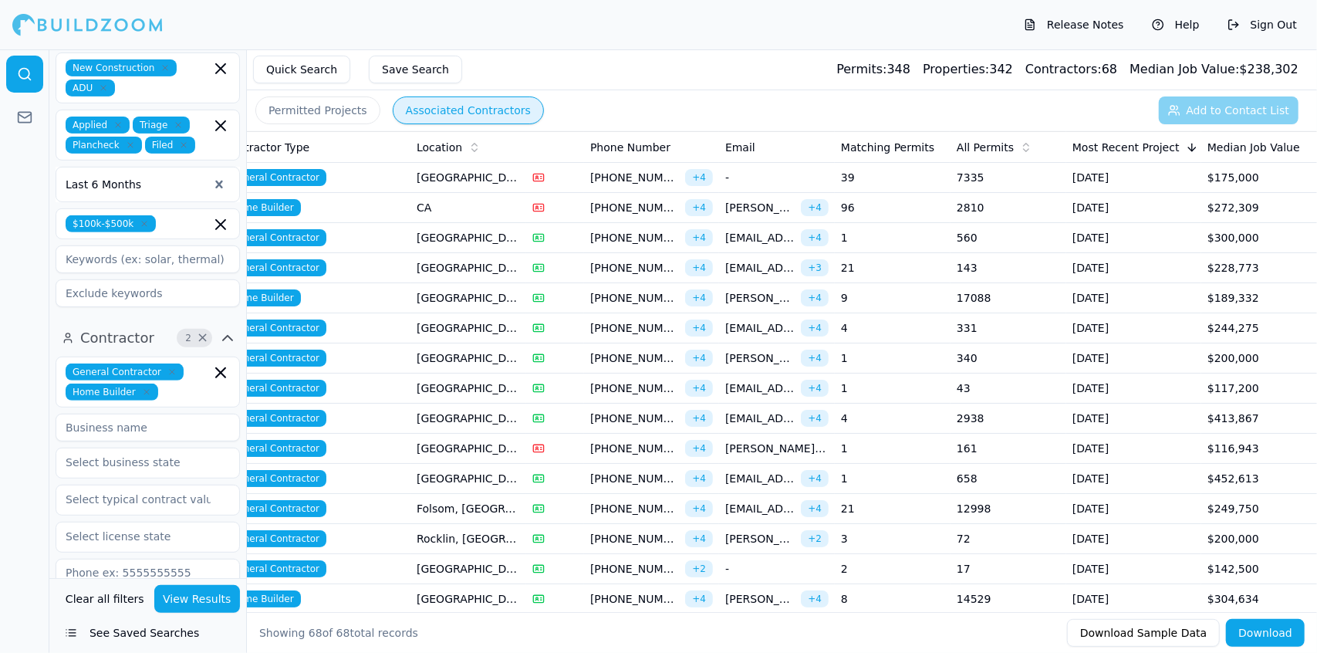
click at [633, 323] on span "[PHONE_NUMBER]" at bounding box center [634, 327] width 89 height 15
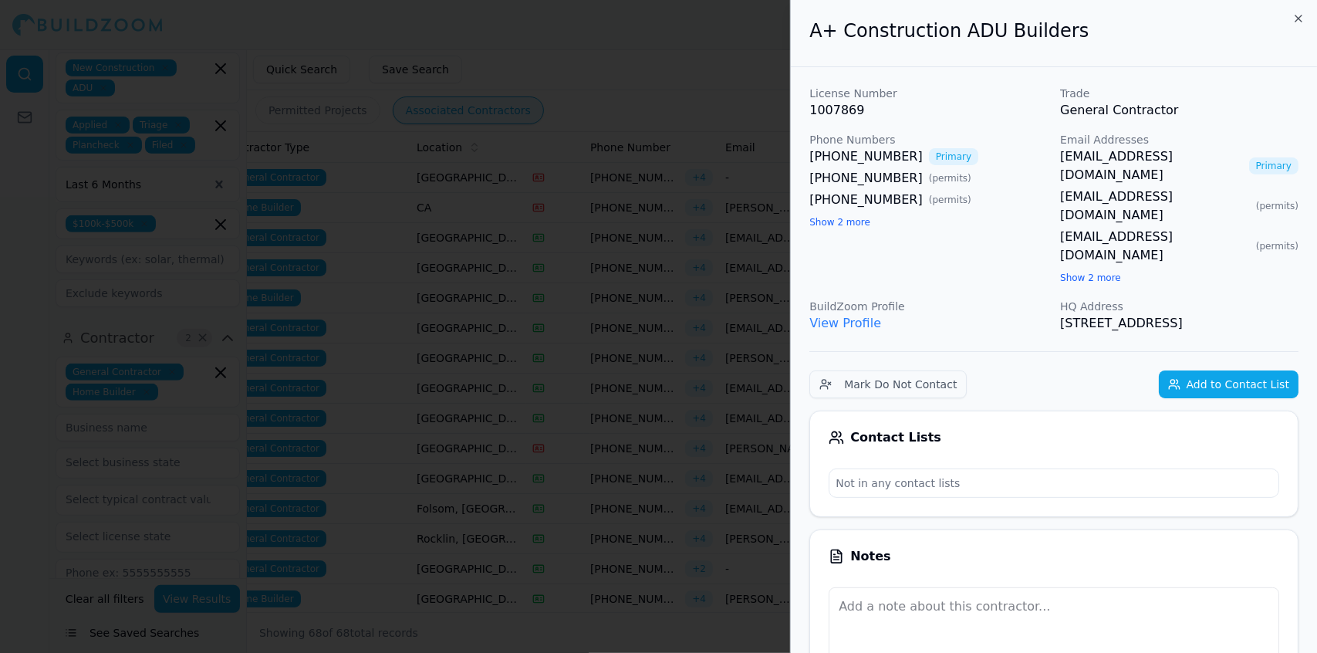
click at [633, 323] on div at bounding box center [658, 326] width 1317 height 653
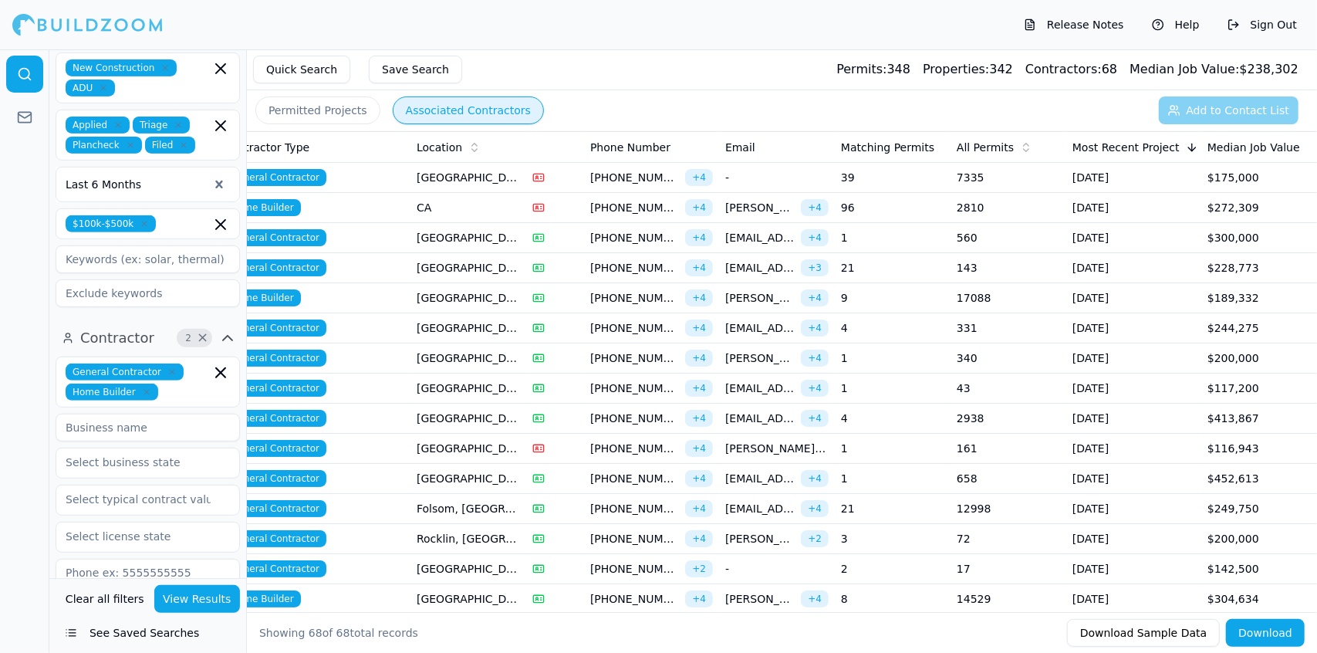
click at [640, 352] on span "[PHONE_NUMBER]" at bounding box center [634, 357] width 89 height 15
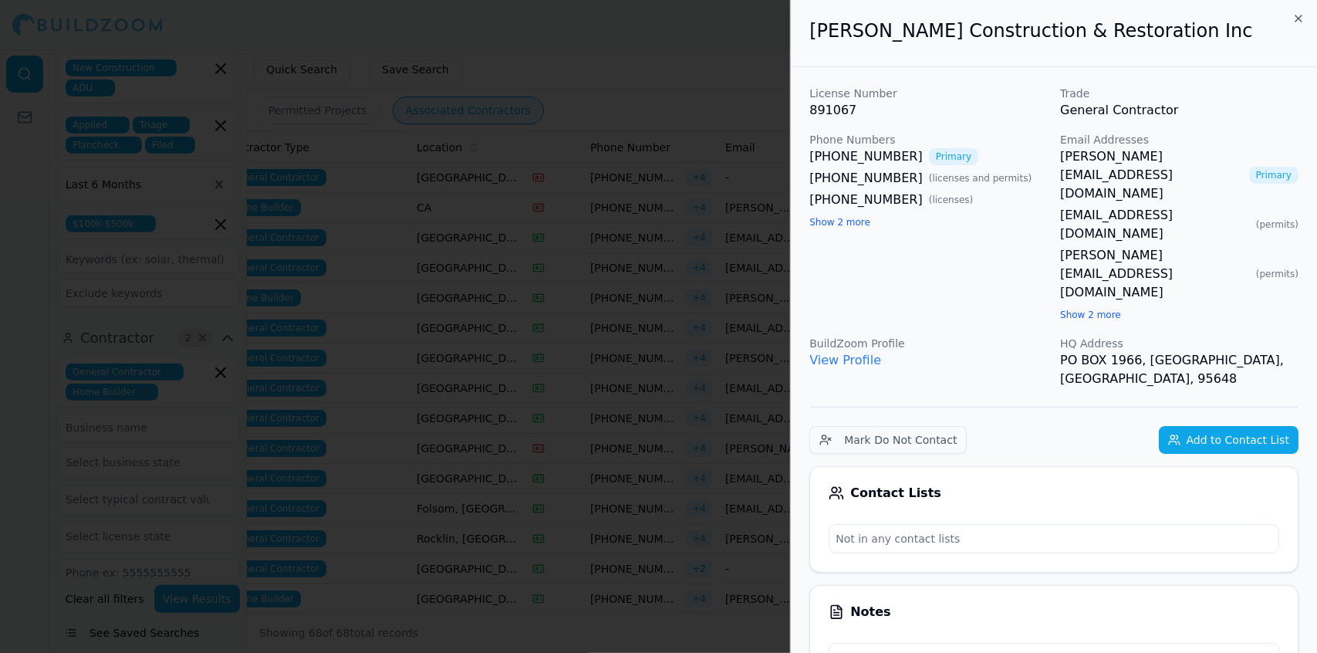
click at [640, 352] on div at bounding box center [658, 326] width 1317 height 653
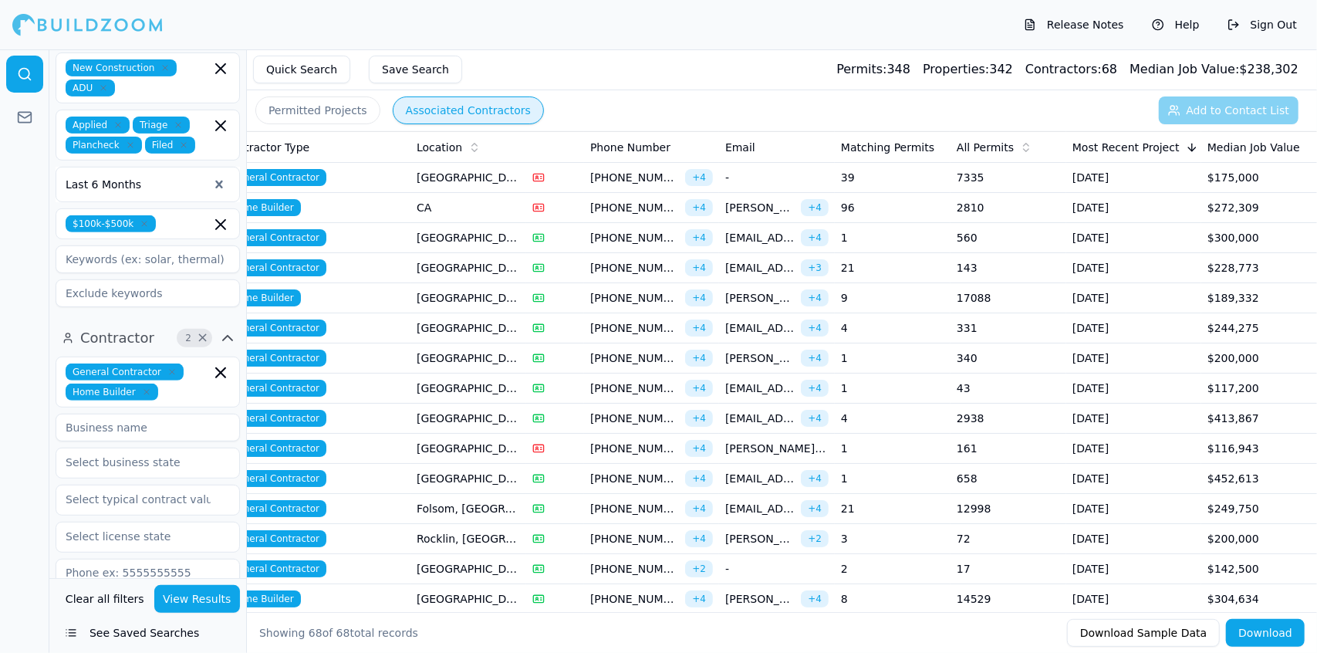
click at [647, 382] on span "[PHONE_NUMBER]" at bounding box center [634, 387] width 89 height 15
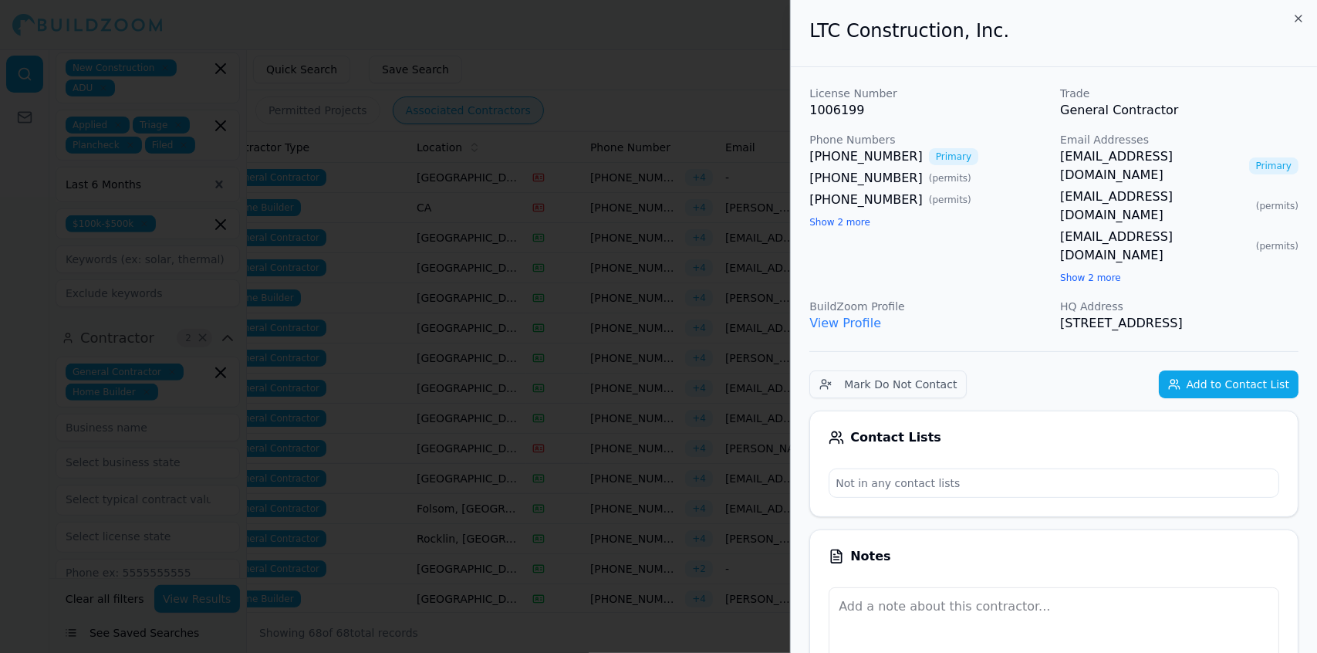
click at [647, 382] on div at bounding box center [658, 326] width 1317 height 653
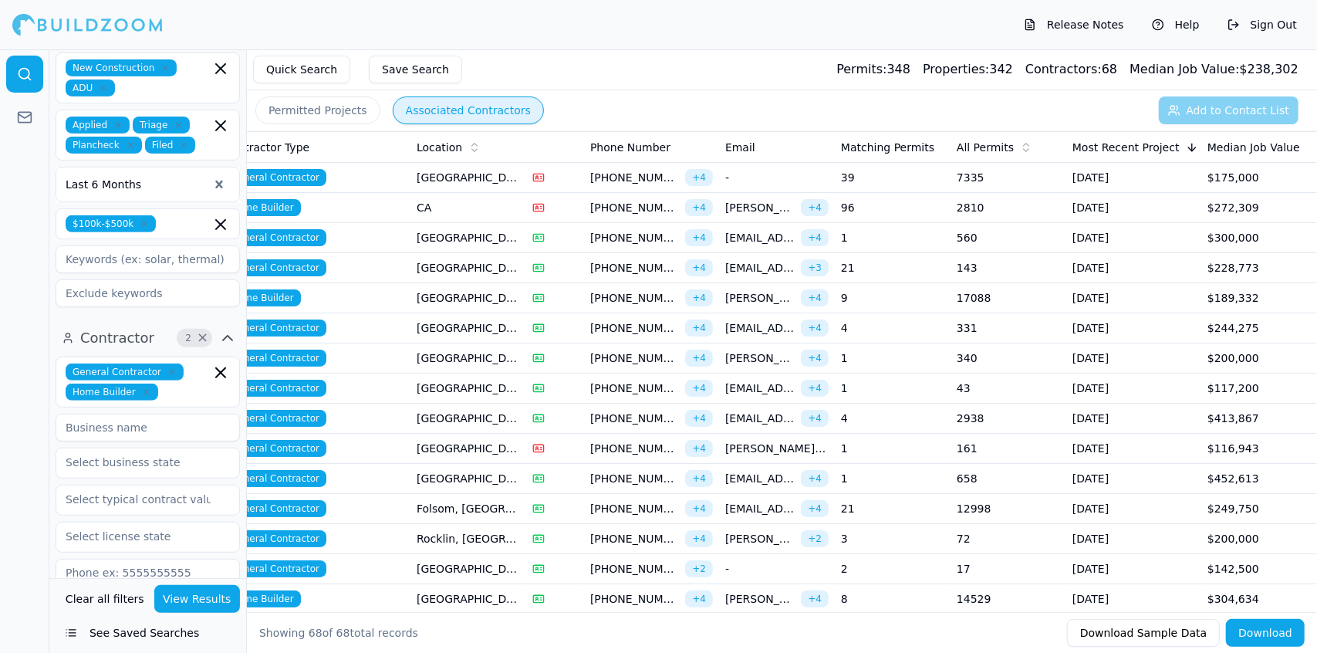
click at [625, 416] on span "[PHONE_NUMBER]" at bounding box center [634, 418] width 89 height 15
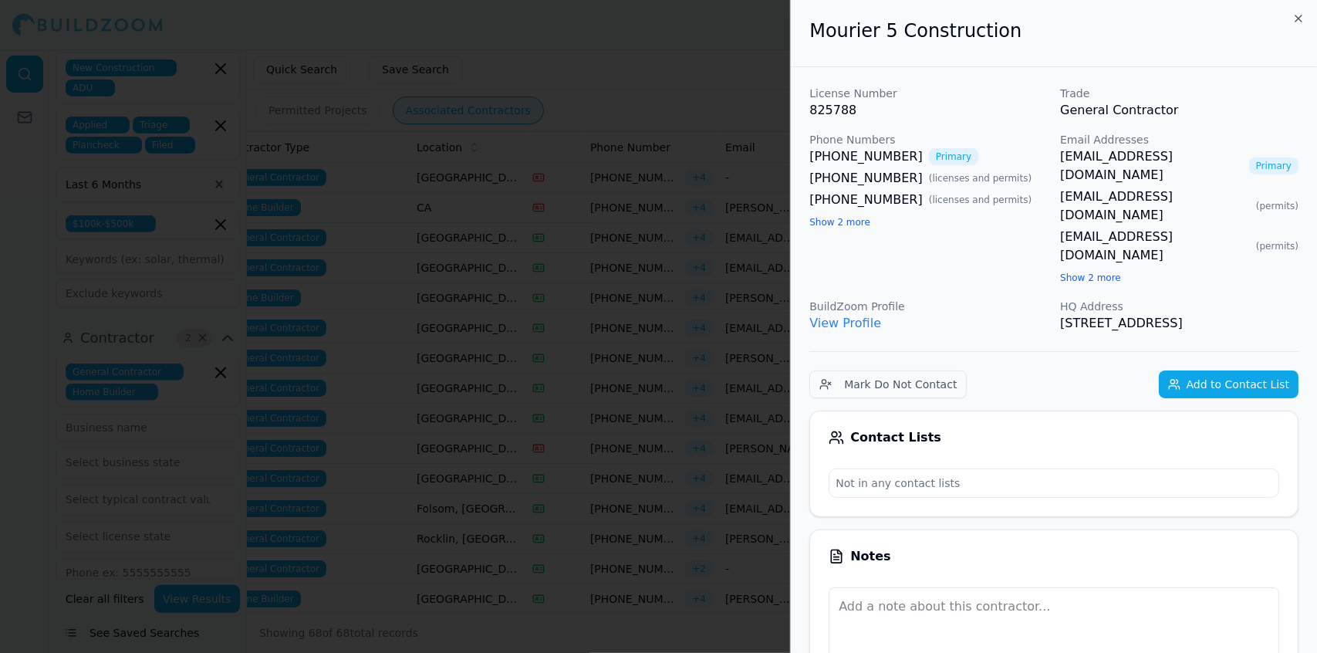
click at [625, 416] on div at bounding box center [658, 326] width 1317 height 653
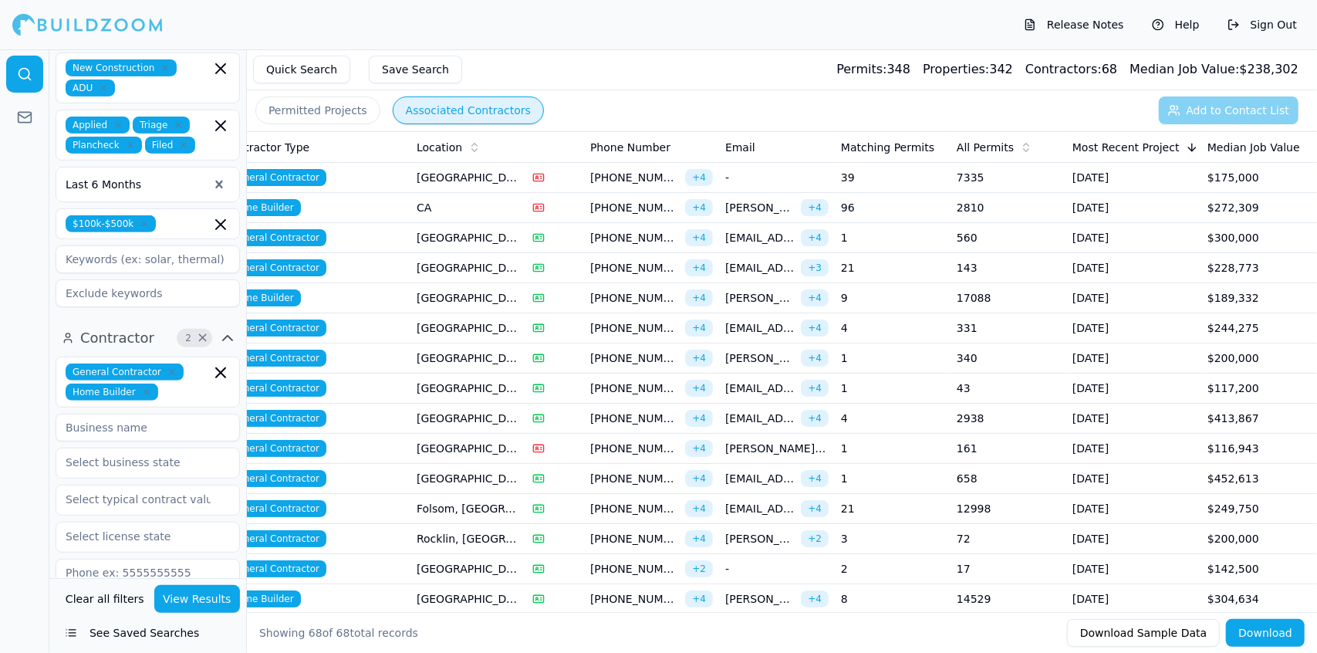
click at [620, 447] on span "[PHONE_NUMBER]" at bounding box center [634, 448] width 89 height 15
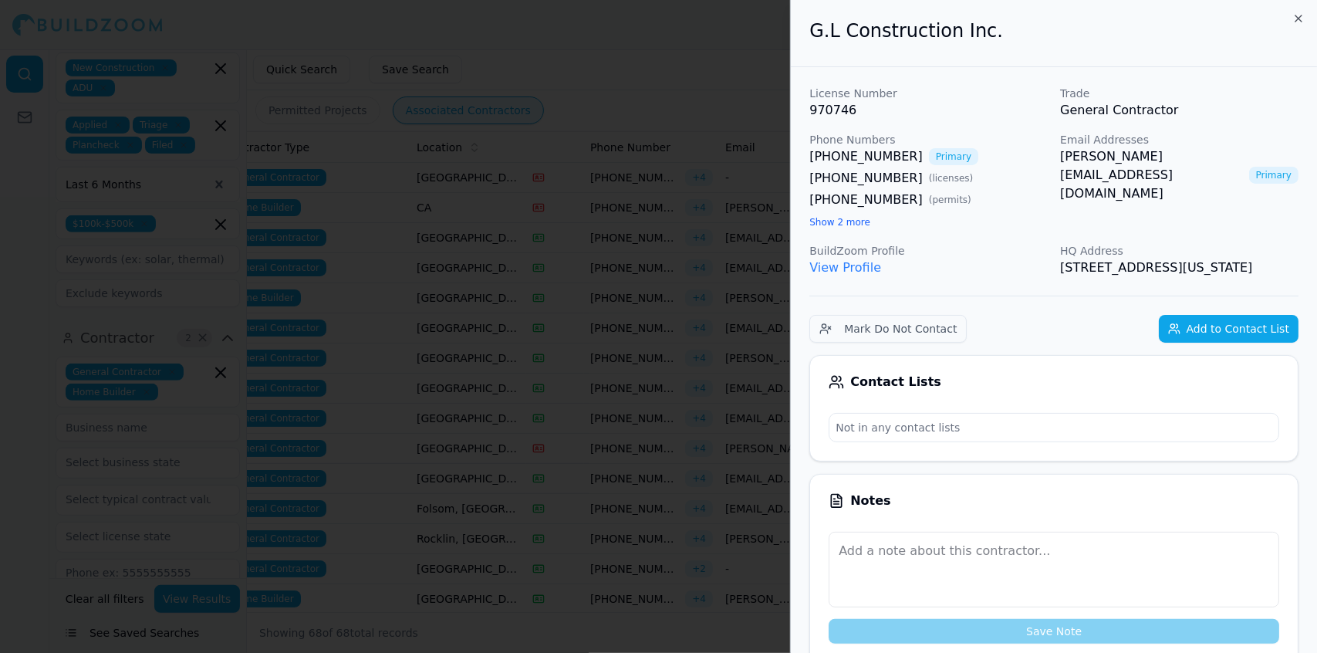
click at [722, 152] on div at bounding box center [658, 326] width 1317 height 653
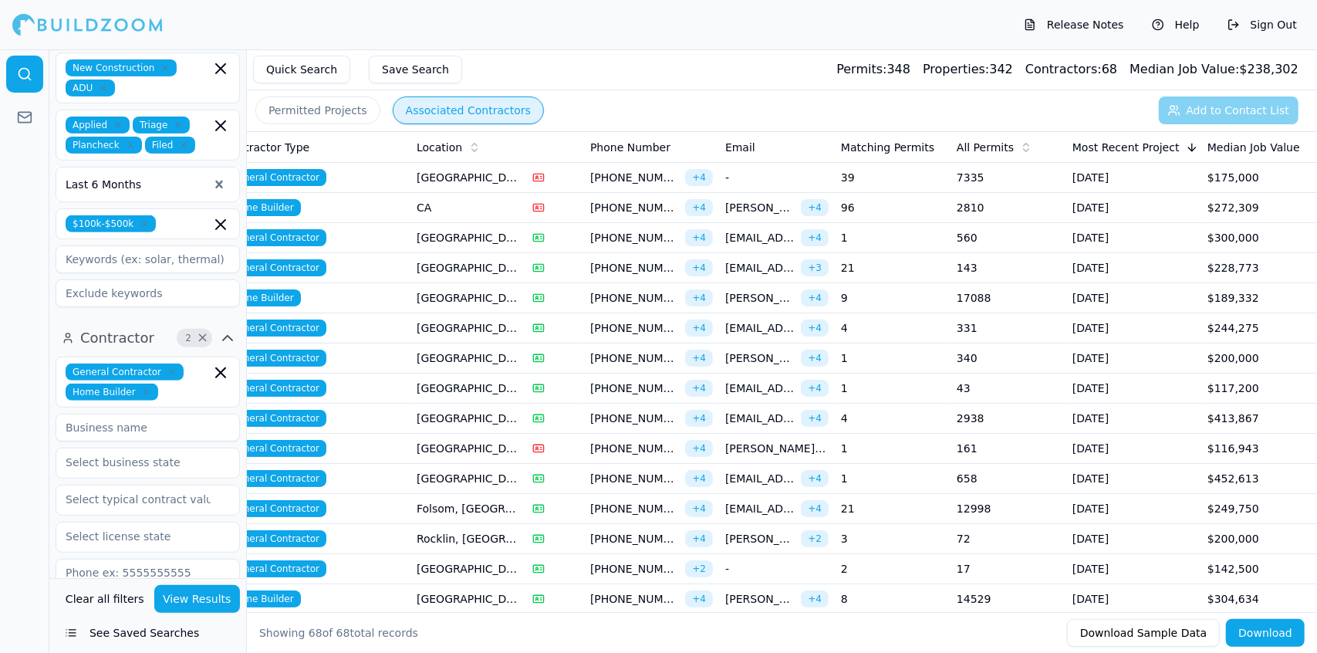
click at [623, 444] on span "[PHONE_NUMBER]" at bounding box center [634, 448] width 89 height 15
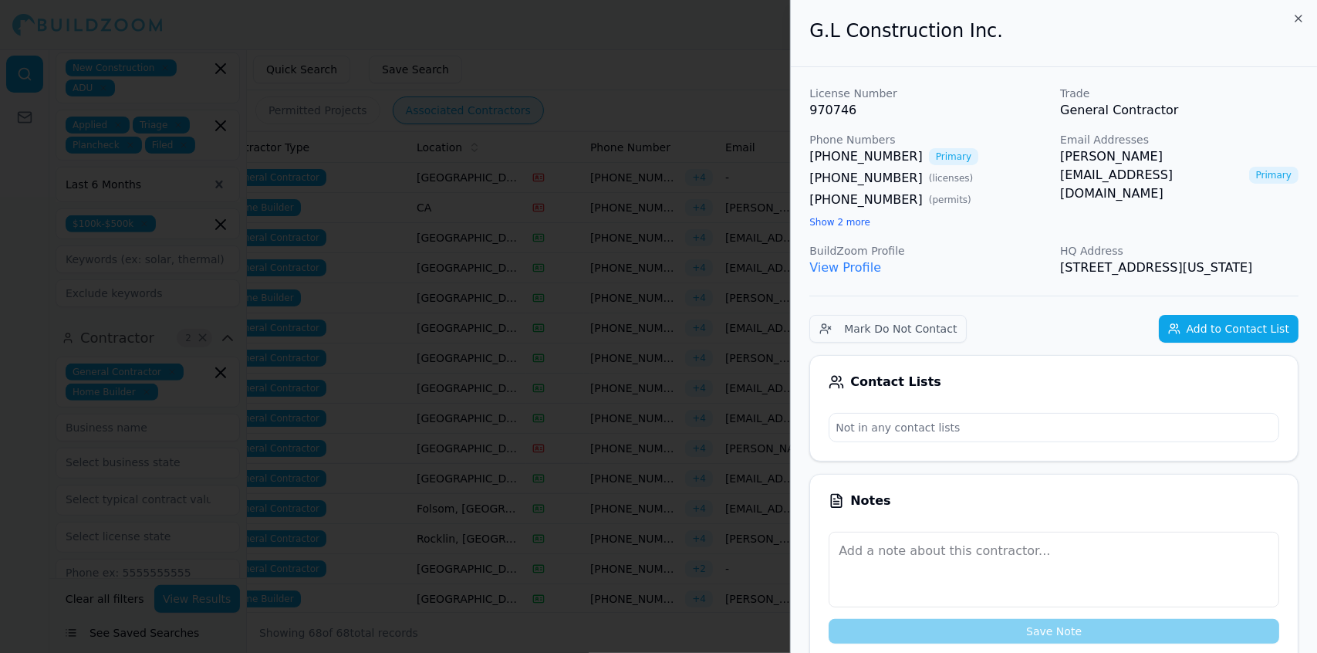
click at [623, 444] on div at bounding box center [658, 326] width 1317 height 653
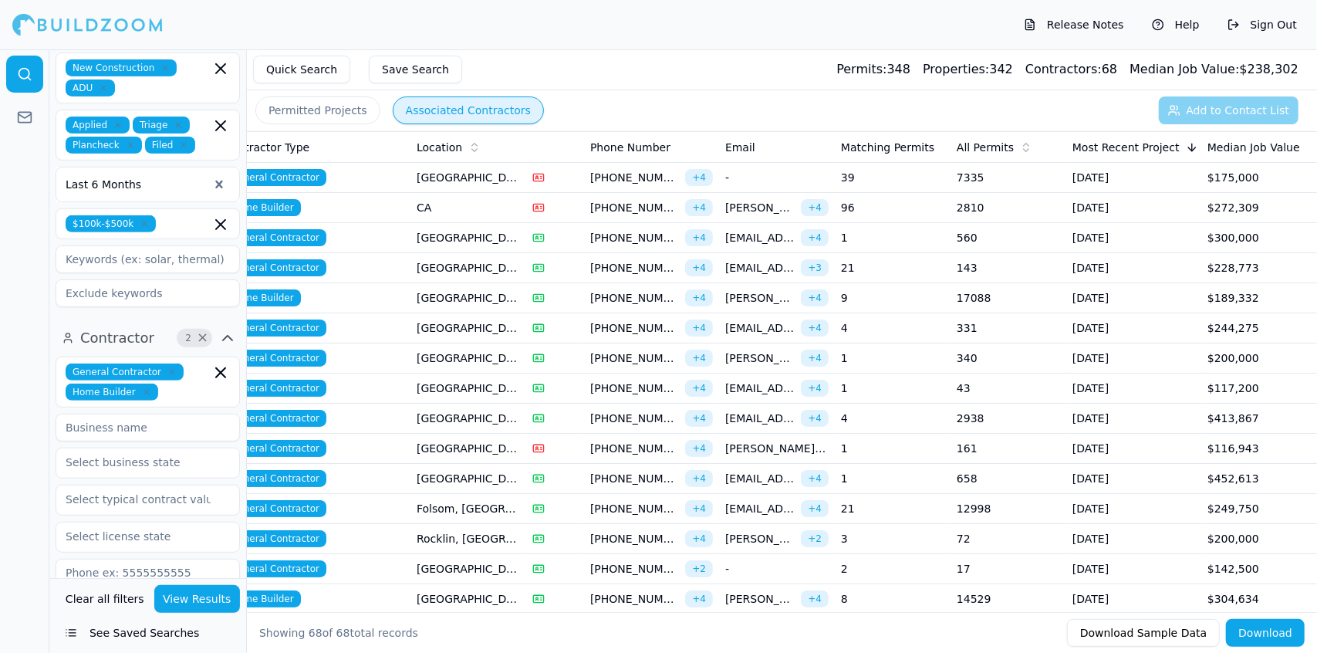
click at [628, 504] on span "[PHONE_NUMBER]" at bounding box center [634, 508] width 89 height 15
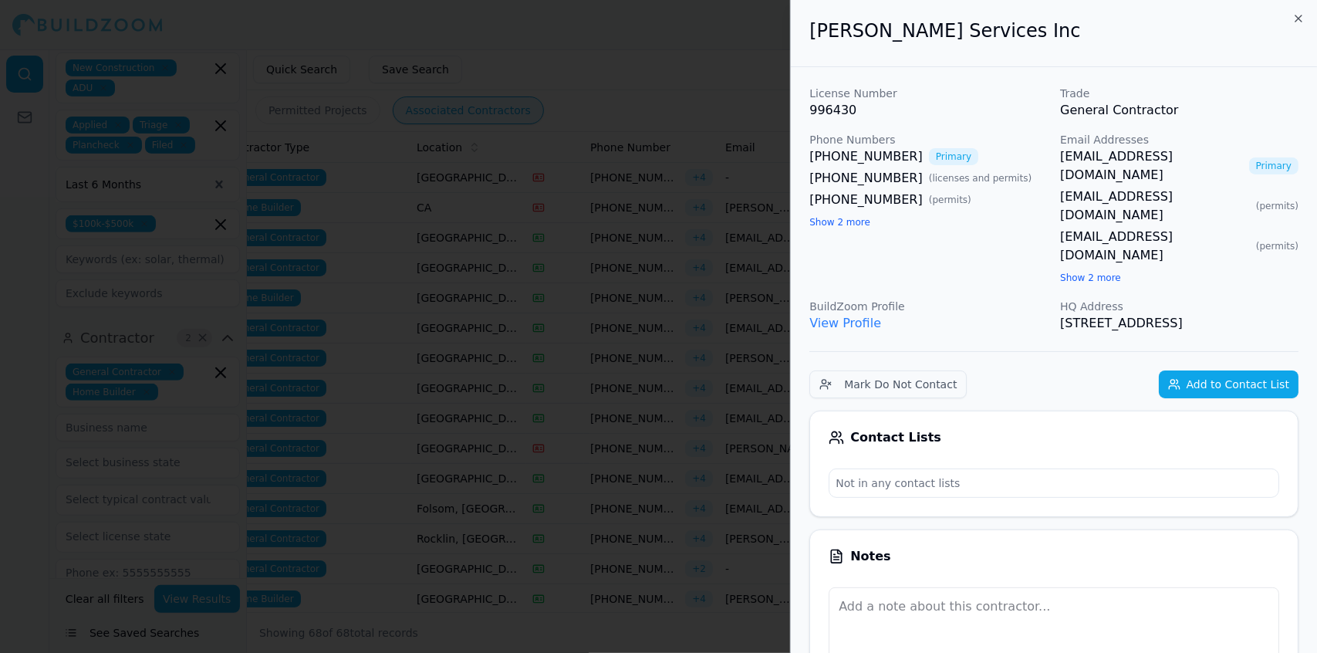
click at [628, 504] on div at bounding box center [658, 326] width 1317 height 653
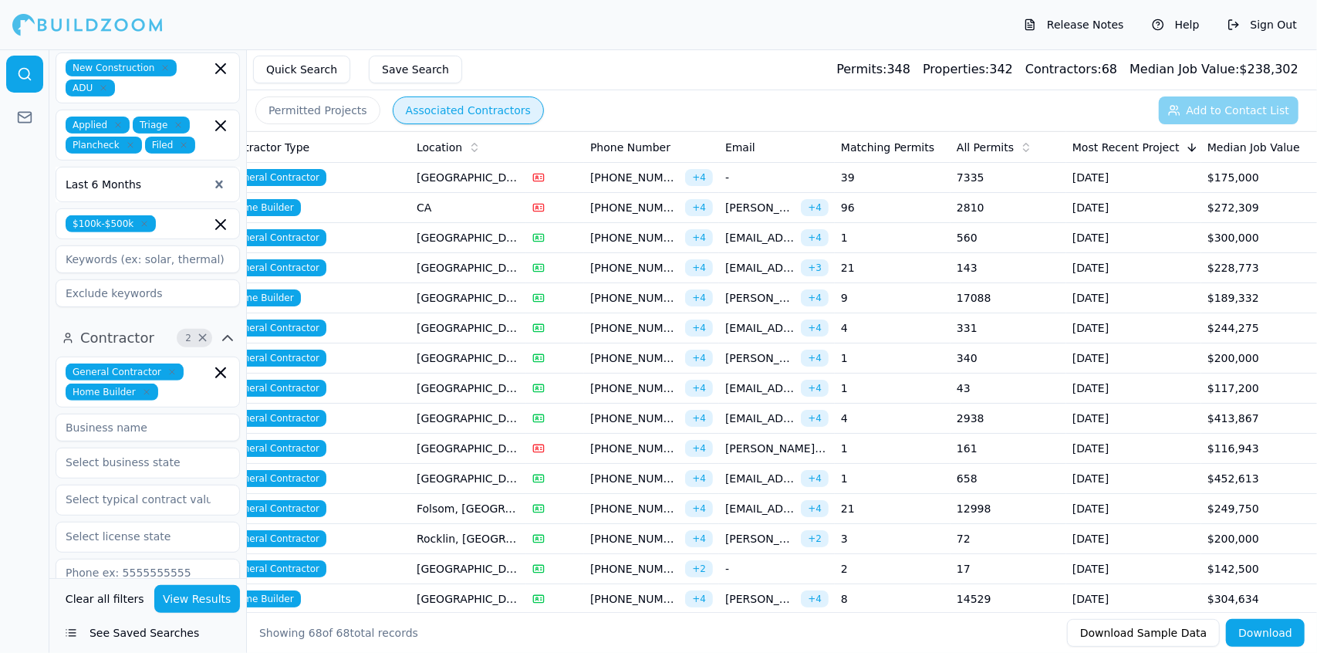
click at [639, 531] on span "[PHONE_NUMBER]" at bounding box center [634, 538] width 89 height 15
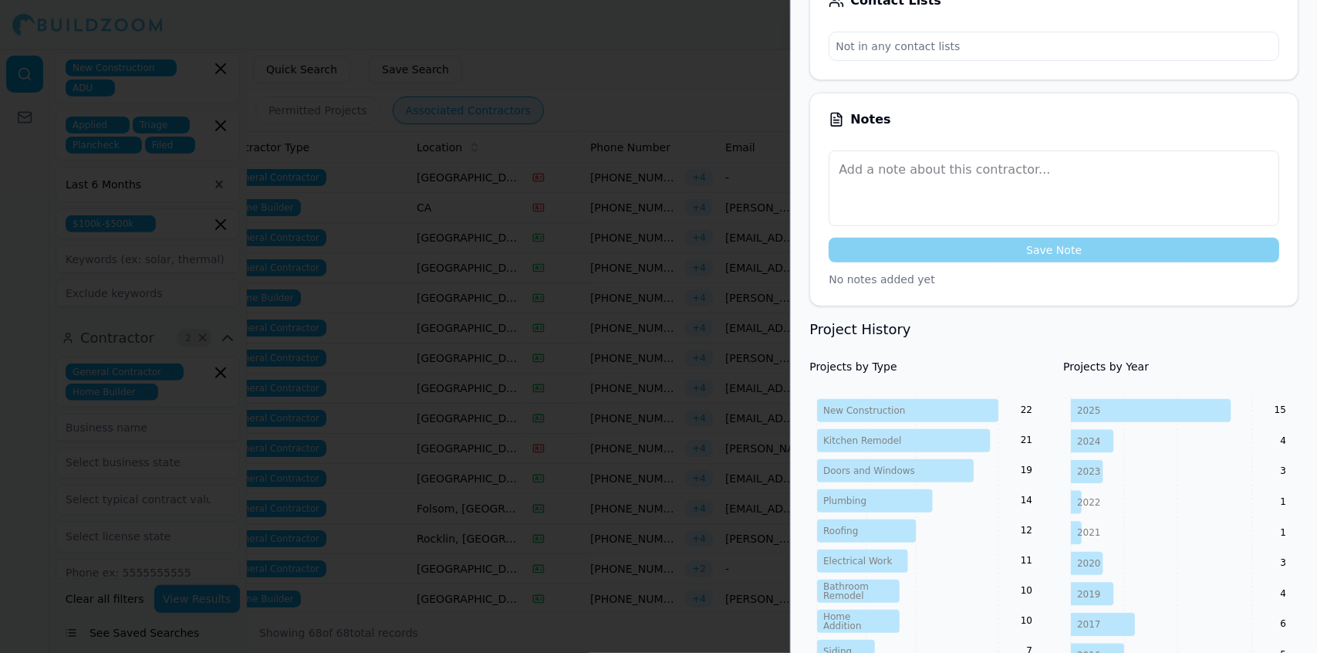
scroll to position [451, 0]
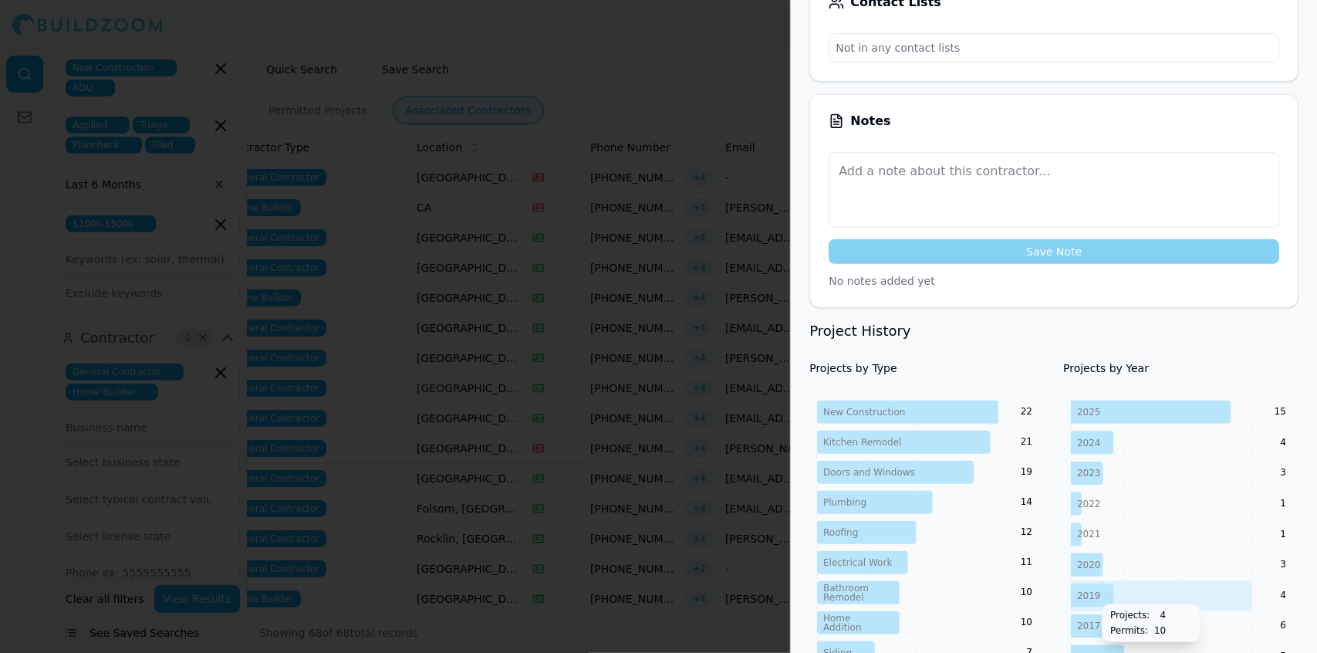
drag, startPoint x: 562, startPoint y: 485, endPoint x: 474, endPoint y: 405, distance: 118.6
click at [474, 405] on div at bounding box center [658, 326] width 1317 height 653
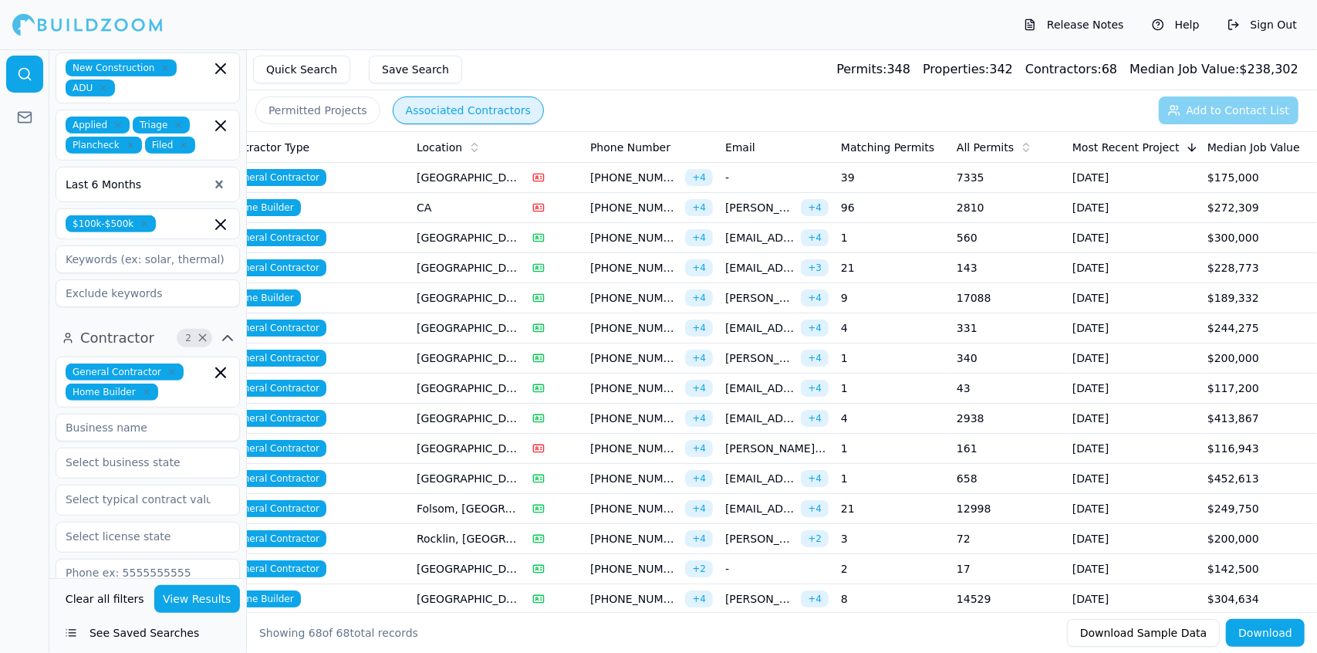
click at [477, 412] on td "[GEOGRAPHIC_DATA], [GEOGRAPHIC_DATA]" at bounding box center [469, 419] width 116 height 30
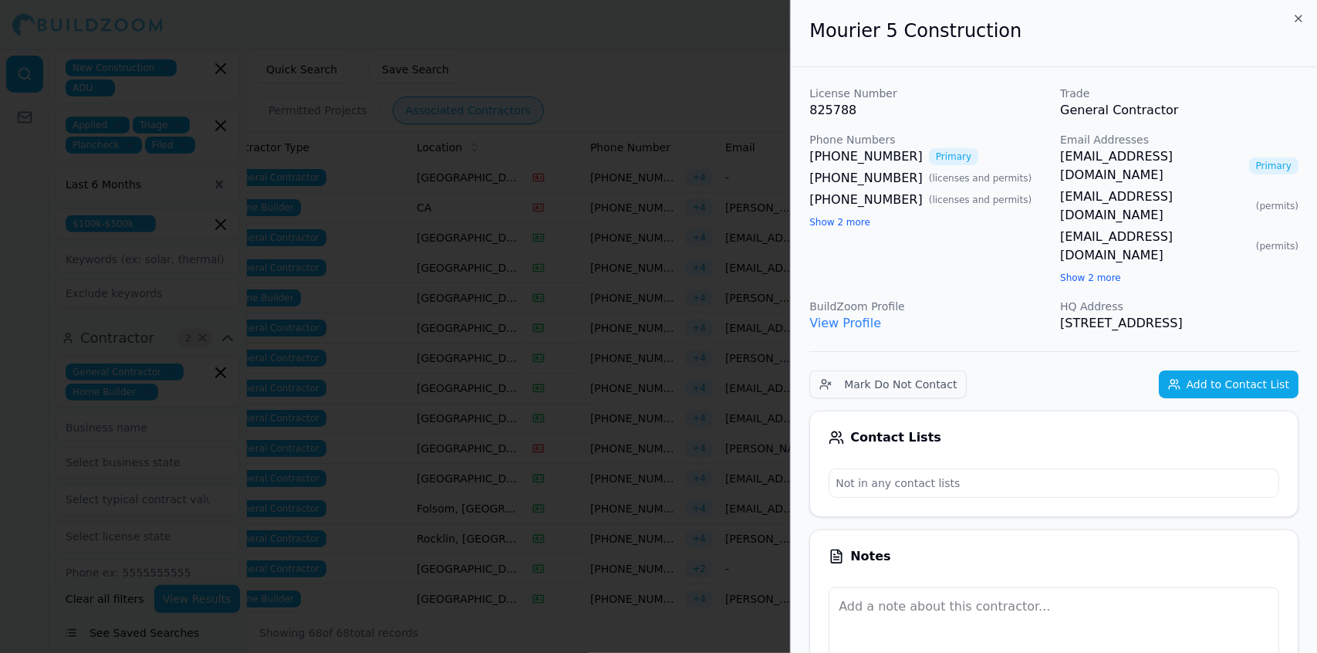
click at [477, 412] on div at bounding box center [658, 326] width 1317 height 653
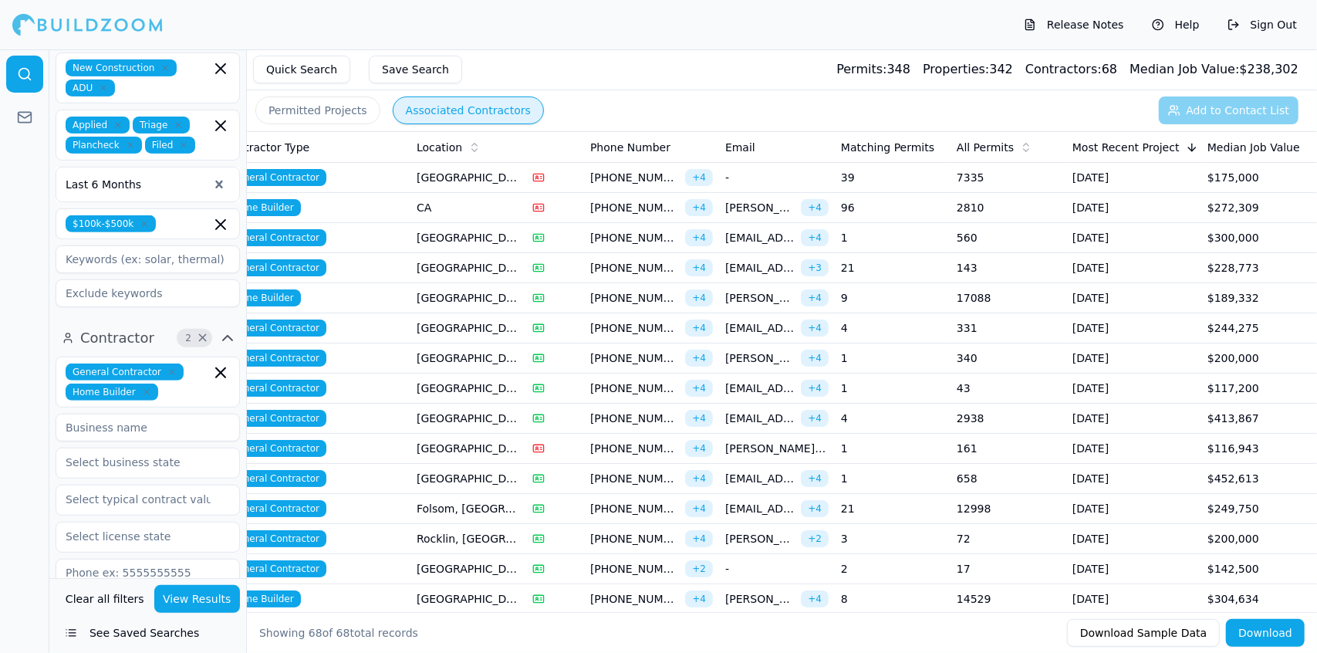
click at [483, 447] on td "[GEOGRAPHIC_DATA], [GEOGRAPHIC_DATA]" at bounding box center [469, 449] width 116 height 30
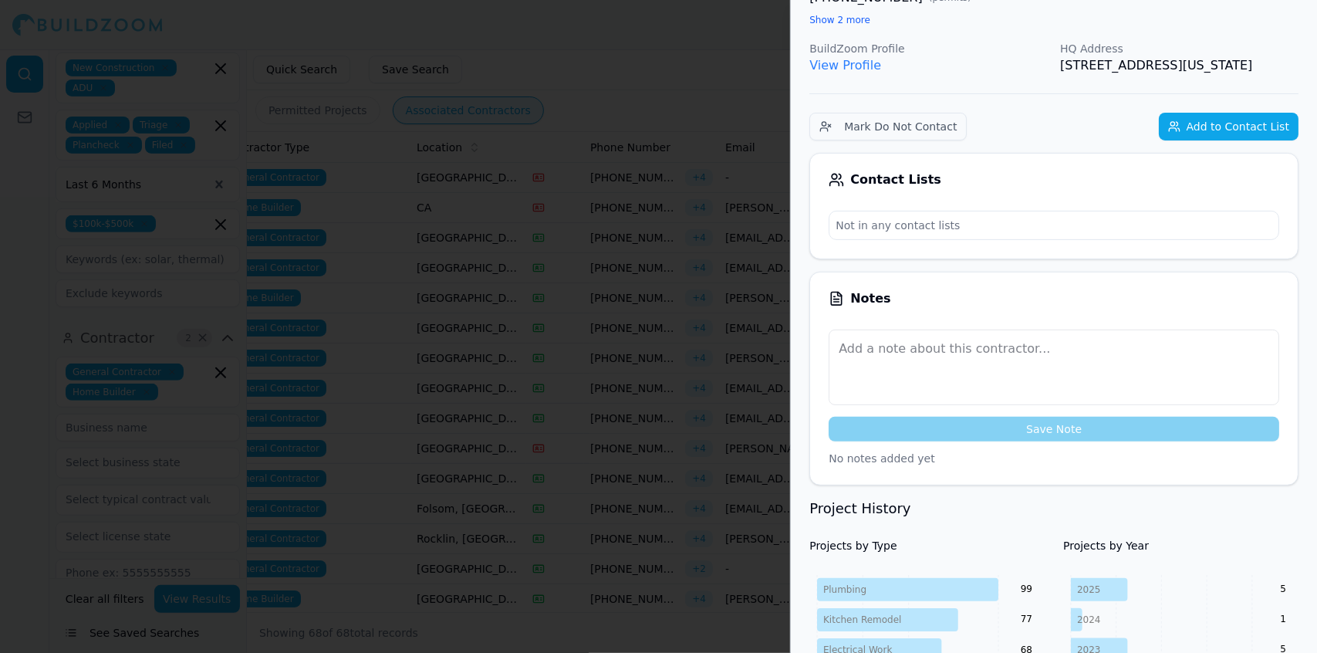
scroll to position [0, 0]
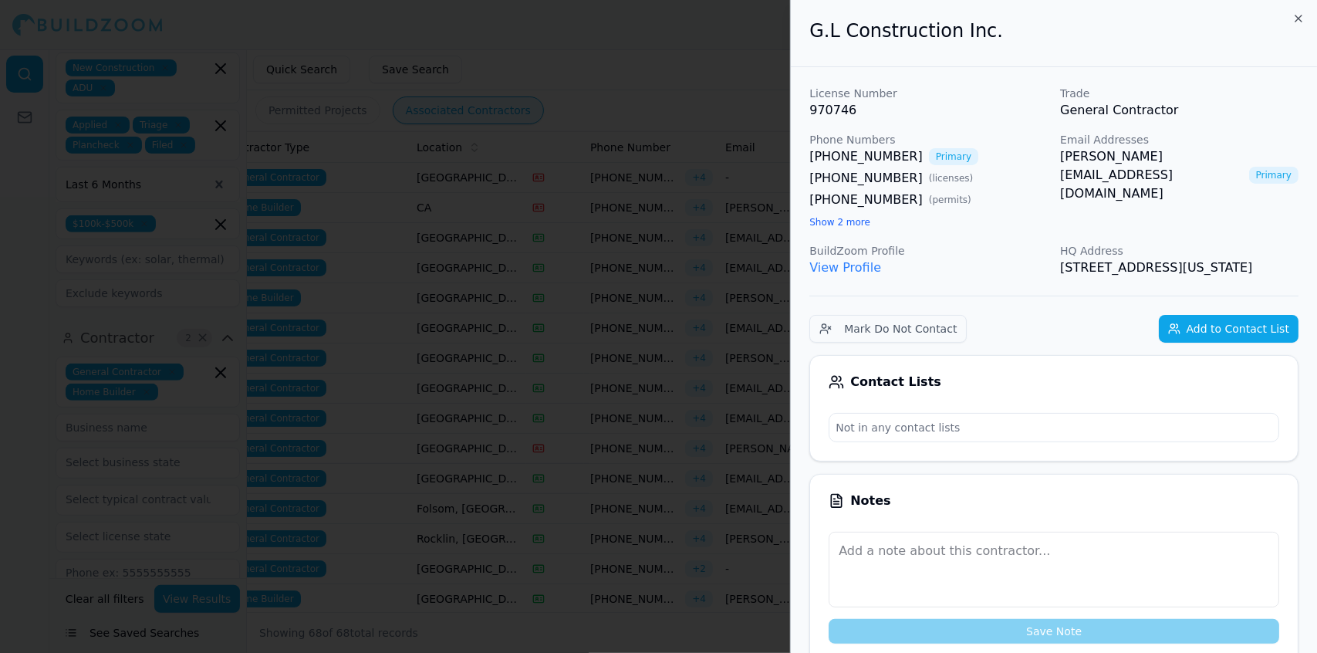
click at [711, 84] on div at bounding box center [658, 326] width 1317 height 653
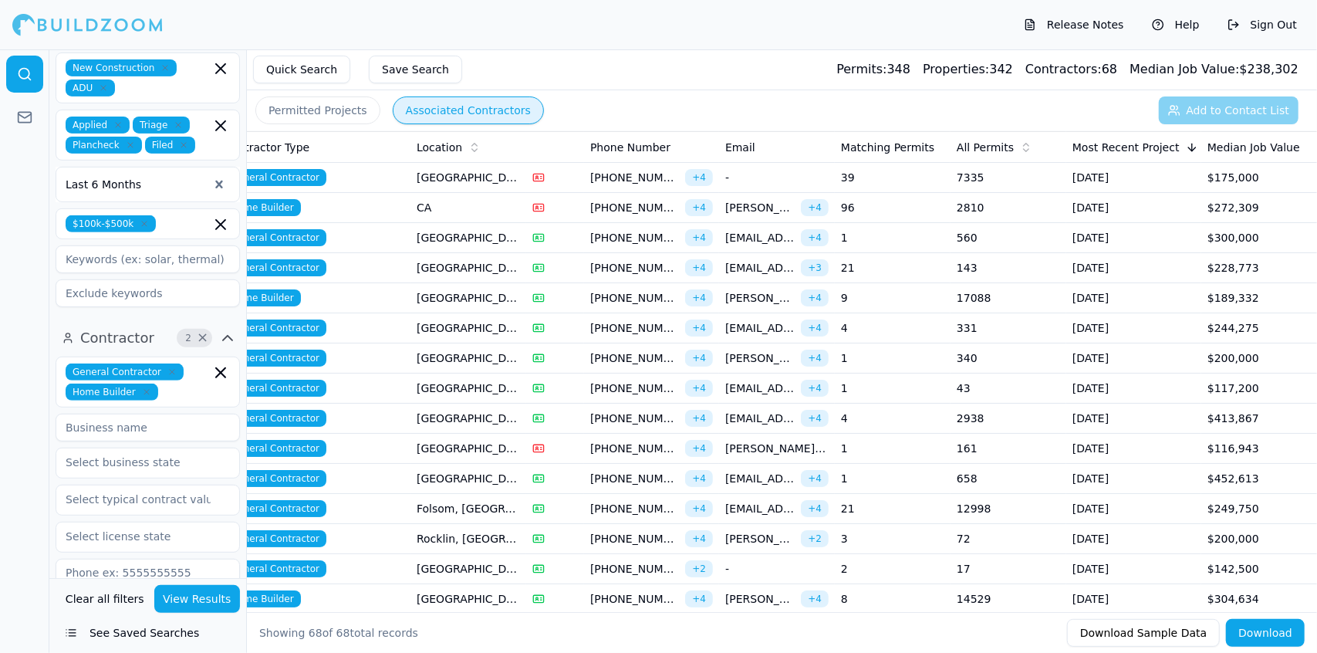
click at [726, 444] on span "[PERSON_NAME][EMAIL_ADDRESS][DOMAIN_NAME]" at bounding box center [776, 448] width 103 height 15
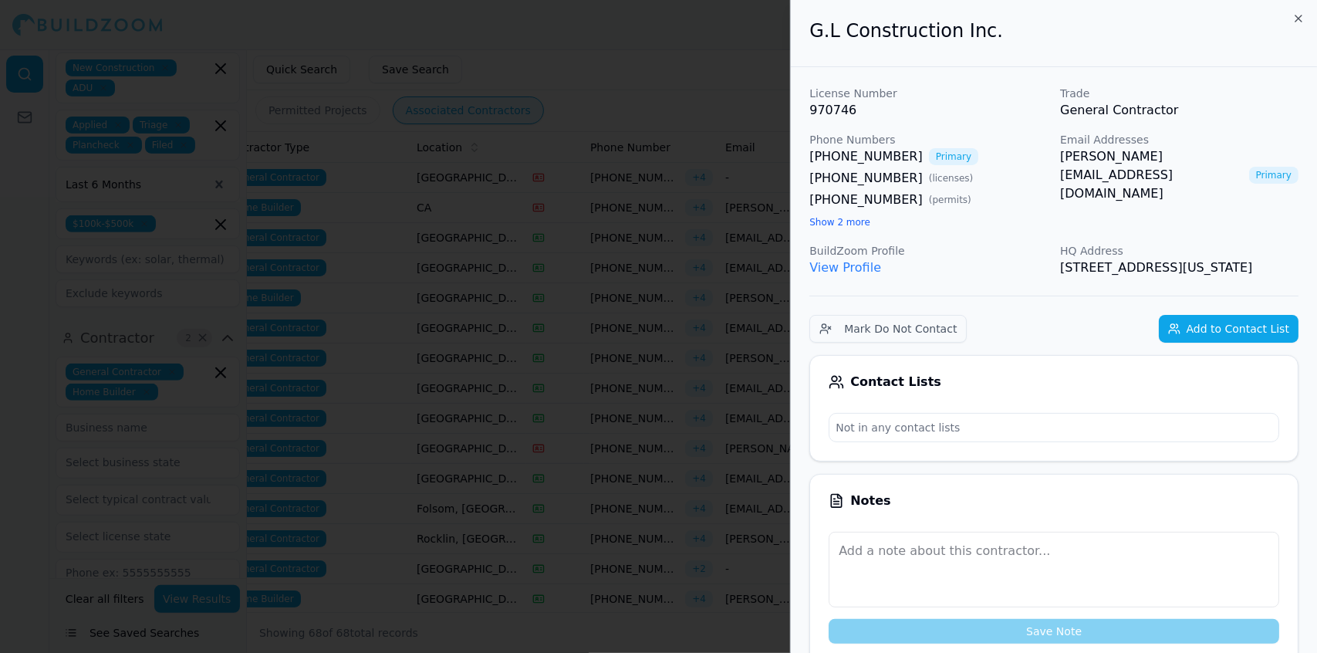
drag, startPoint x: 692, startPoint y: 262, endPoint x: 657, endPoint y: 220, distance: 54.2
click at [657, 220] on div at bounding box center [658, 326] width 1317 height 653
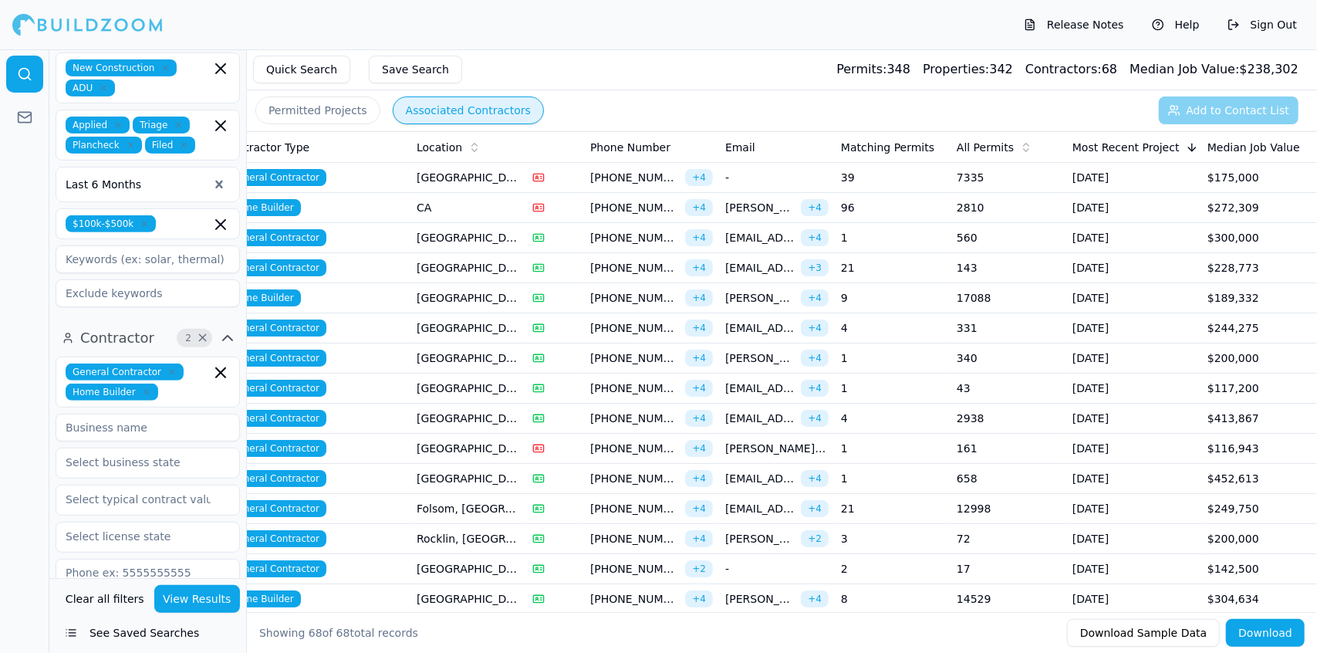
click at [744, 591] on span "[PERSON_NAME][EMAIL_ADDRESS][PERSON_NAME][PERSON_NAME][DOMAIN_NAME]" at bounding box center [759, 598] width 69 height 15
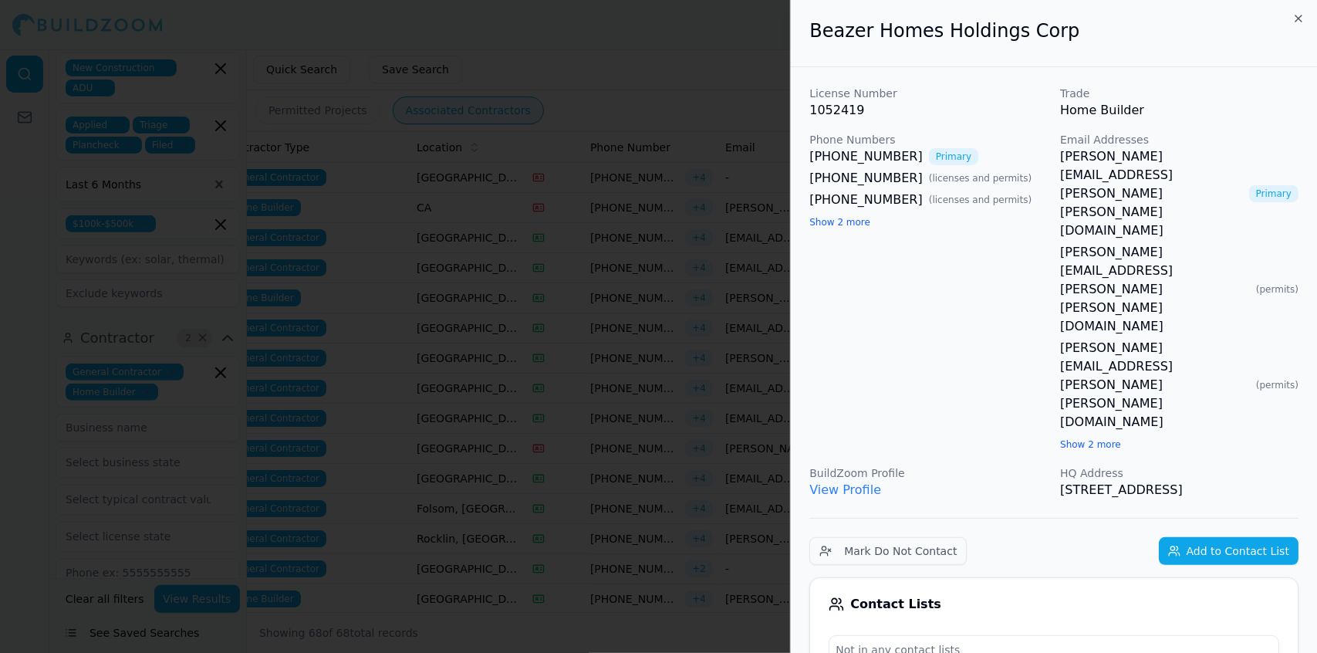
click at [744, 591] on div at bounding box center [658, 326] width 1317 height 653
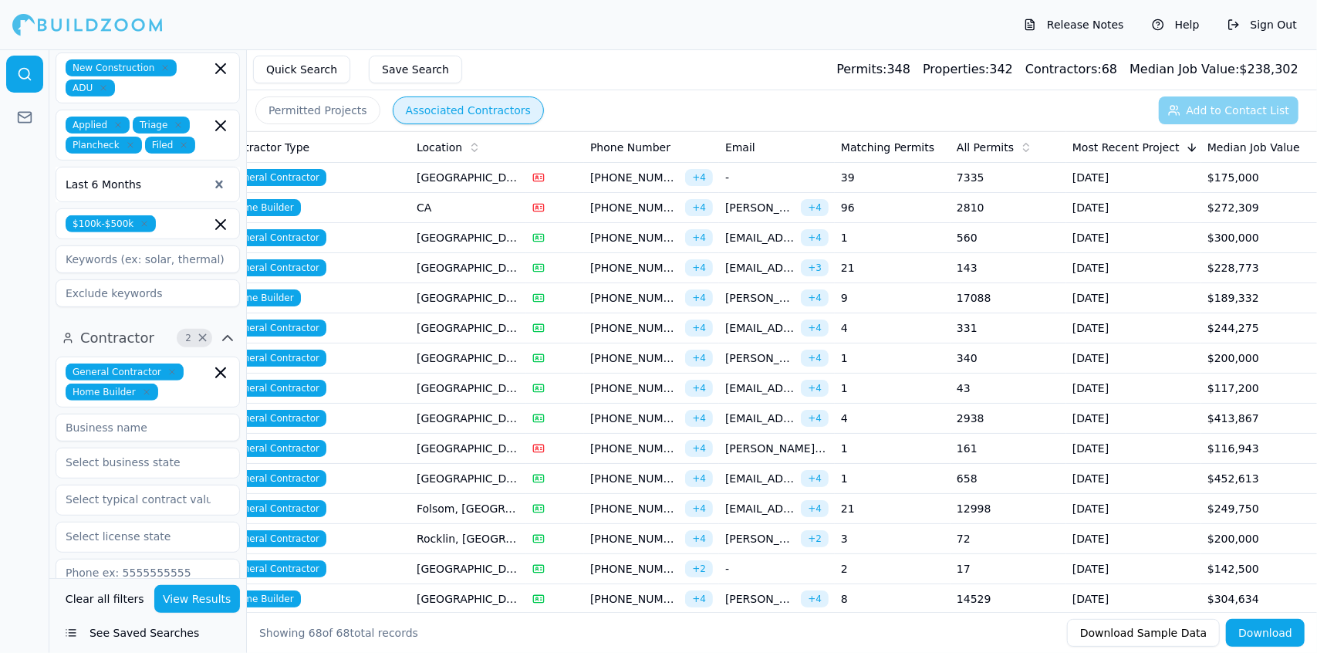
click at [698, 566] on span "+ 2" at bounding box center [699, 568] width 28 height 17
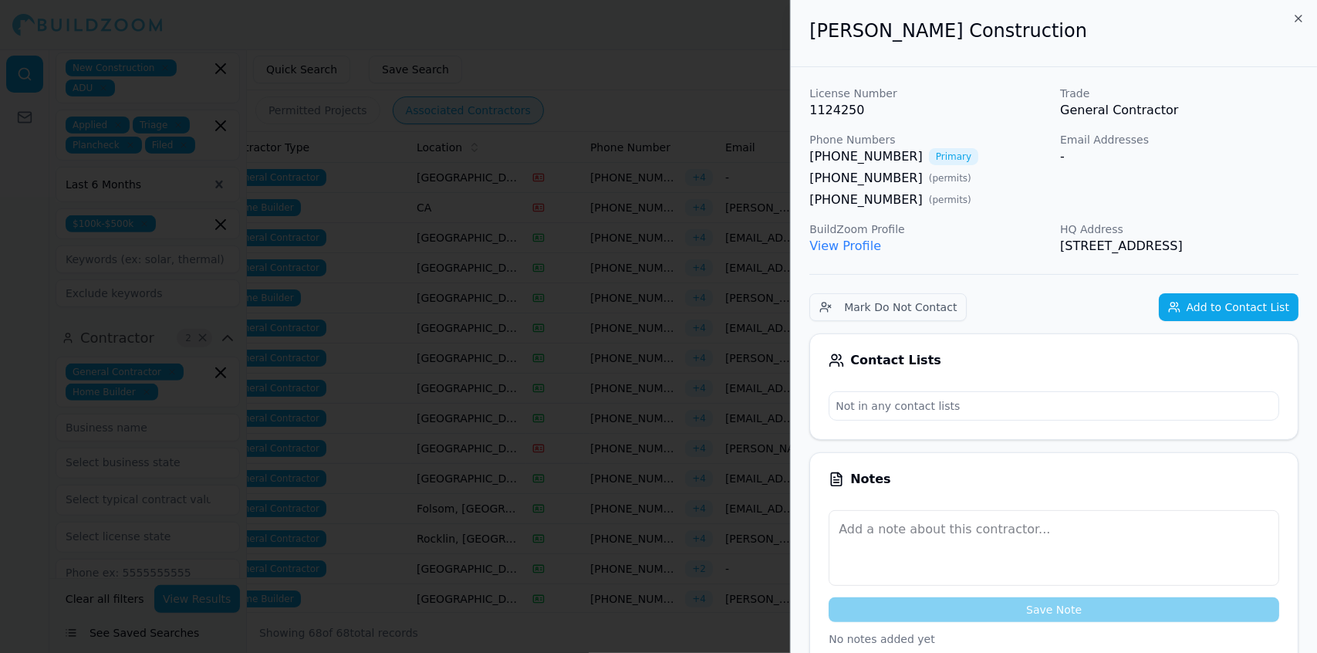
click at [654, 374] on div at bounding box center [658, 326] width 1317 height 653
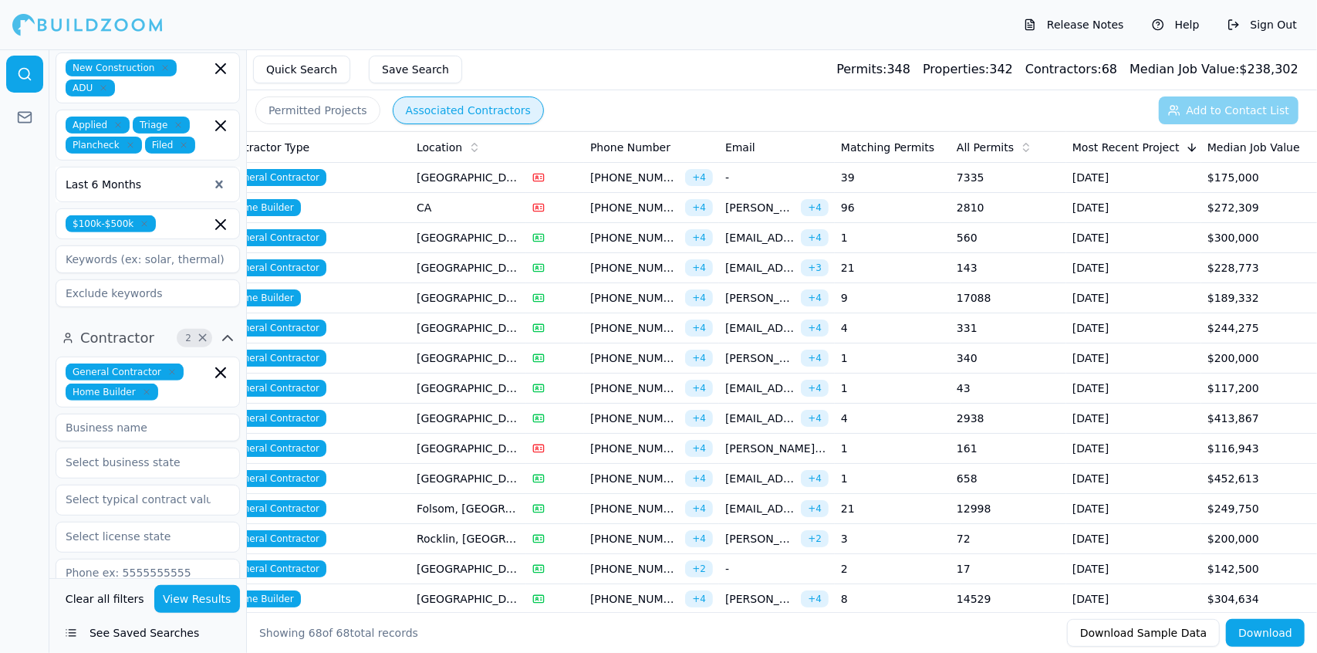
click at [458, 421] on td "[GEOGRAPHIC_DATA], [GEOGRAPHIC_DATA]" at bounding box center [469, 419] width 116 height 30
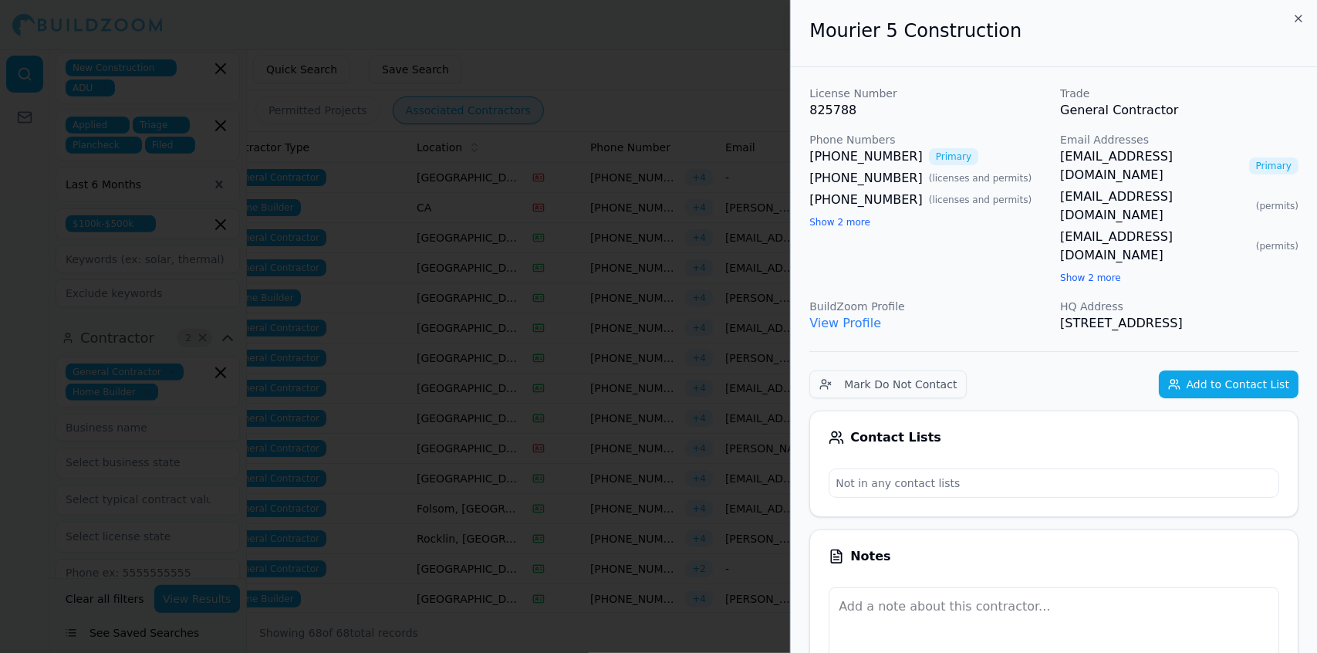
click at [569, 404] on div at bounding box center [658, 326] width 1317 height 653
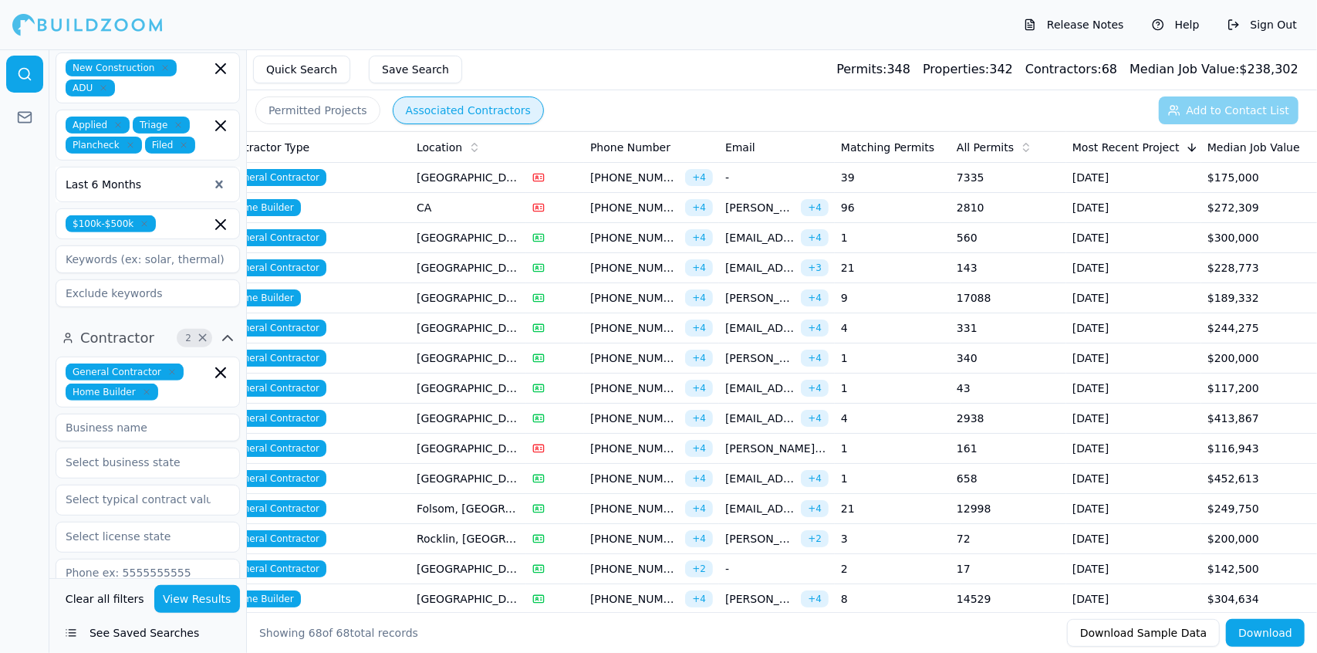
click at [507, 444] on td "[GEOGRAPHIC_DATA], [GEOGRAPHIC_DATA]" at bounding box center [469, 449] width 116 height 30
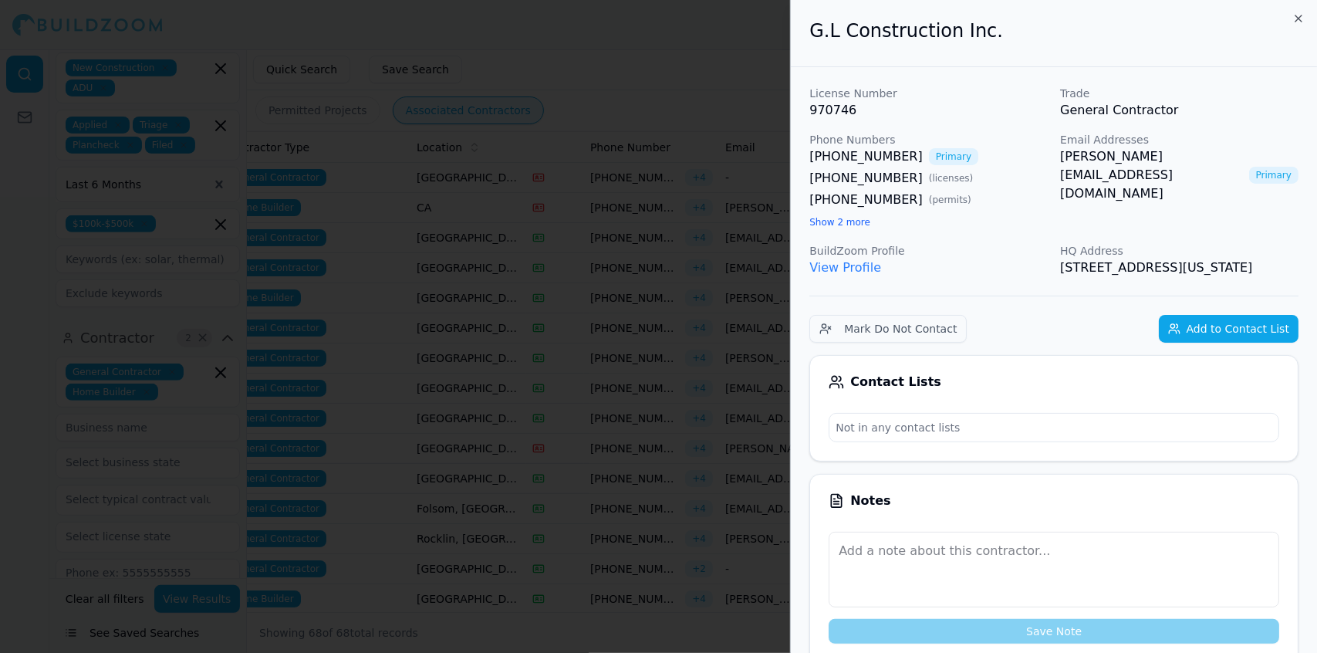
click at [549, 197] on div at bounding box center [658, 326] width 1317 height 653
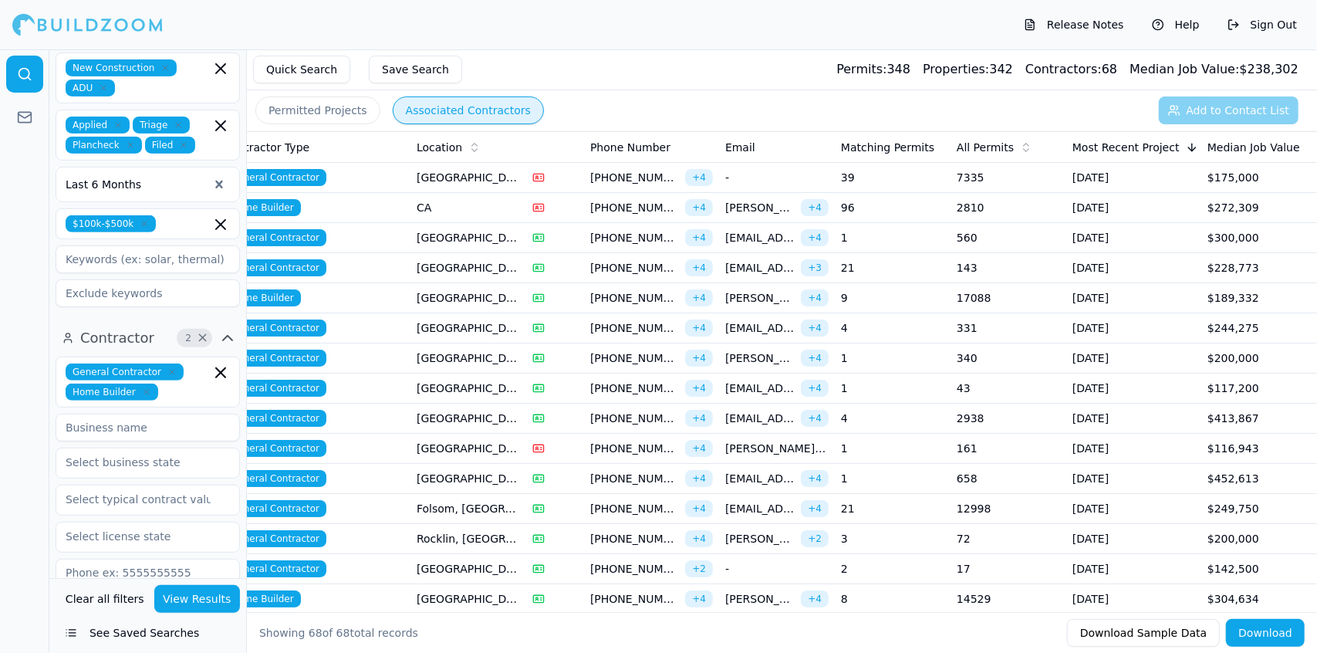
click at [748, 235] on span "[EMAIL_ADDRESS][DOMAIN_NAME]" at bounding box center [759, 237] width 69 height 15
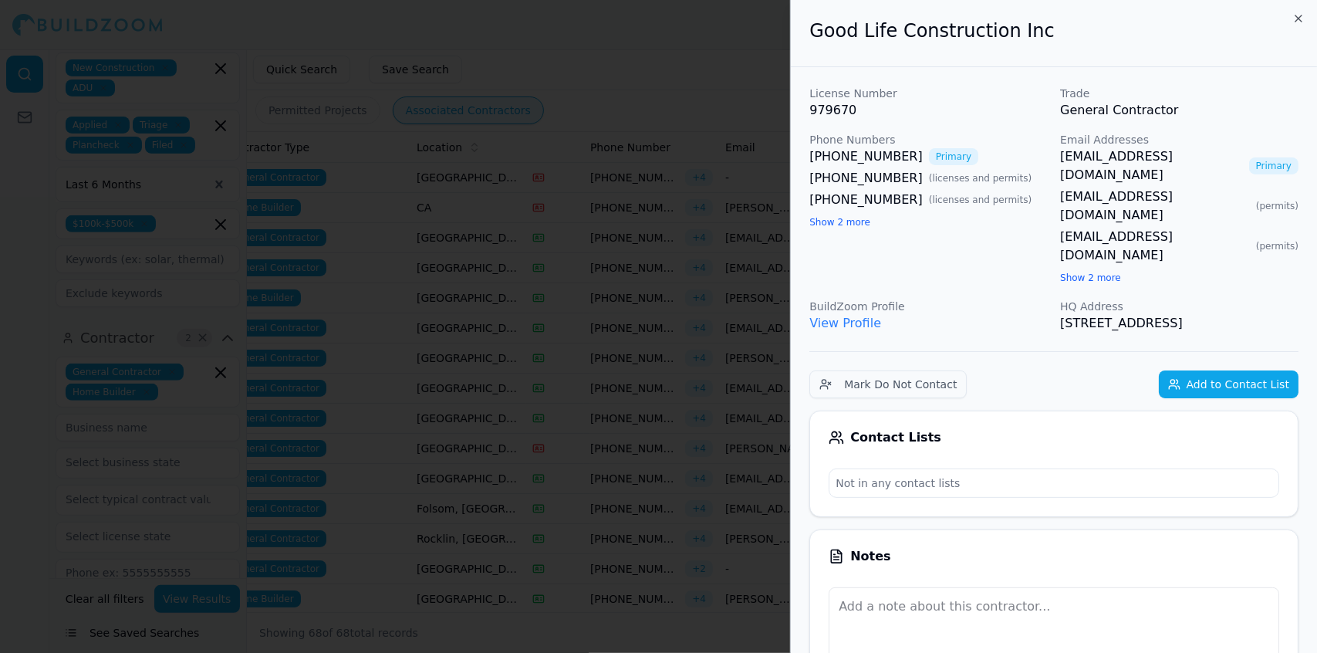
click at [748, 235] on div at bounding box center [658, 326] width 1317 height 653
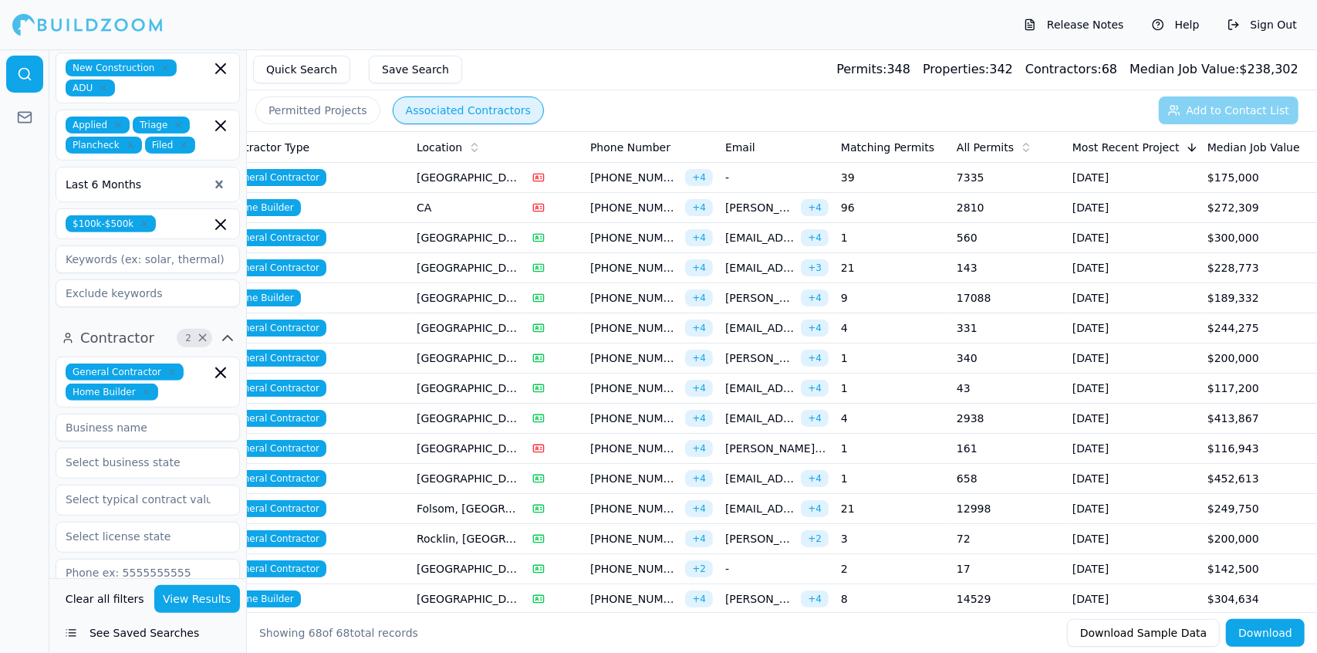
click at [1142, 262] on td "[DATE]" at bounding box center [1133, 268] width 135 height 30
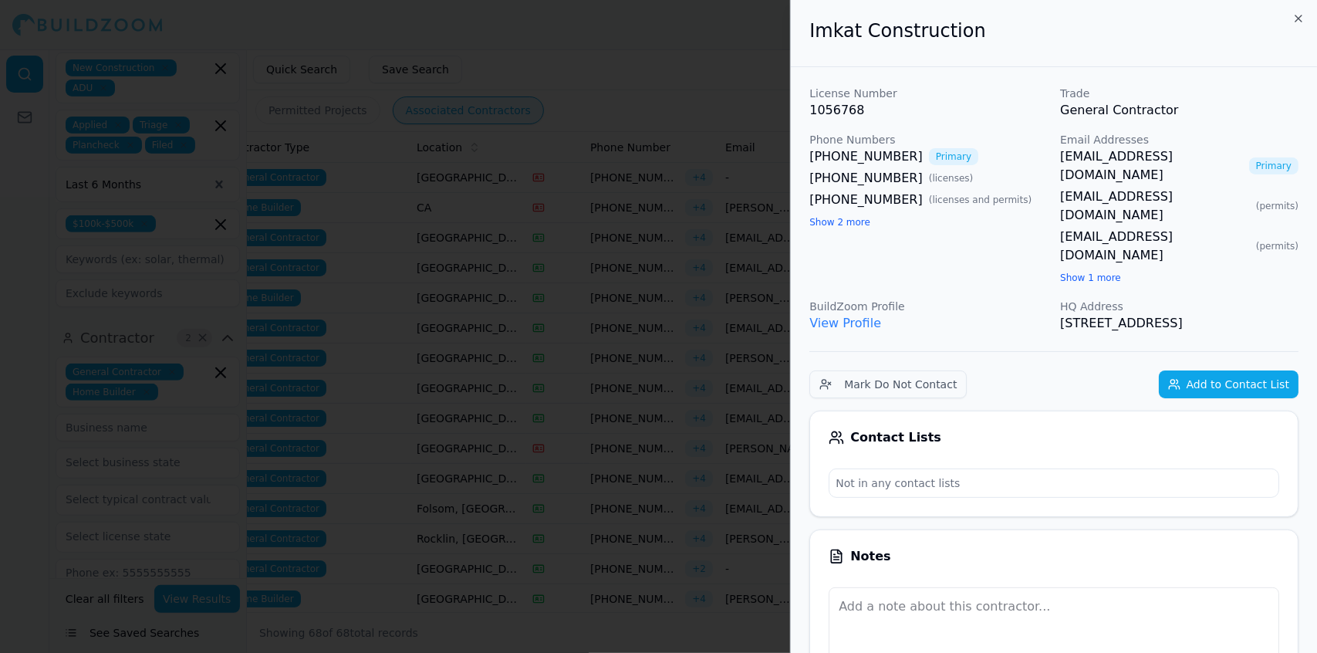
click at [633, 405] on div at bounding box center [658, 326] width 1317 height 653
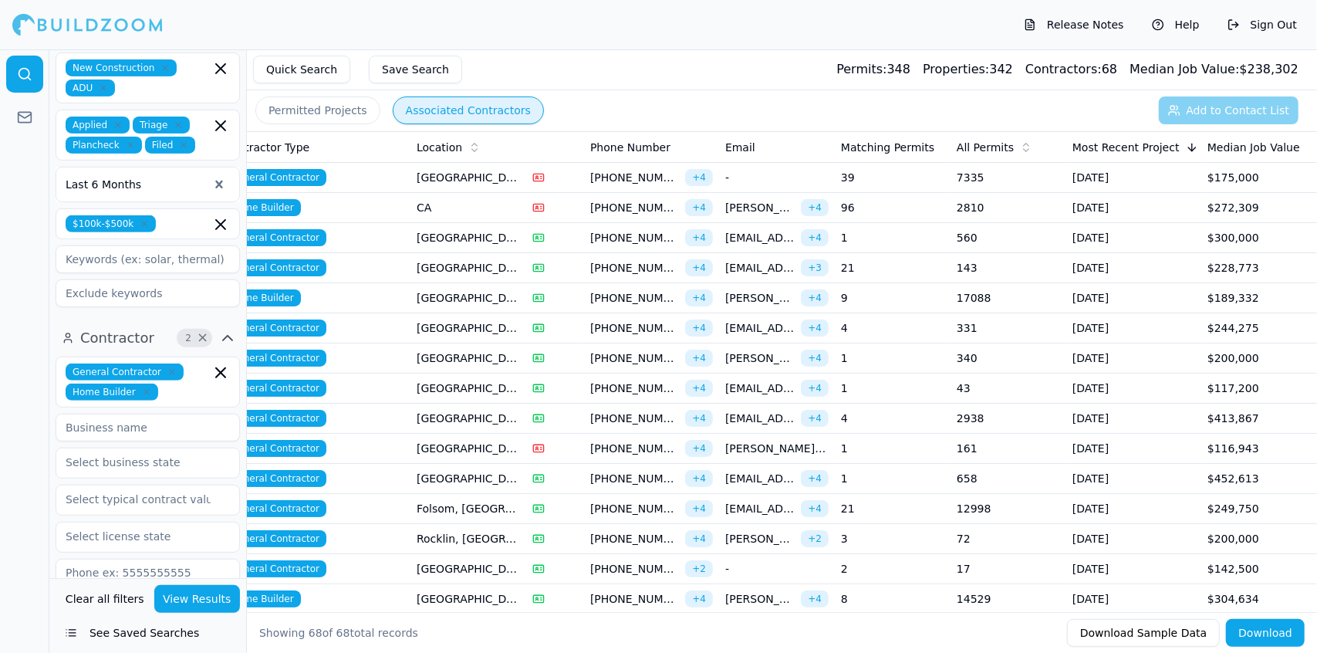
click at [793, 448] on span "[PERSON_NAME][EMAIL_ADDRESS][DOMAIN_NAME]" at bounding box center [776, 448] width 103 height 15
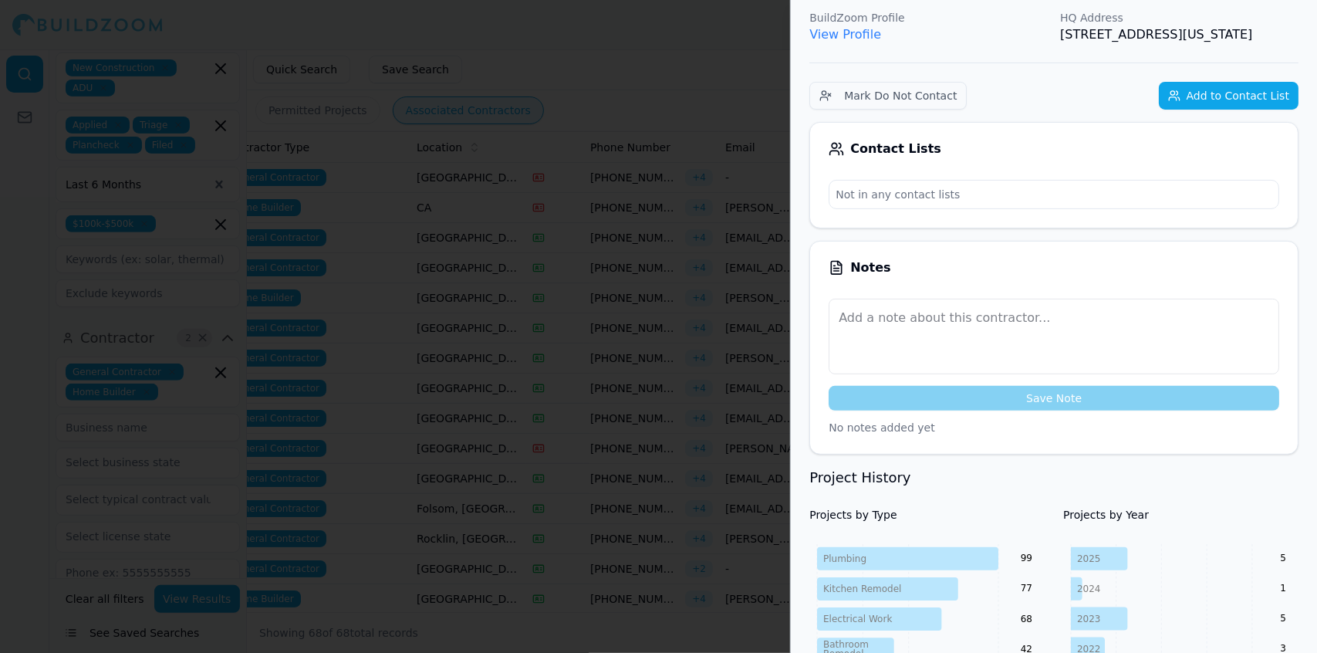
scroll to position [234, 0]
click at [1228, 381] on div "Save Note" at bounding box center [1054, 354] width 451 height 112
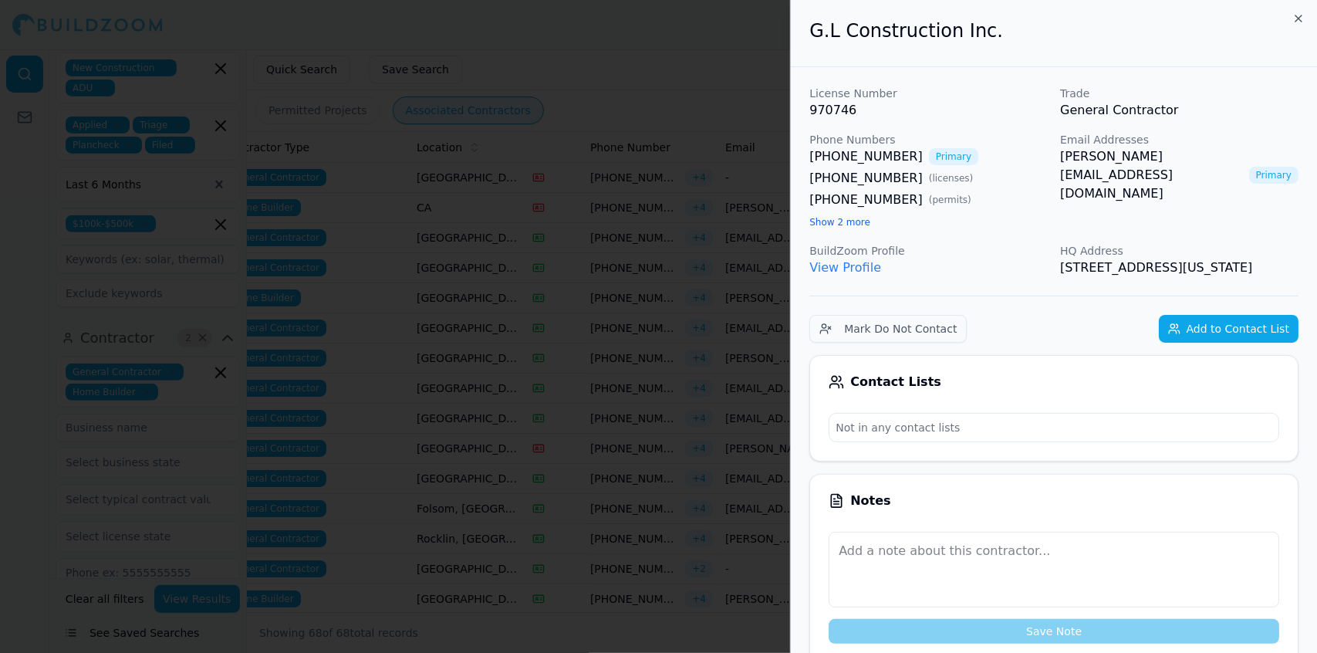
click at [318, 110] on div at bounding box center [658, 326] width 1317 height 653
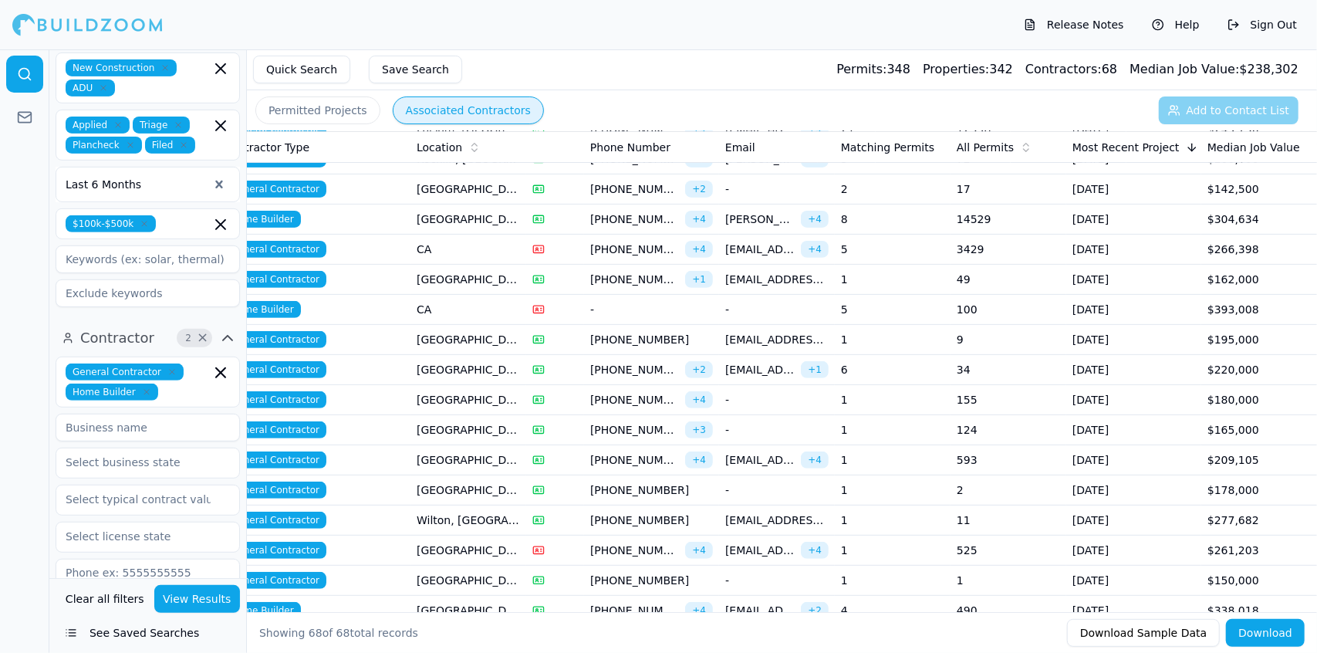
scroll to position [381, 0]
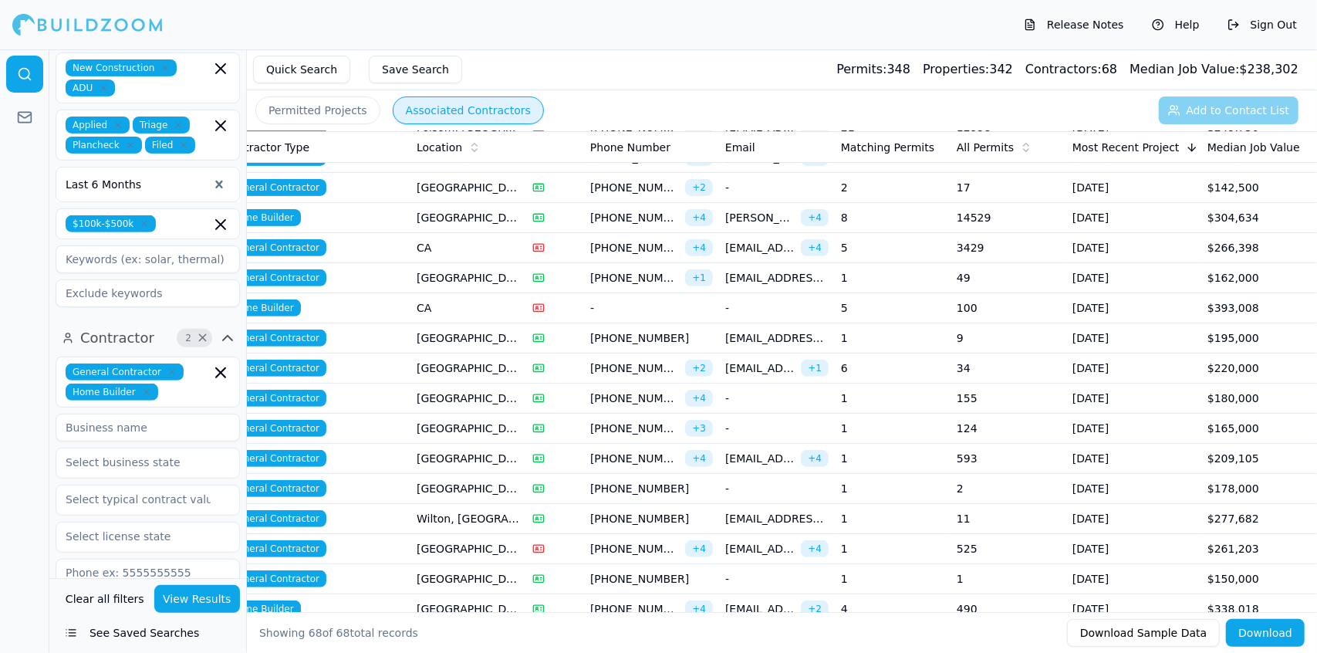
click at [451, 427] on td "[GEOGRAPHIC_DATA], [GEOGRAPHIC_DATA]" at bounding box center [469, 429] width 116 height 30
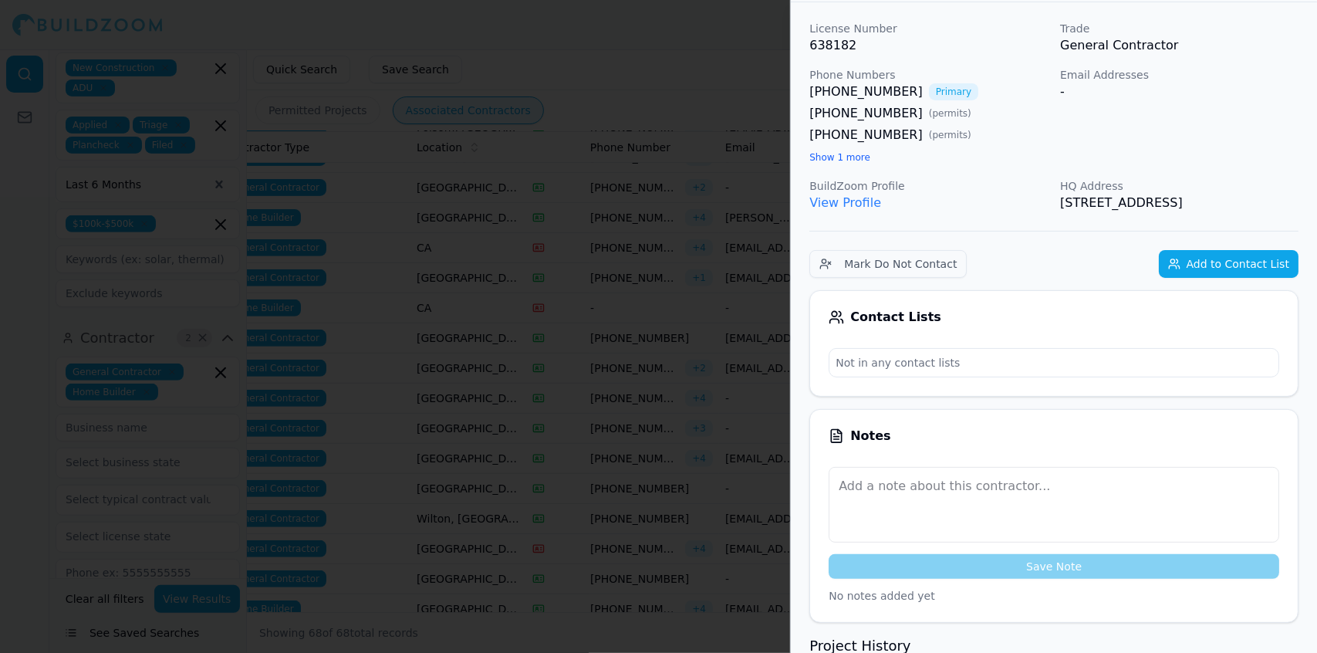
scroll to position [0, 0]
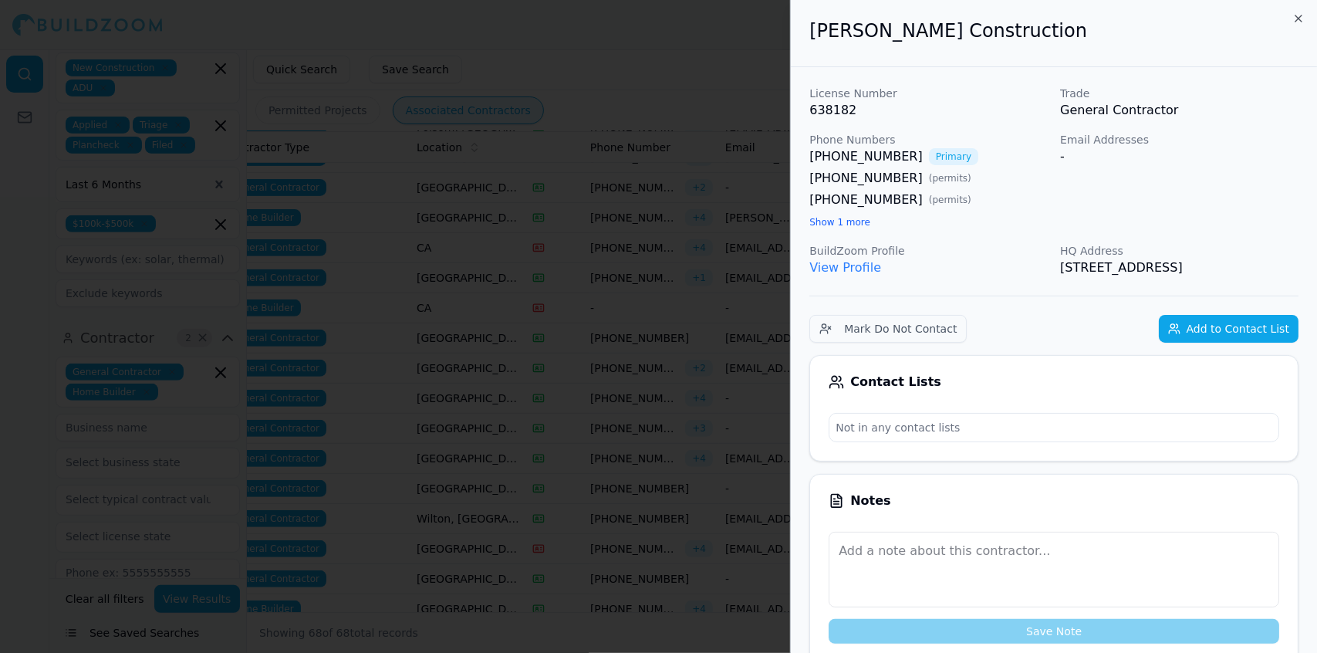
click at [469, 188] on div at bounding box center [658, 326] width 1317 height 653
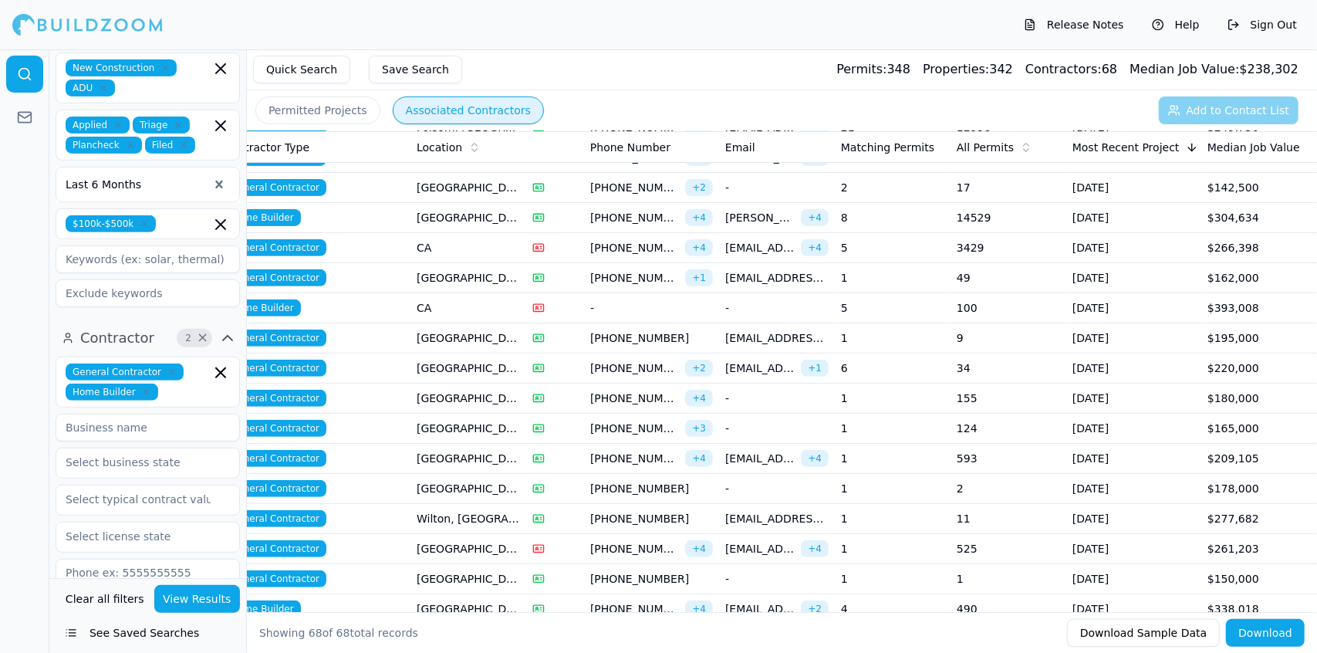
click at [450, 423] on td "[GEOGRAPHIC_DATA], [GEOGRAPHIC_DATA]" at bounding box center [469, 429] width 116 height 30
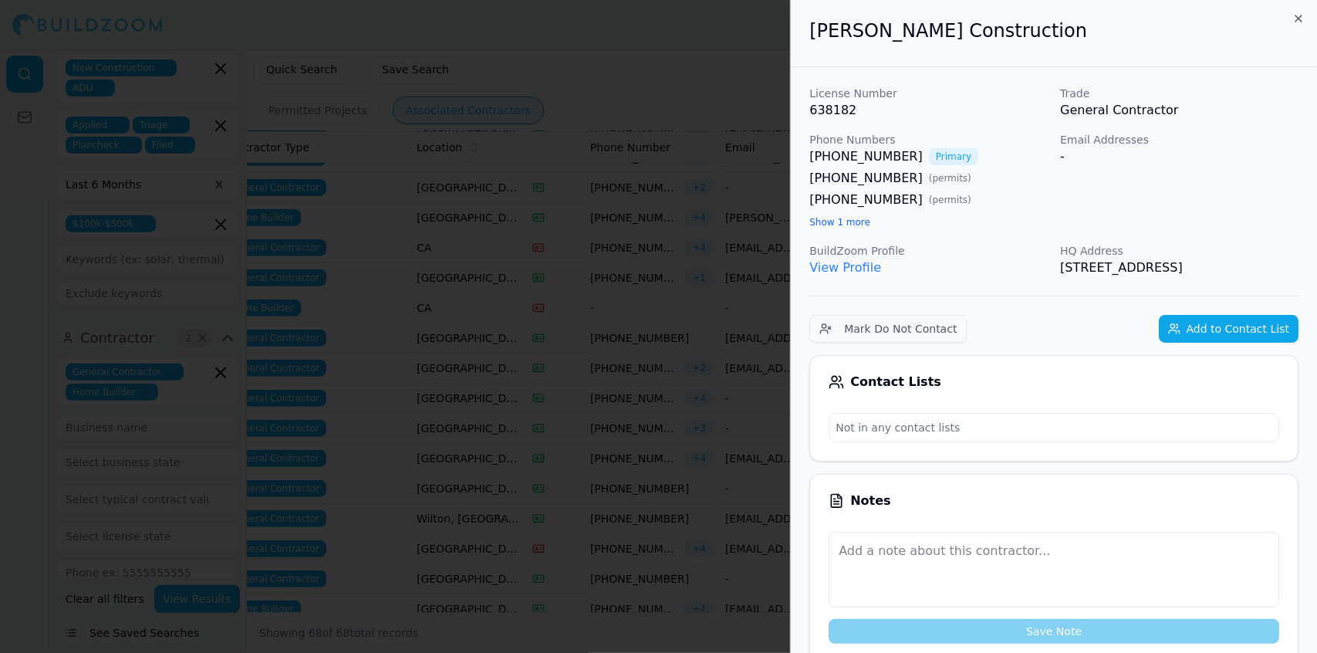
click at [450, 423] on div at bounding box center [658, 326] width 1317 height 653
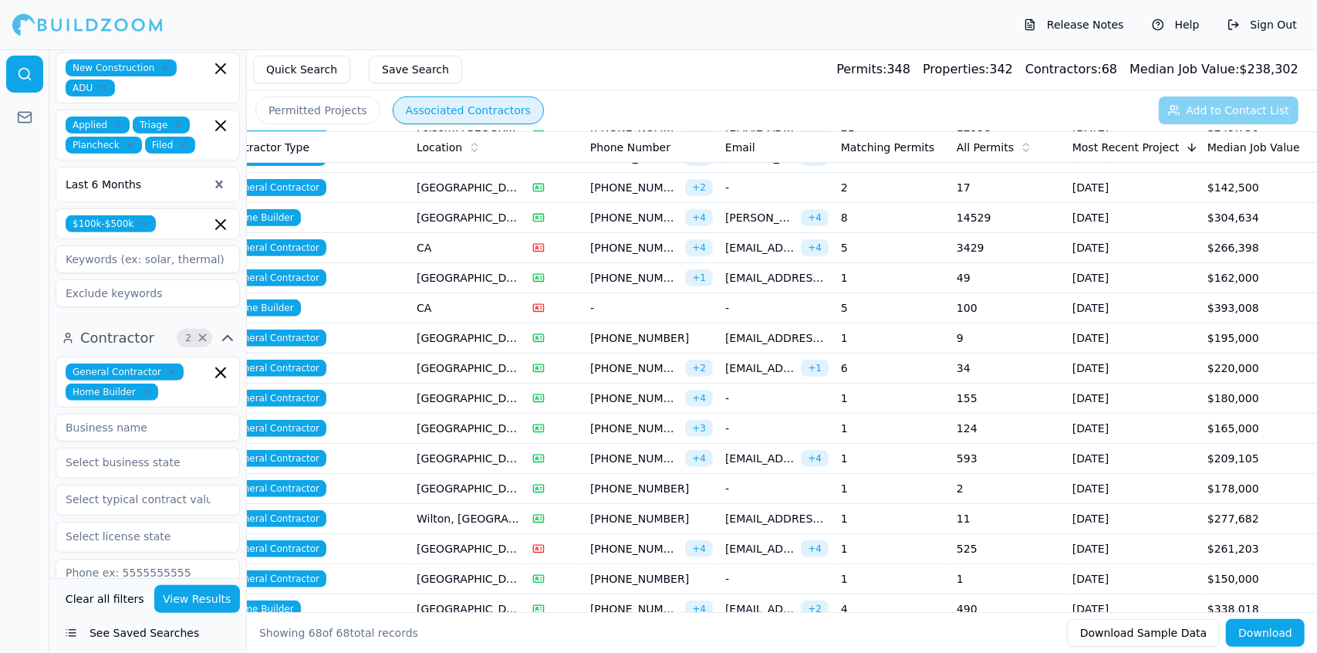
click at [448, 576] on td "[GEOGRAPHIC_DATA], [GEOGRAPHIC_DATA]" at bounding box center [469, 579] width 116 height 30
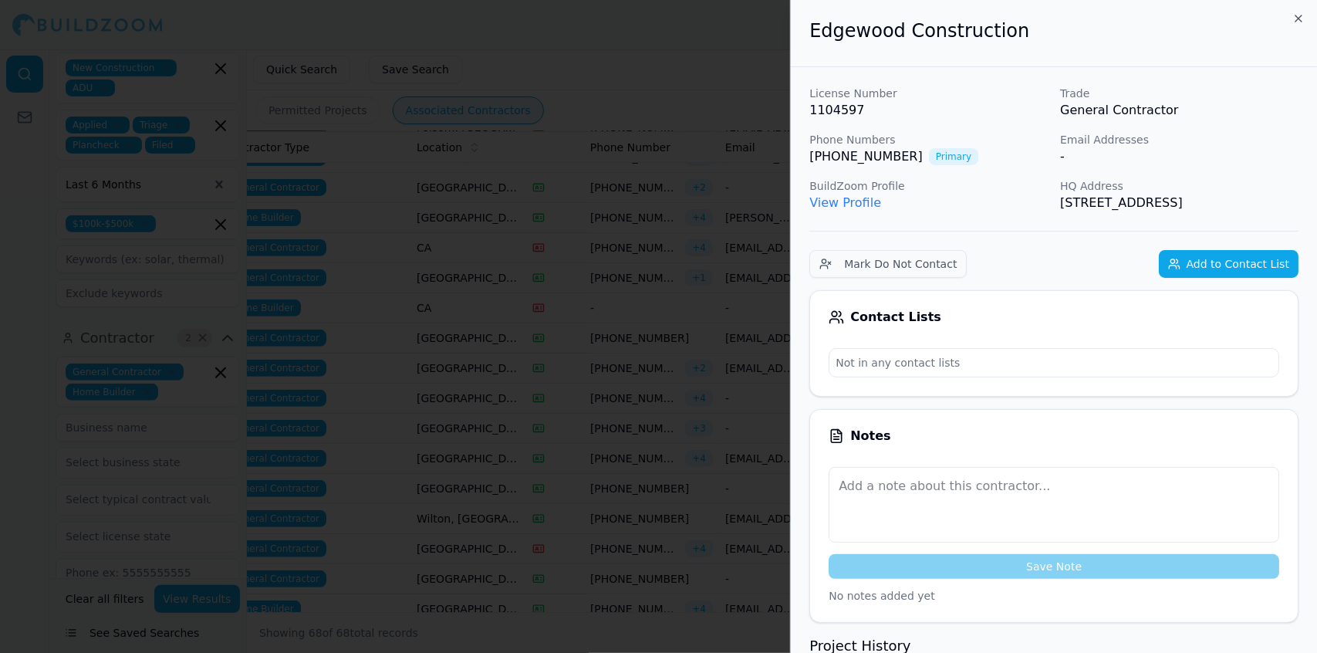
click at [467, 547] on div at bounding box center [658, 326] width 1317 height 653
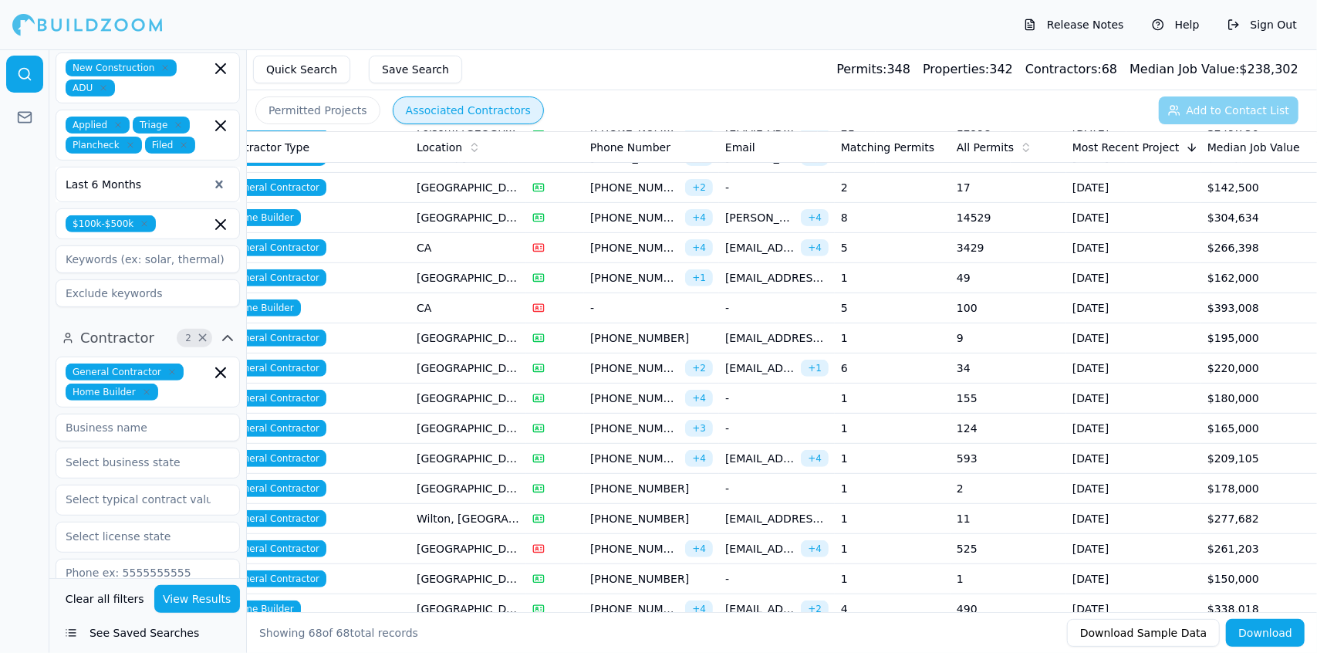
click at [446, 512] on td "Wilton, [GEOGRAPHIC_DATA]" at bounding box center [469, 519] width 116 height 30
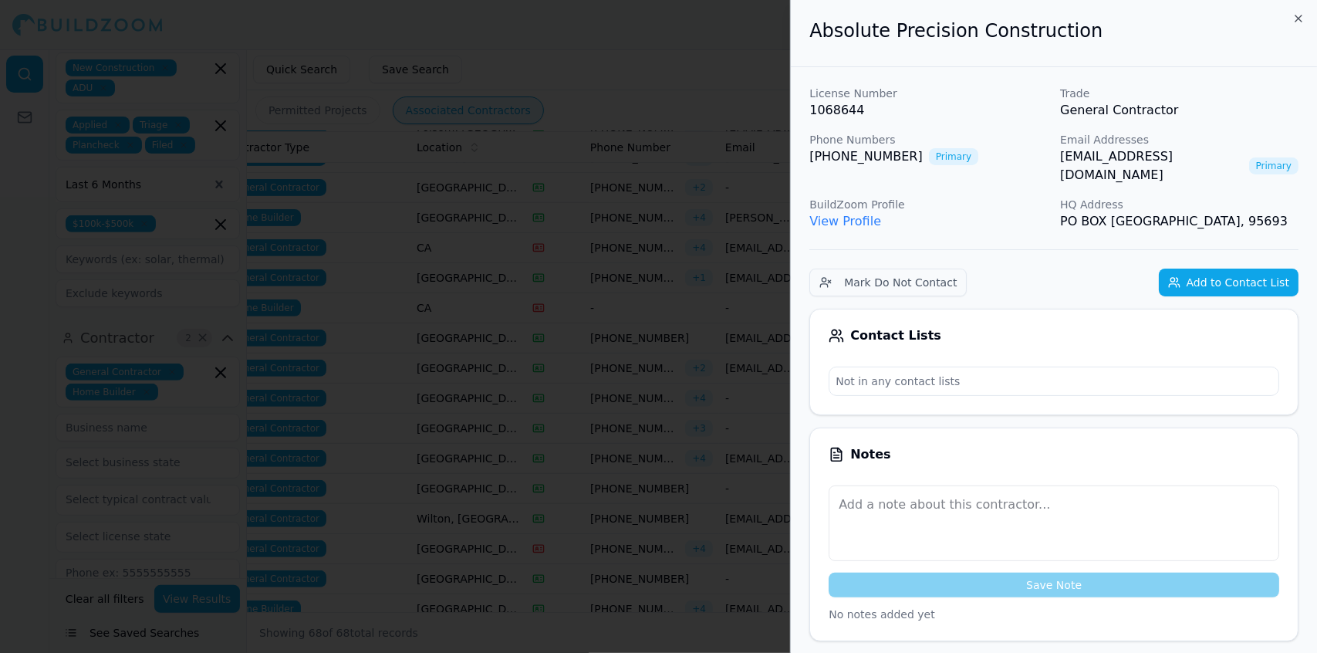
click at [625, 309] on div at bounding box center [658, 326] width 1317 height 653
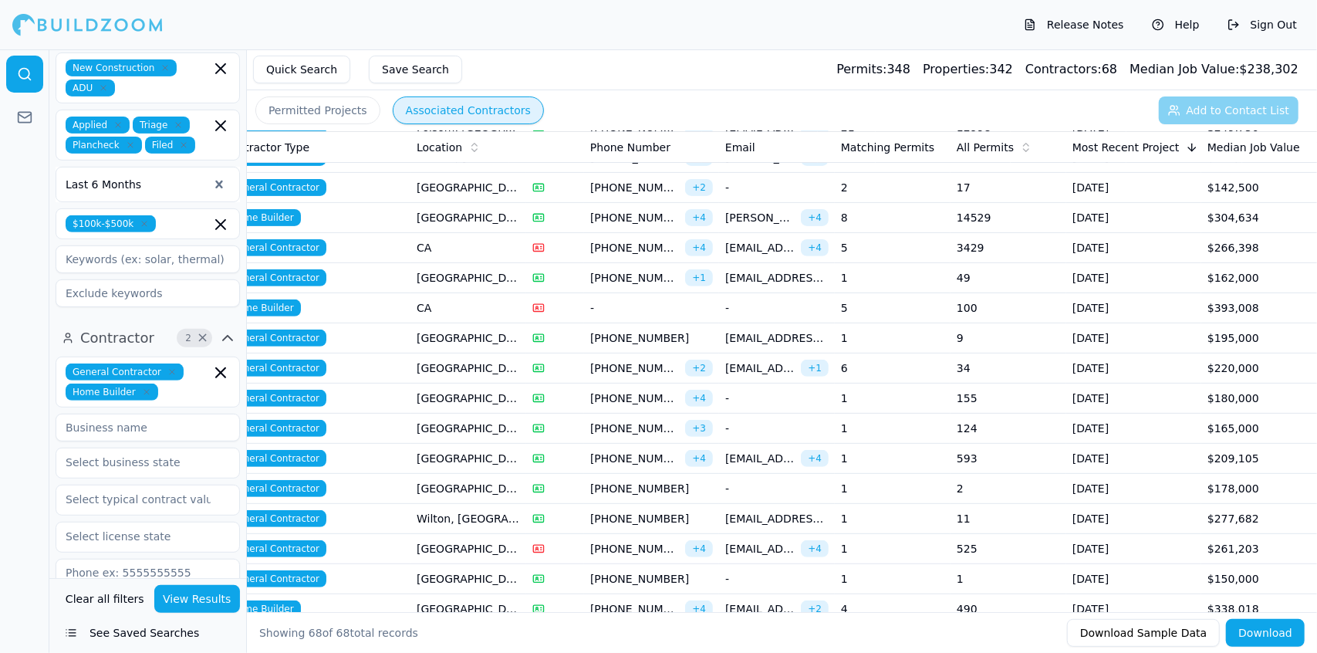
click at [732, 303] on td "-" at bounding box center [777, 308] width 116 height 30
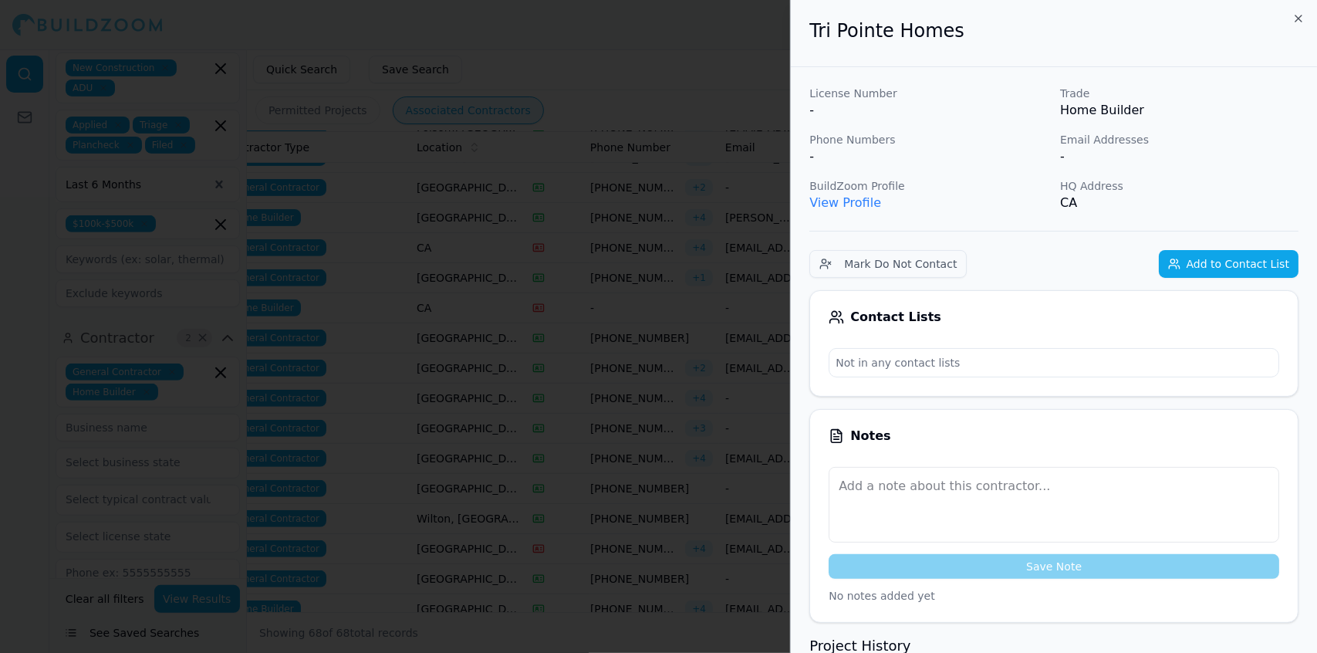
click at [732, 303] on div at bounding box center [658, 326] width 1317 height 653
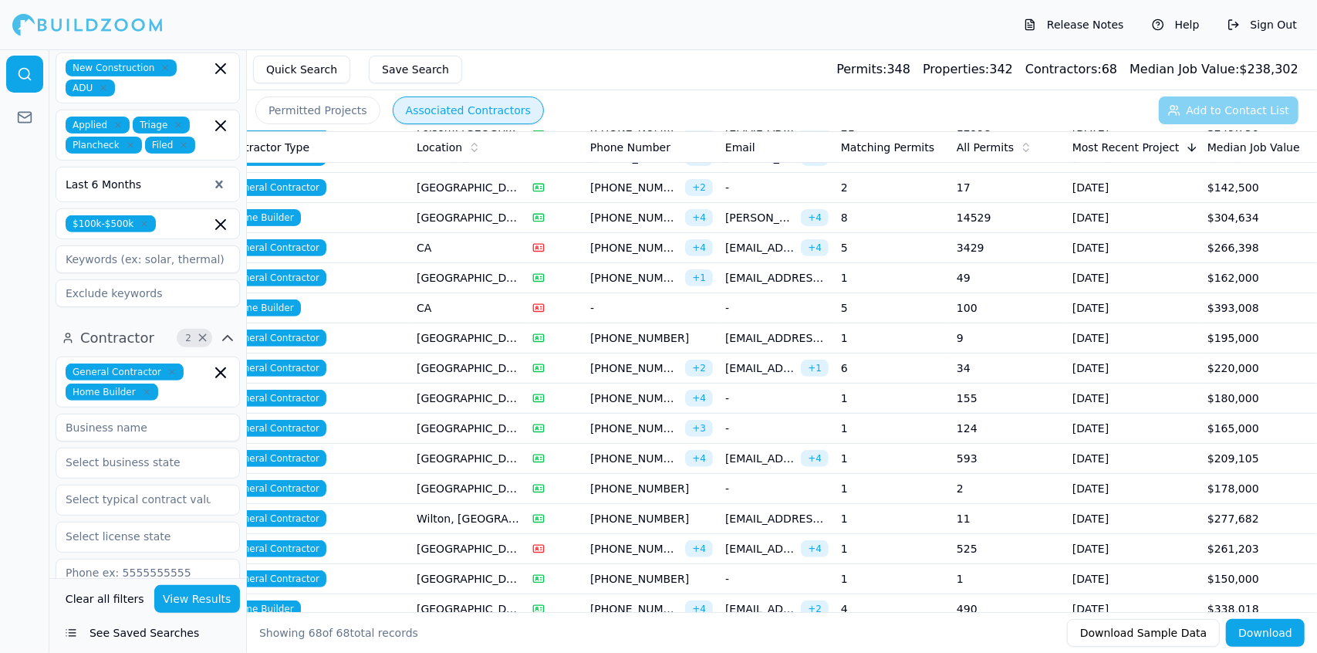
click at [748, 335] on span "[EMAIL_ADDRESS][DOMAIN_NAME]" at bounding box center [776, 337] width 103 height 15
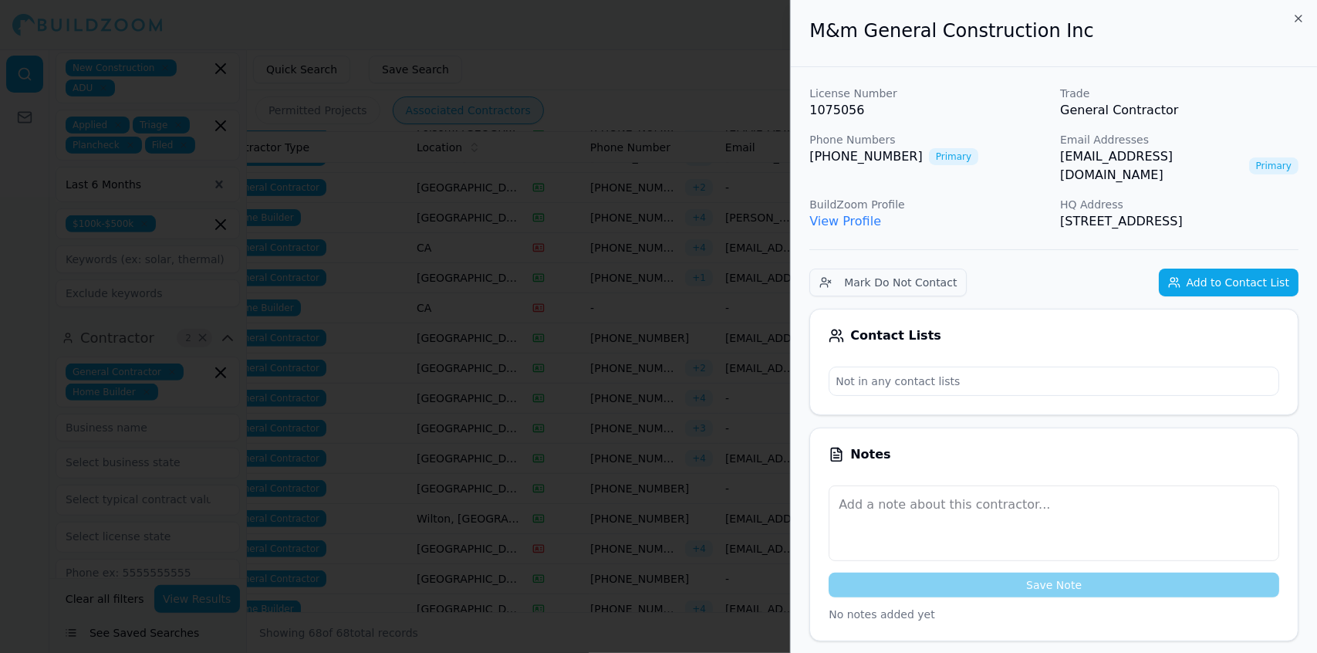
click at [748, 335] on div at bounding box center [658, 326] width 1317 height 653
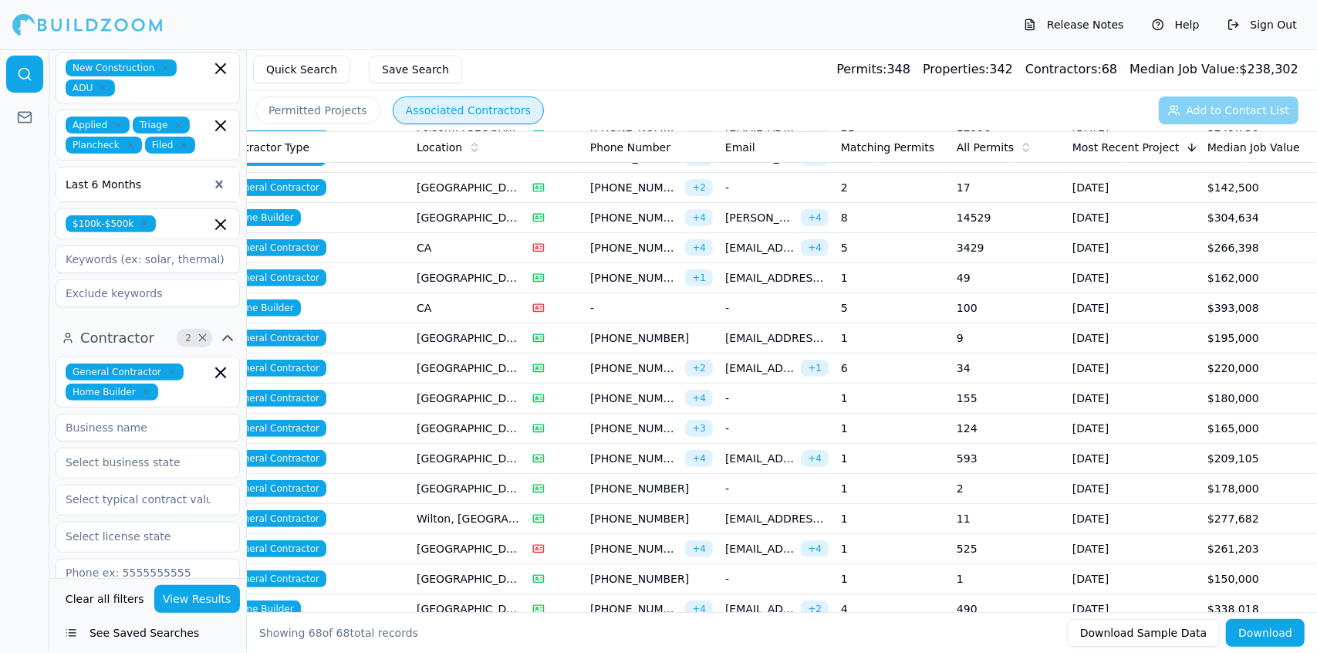
click at [761, 365] on span "[EMAIL_ADDRESS][DOMAIN_NAME]" at bounding box center [759, 367] width 69 height 15
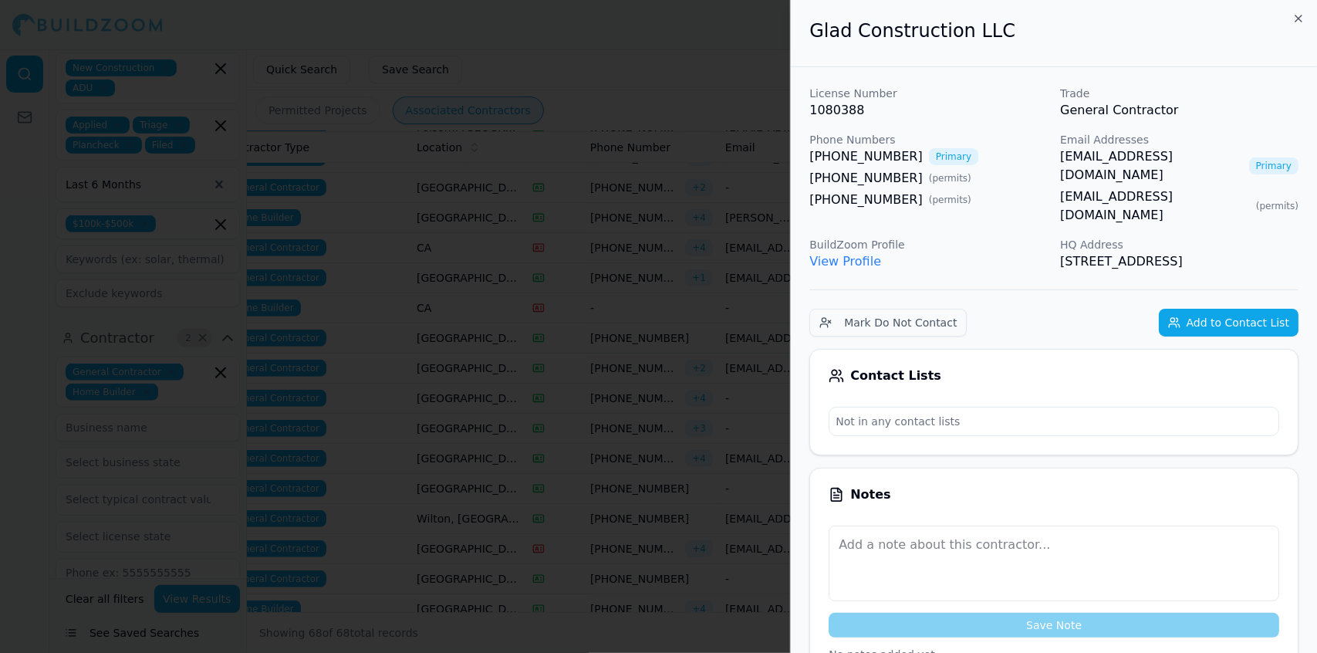
click at [761, 365] on div at bounding box center [658, 326] width 1317 height 653
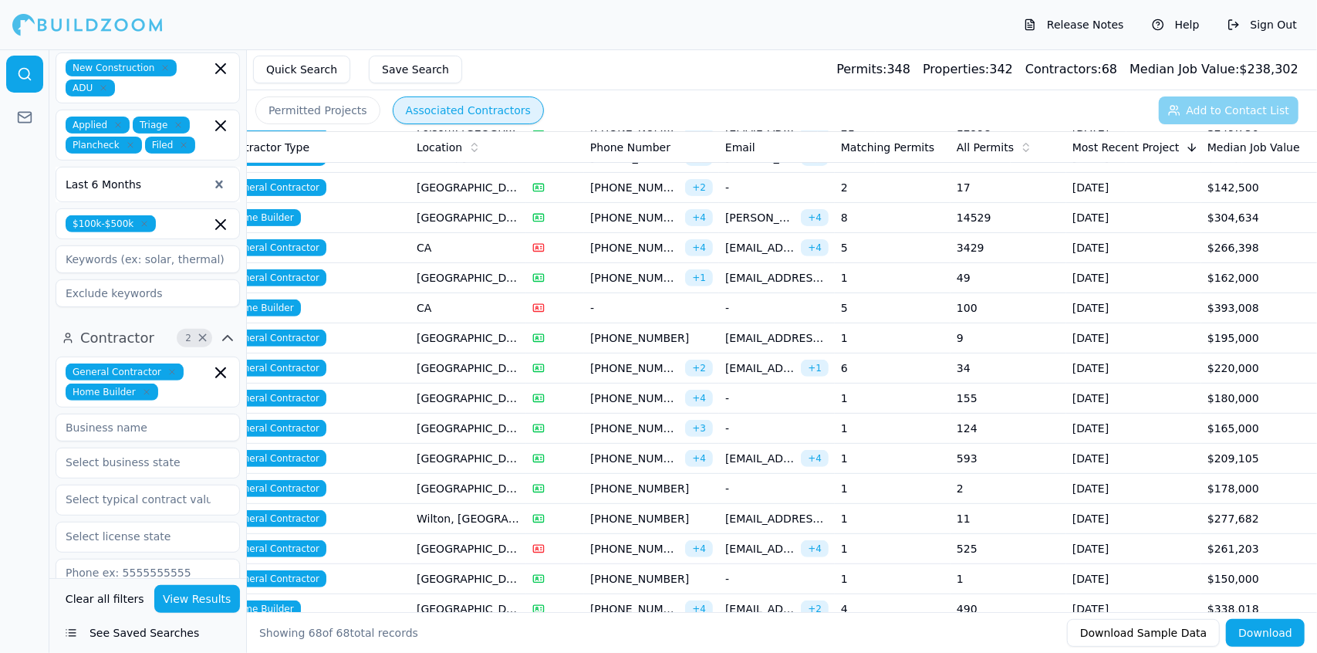
click at [759, 396] on td "-" at bounding box center [777, 399] width 116 height 30
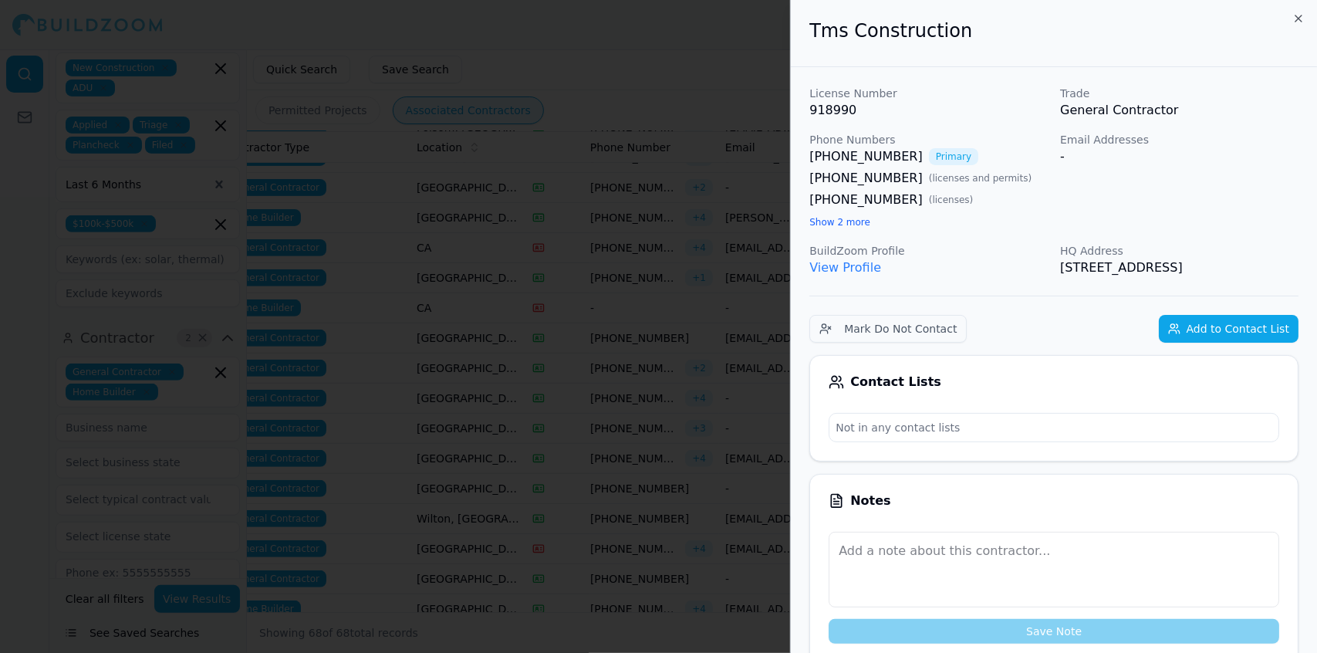
click at [759, 396] on div at bounding box center [658, 326] width 1317 height 653
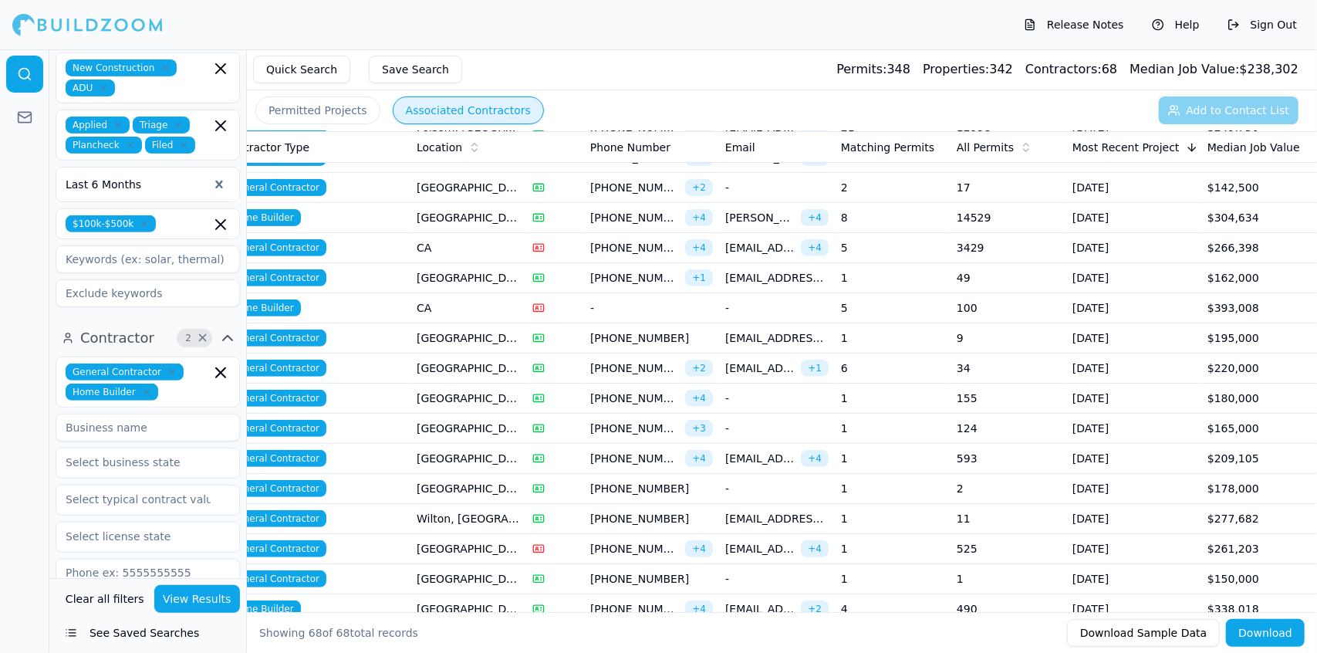
click at [758, 431] on td "-" at bounding box center [777, 429] width 116 height 30
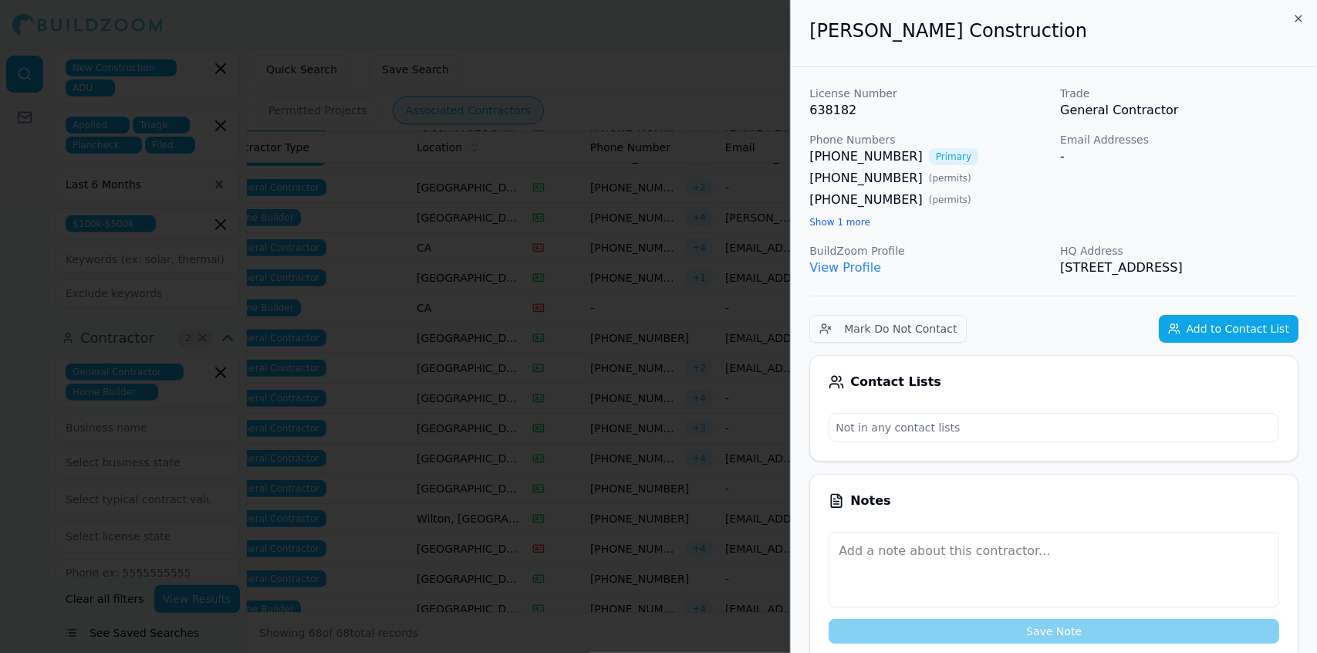
click at [758, 431] on div at bounding box center [658, 326] width 1317 height 653
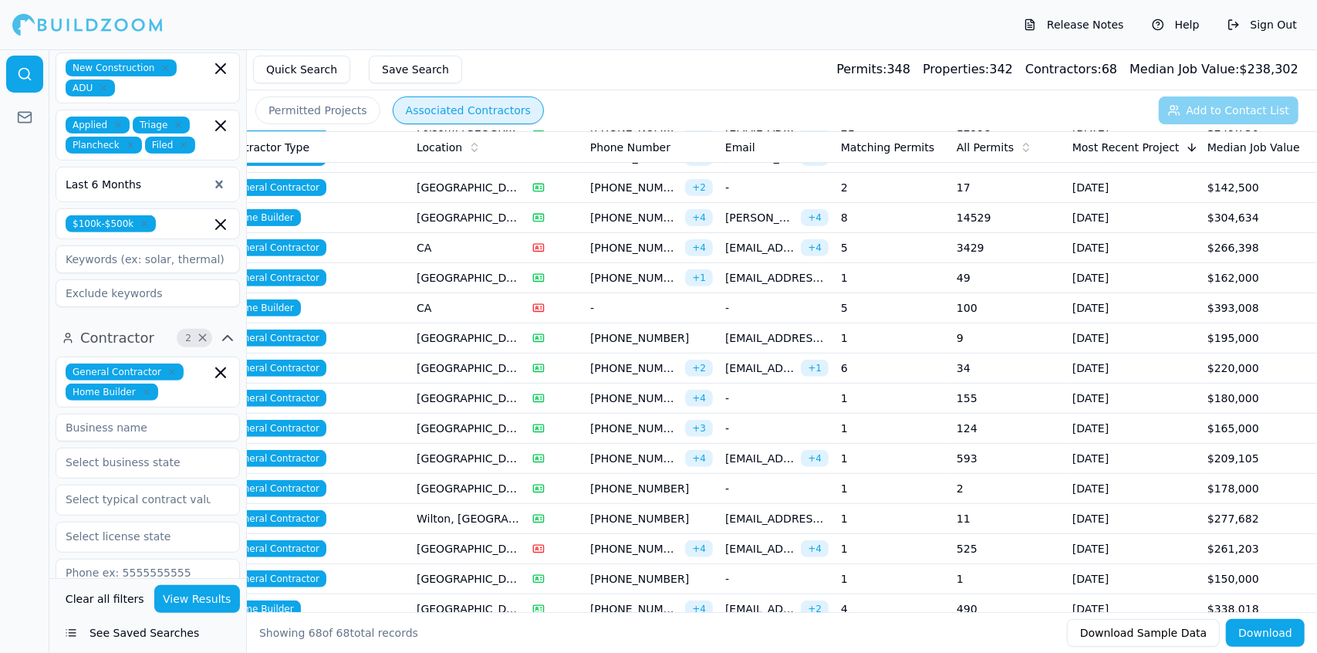
click at [764, 601] on span "[EMAIL_ADDRESS][DOMAIN_NAME]" at bounding box center [759, 608] width 69 height 15
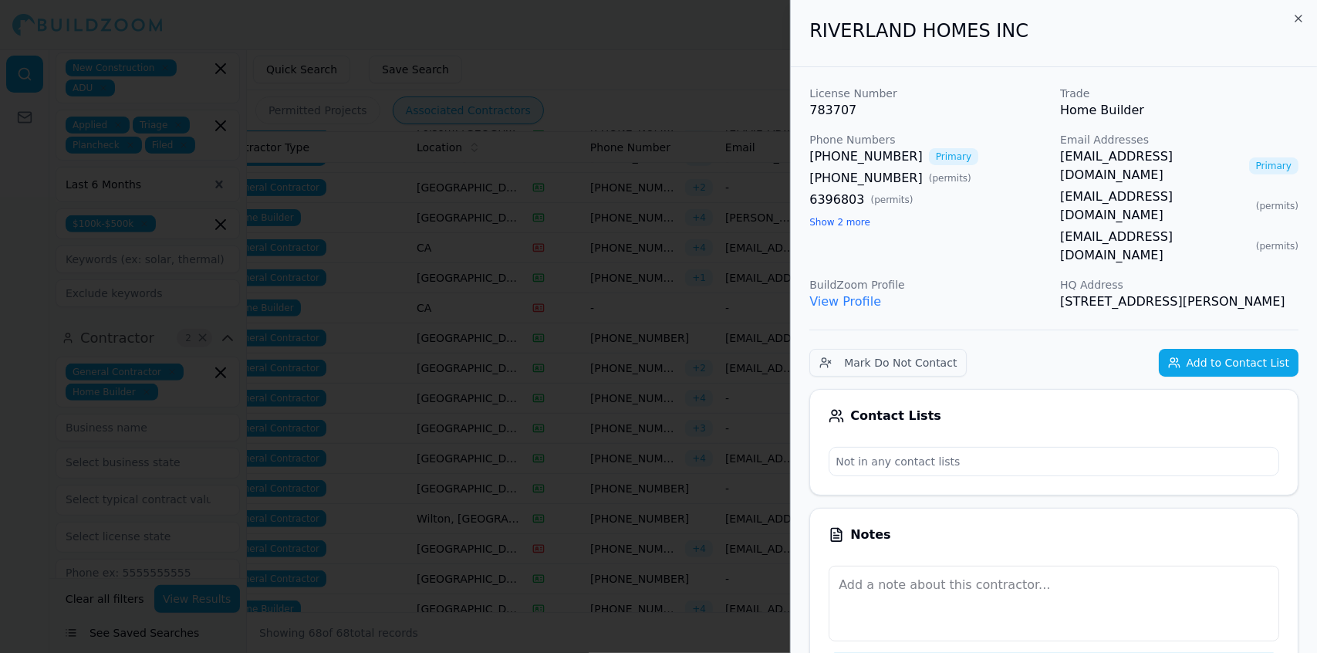
drag, startPoint x: 1153, startPoint y: 285, endPoint x: 807, endPoint y: 35, distance: 426.6
copy div "RIVERLAND HOMES INC License Number 783707 Trade Home Builder Phone Numbers [PHO…"
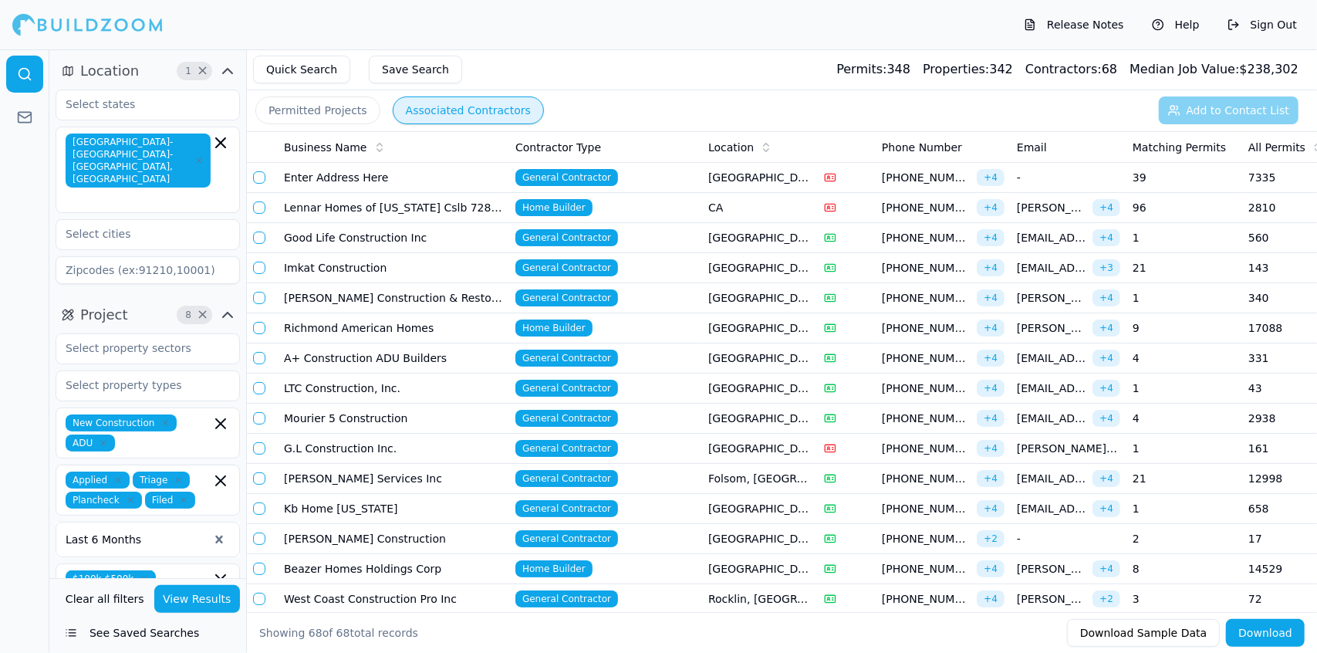
click at [422, 586] on td "West Coast Construction Pro Inc" at bounding box center [393, 599] width 231 height 30
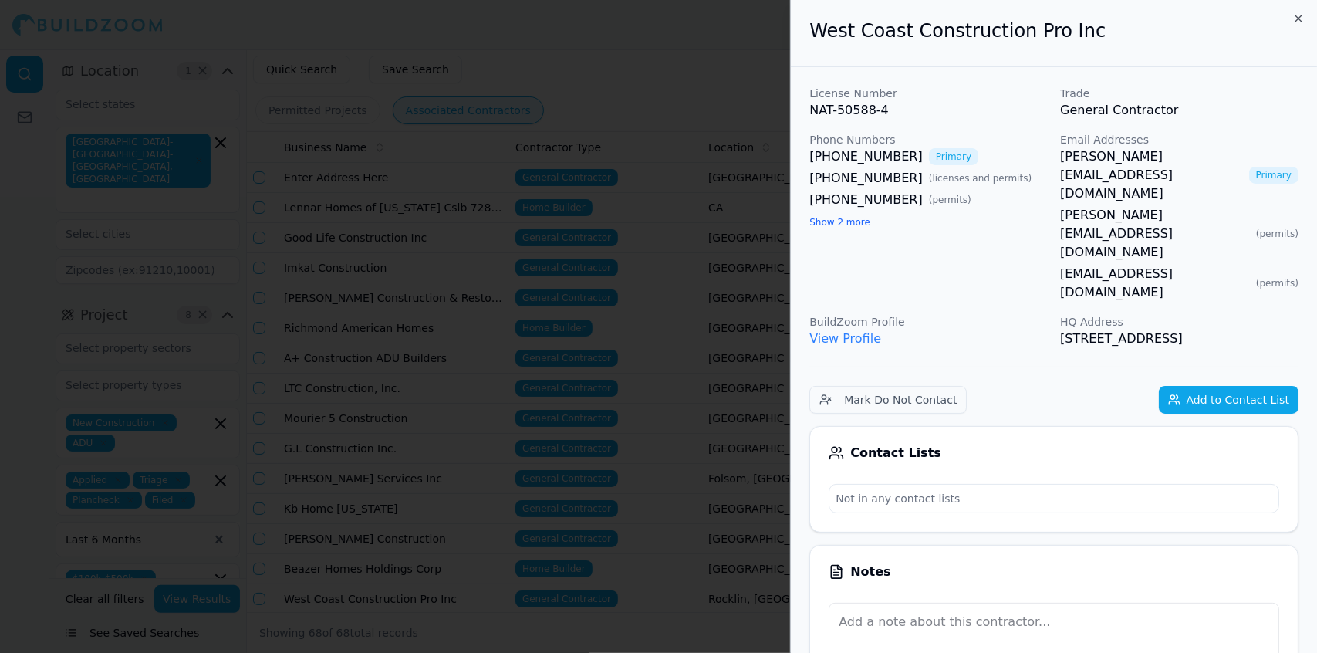
drag, startPoint x: 1275, startPoint y: 269, endPoint x: 806, endPoint y: 43, distance: 519.8
copy div "West Coast Construction Pro Inc License Number NAT-50588-4 Trade General Contra…"
click at [443, 92] on div at bounding box center [658, 326] width 1317 height 653
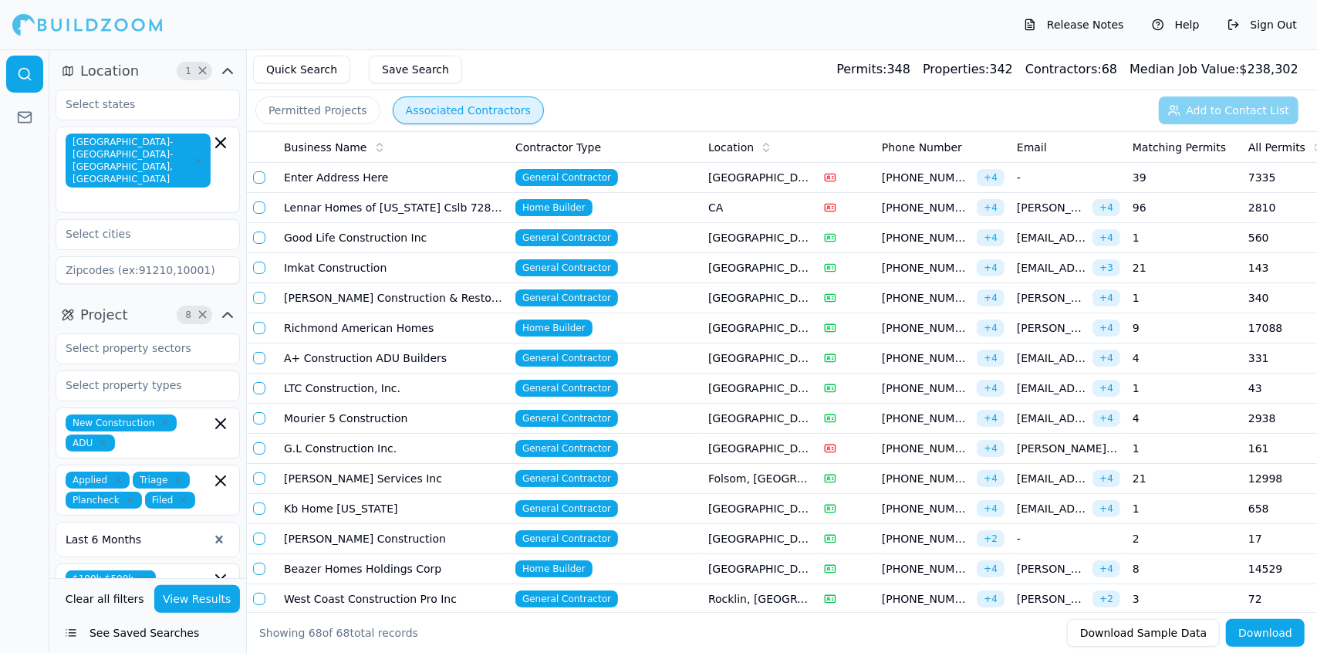
click at [413, 73] on button "Save Search" at bounding box center [415, 70] width 93 height 28
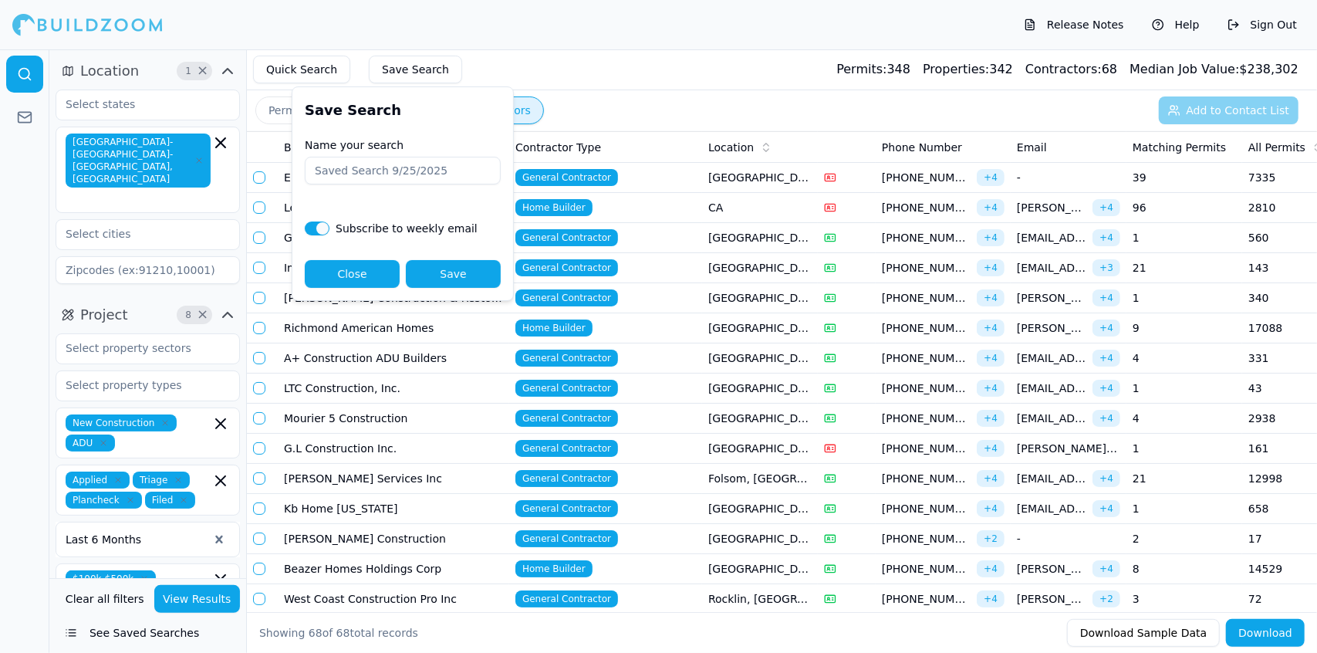
click at [444, 171] on input "Name your search" at bounding box center [403, 171] width 196 height 28
type input "new day projects"
click at [405, 69] on button "Save Search" at bounding box center [415, 70] width 93 height 28
